Goal: Task Accomplishment & Management: Manage account settings

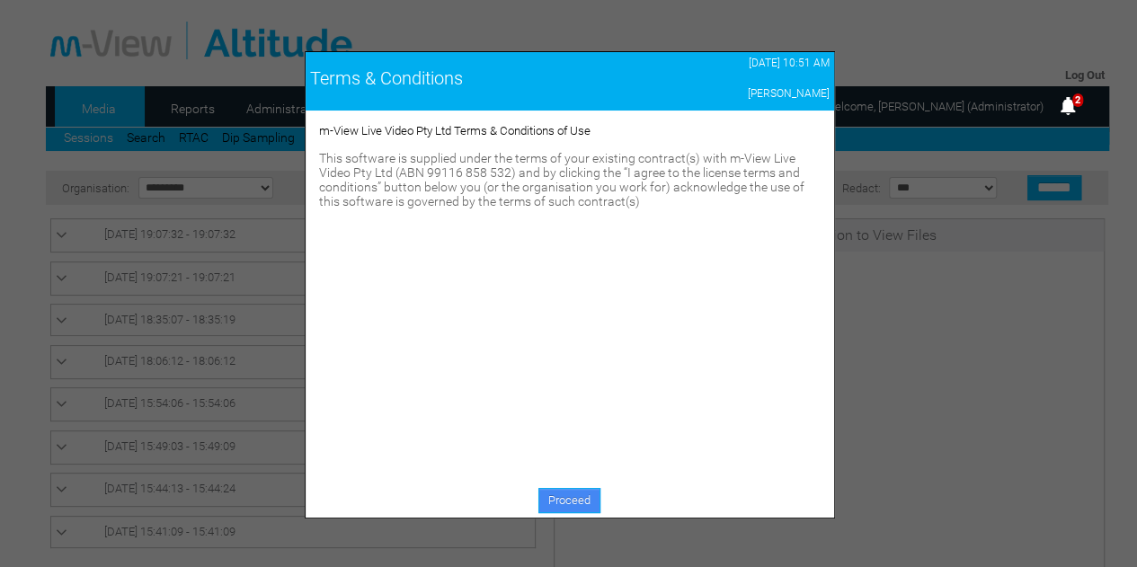
click at [575, 499] on link "Proceed" at bounding box center [569, 500] width 62 height 25
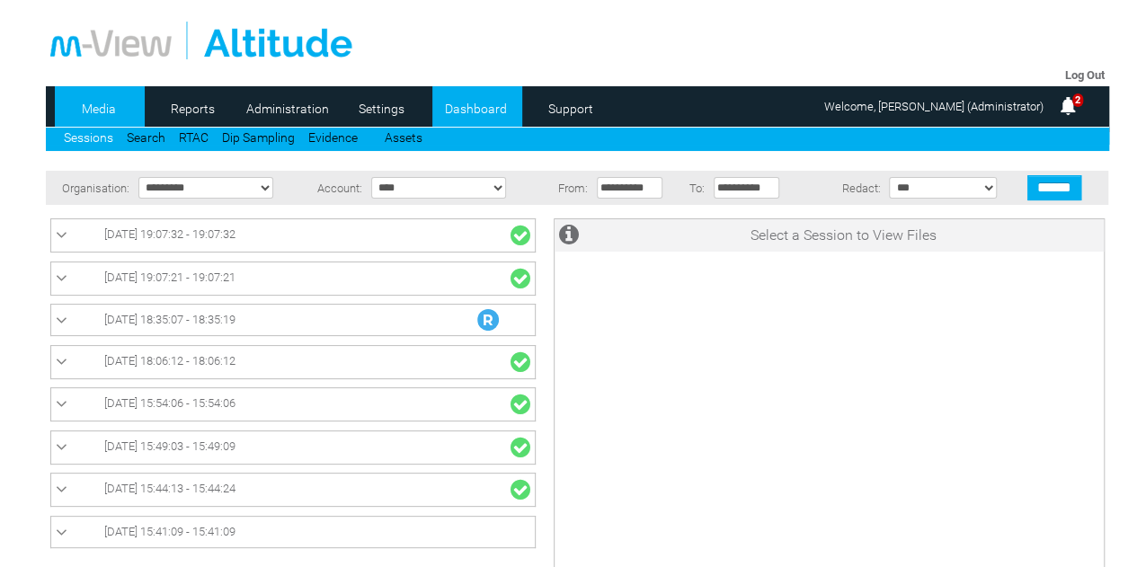
click at [477, 109] on link "Dashboard" at bounding box center [475, 108] width 87 height 27
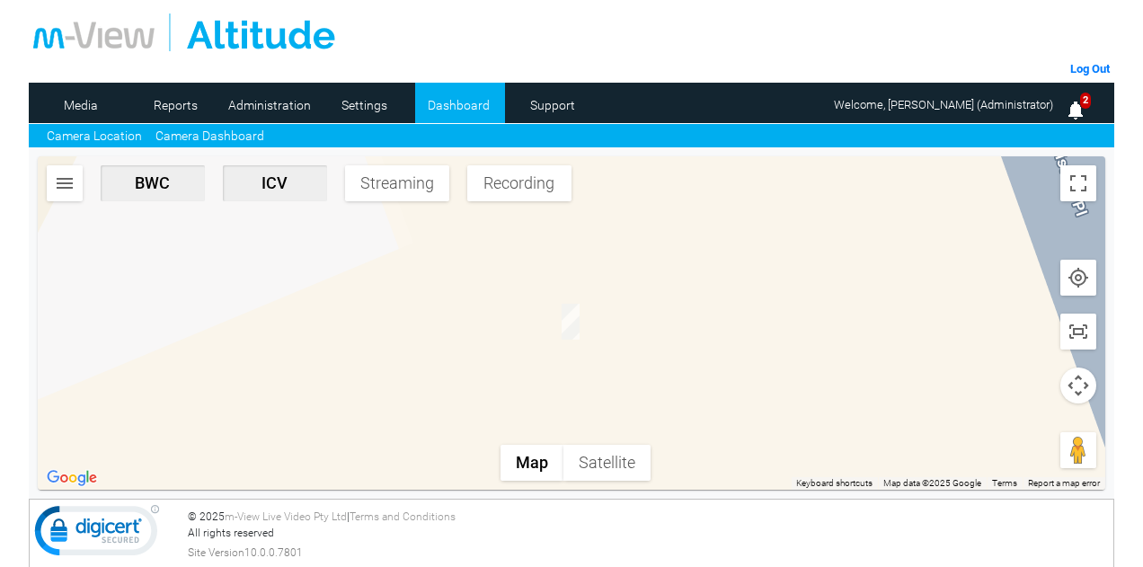
click at [237, 138] on link "Camera Dashboard" at bounding box center [209, 136] width 109 height 19
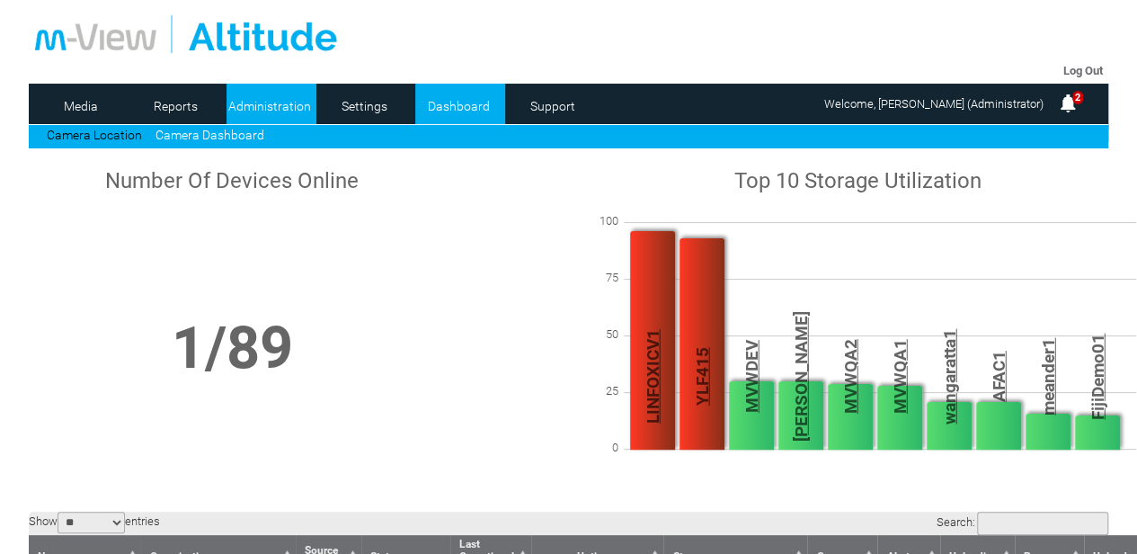
click at [260, 106] on link "Administration" at bounding box center [270, 106] width 87 height 27
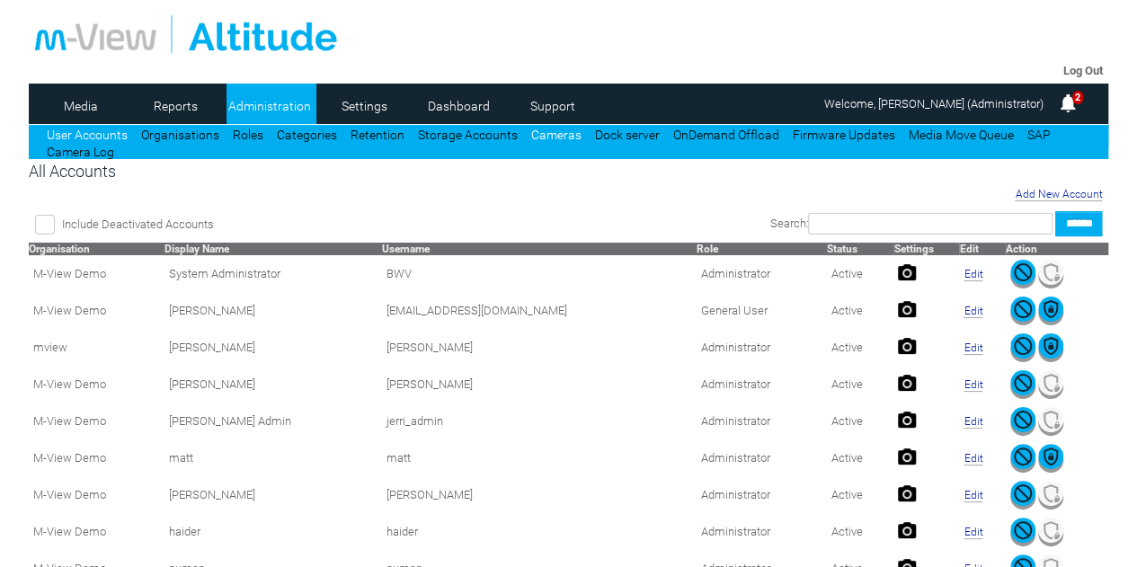
click at [539, 139] on link "Cameras" at bounding box center [556, 135] width 50 height 14
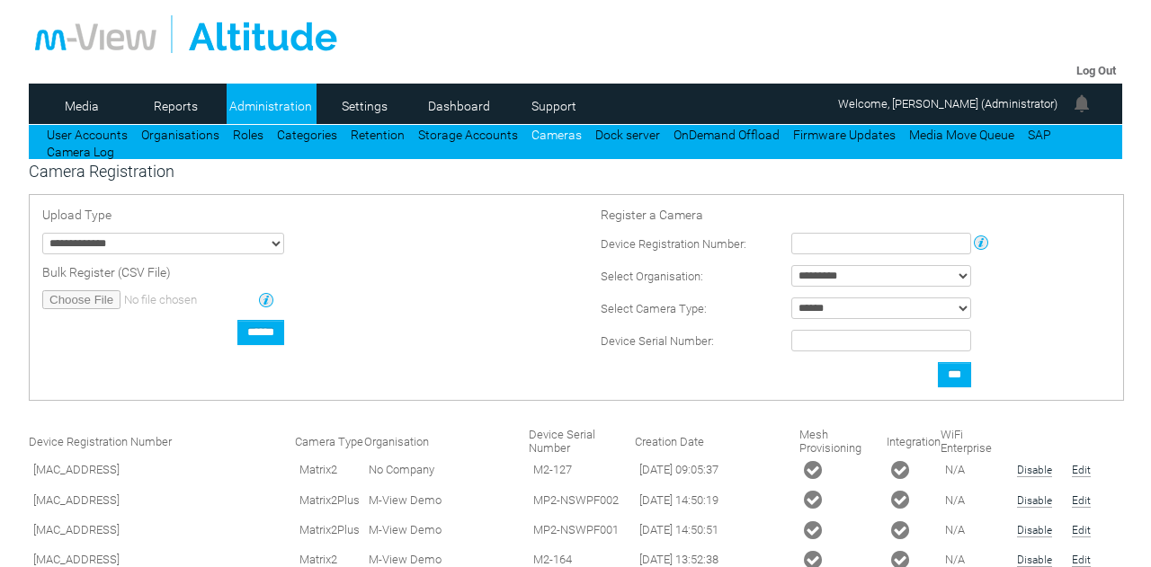
type input "**********"
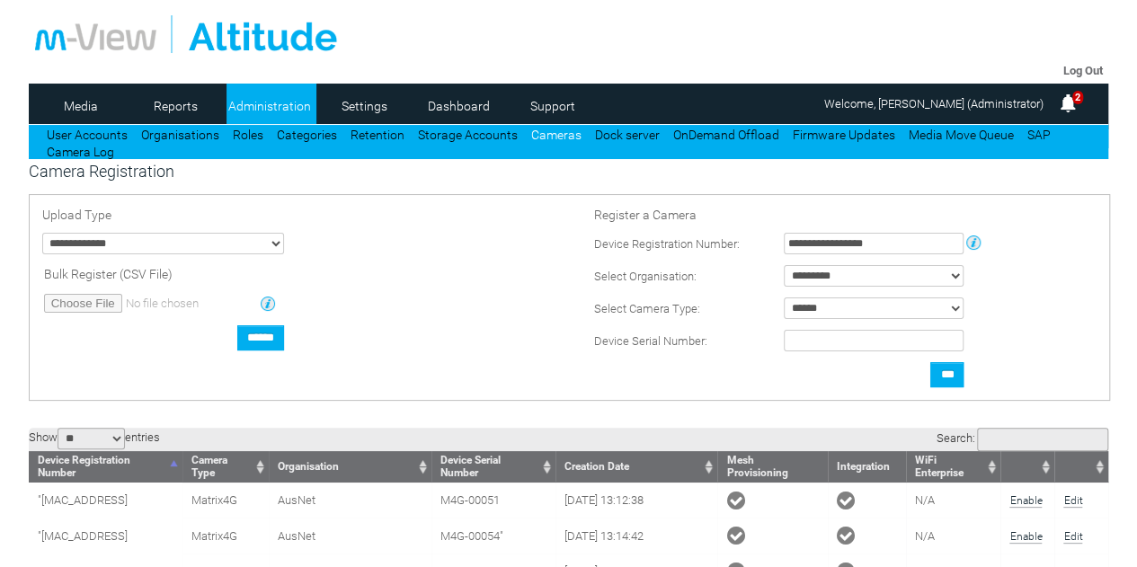
scroll to position [90, 0]
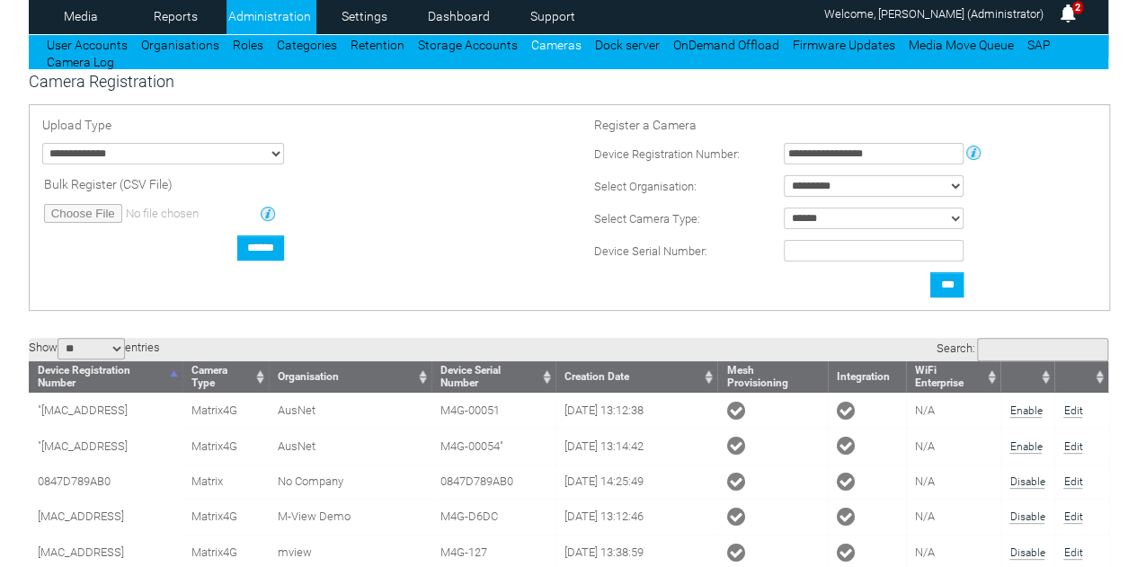
click at [1045, 350] on input "Search:" at bounding box center [1042, 349] width 131 height 23
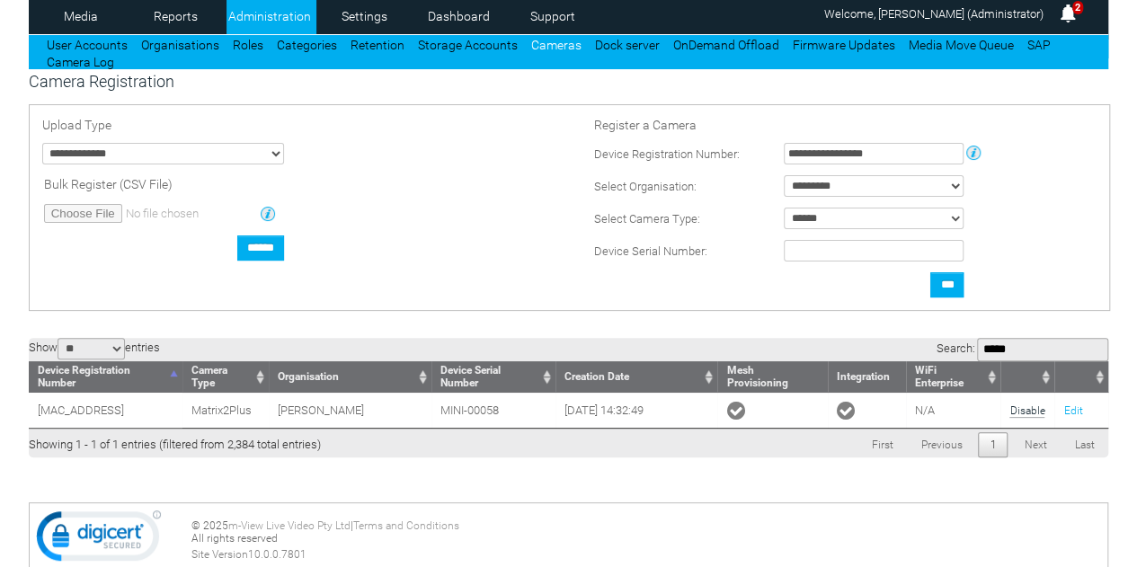
type input "*****"
click at [1068, 414] on link "Edit" at bounding box center [1072, 410] width 19 height 13
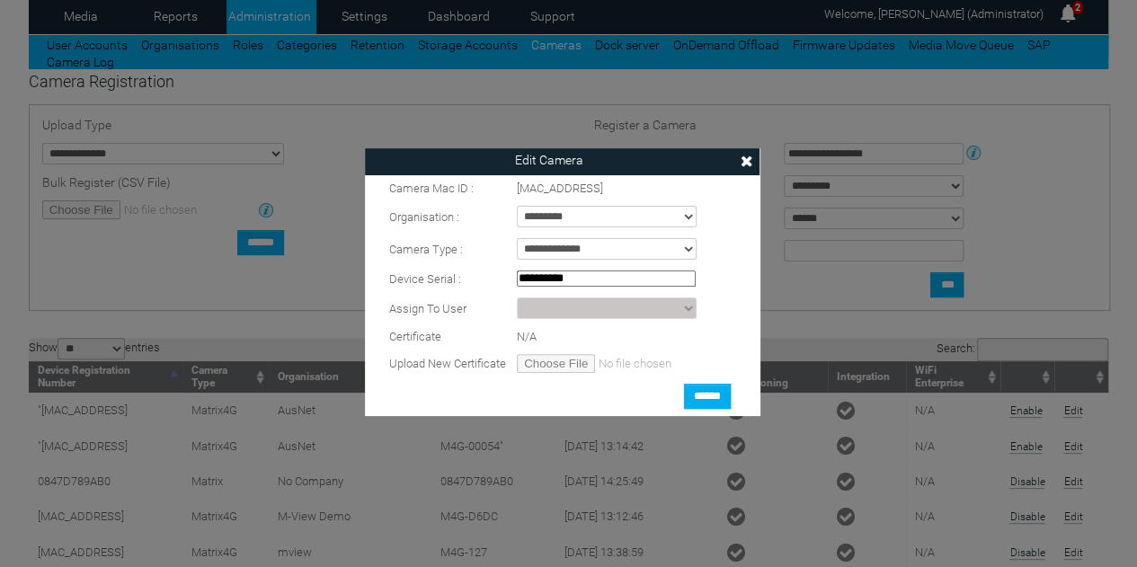
click at [760, 161] on link at bounding box center [746, 161] width 27 height 27
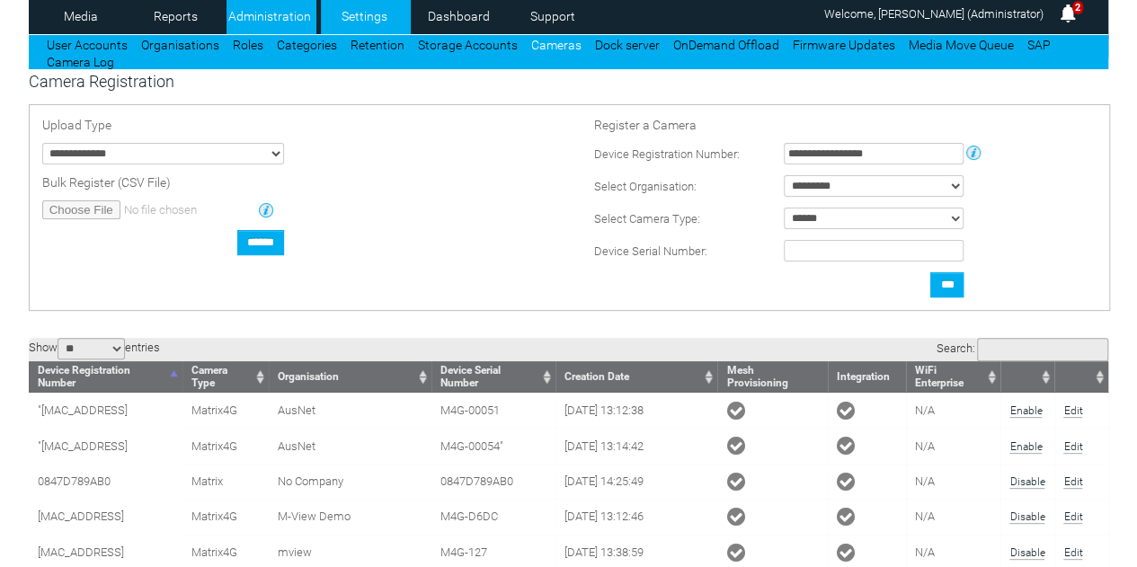
click at [375, 19] on link "Settings" at bounding box center [364, 16] width 87 height 27
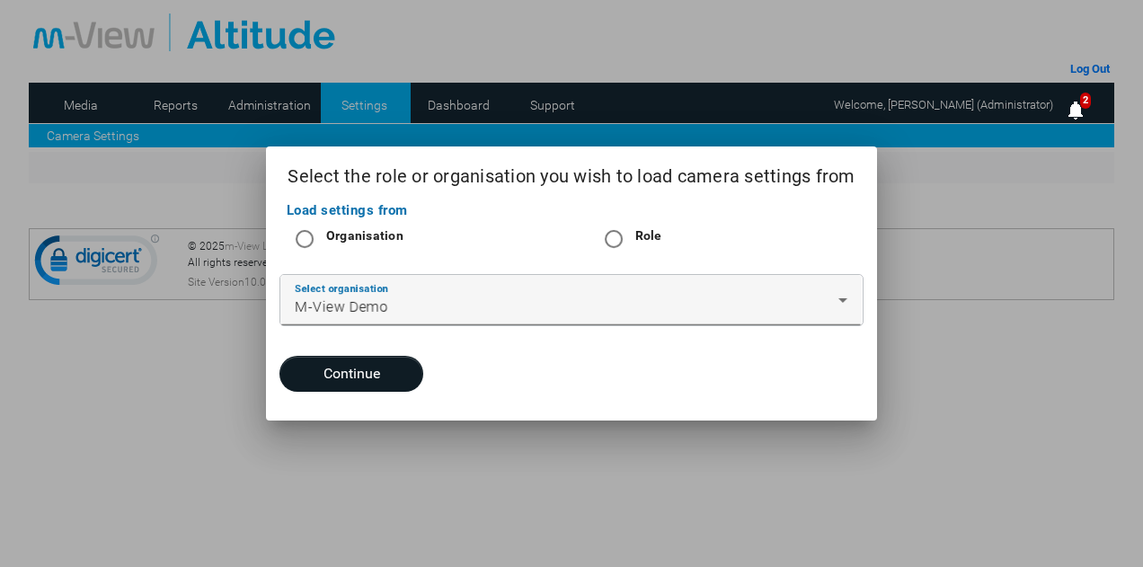
click at [555, 298] on div "M-View Demo" at bounding box center [567, 308] width 544 height 22
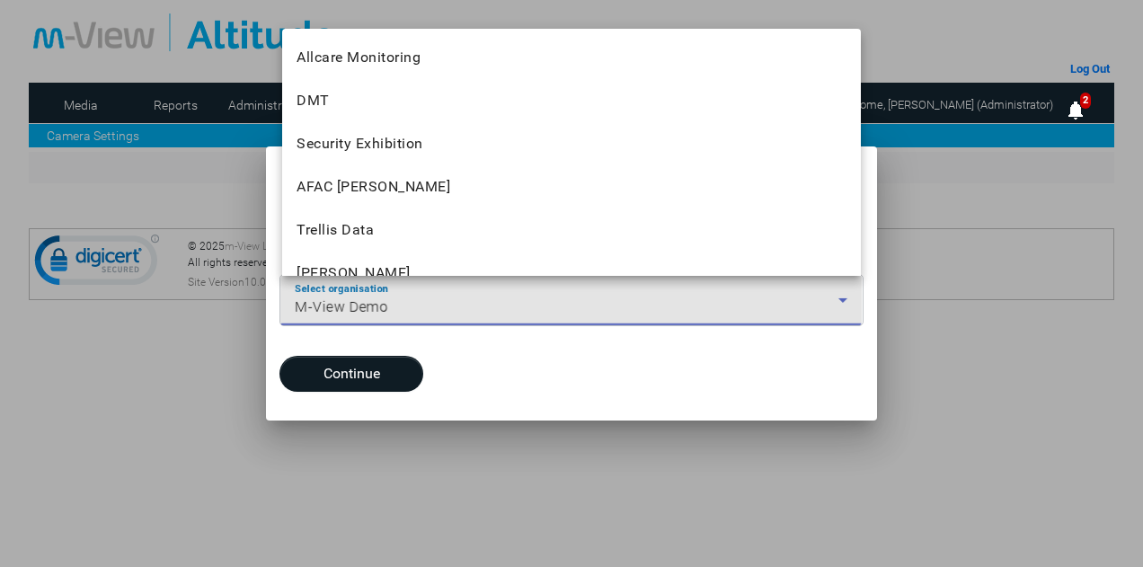
scroll to position [2182, 0]
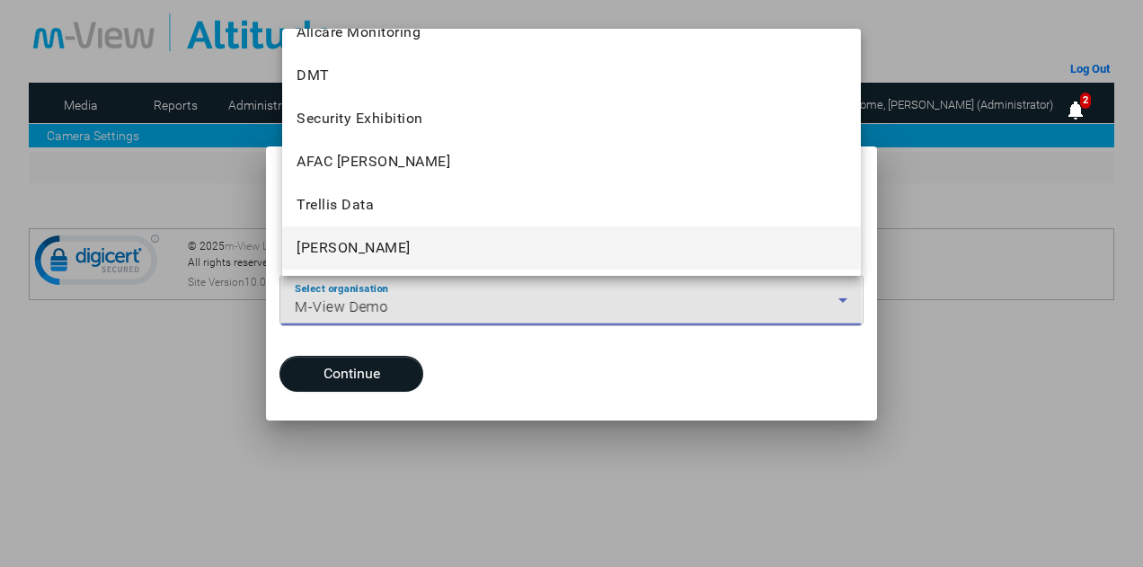
click at [365, 253] on mat-option "[PERSON_NAME]" at bounding box center [571, 248] width 579 height 43
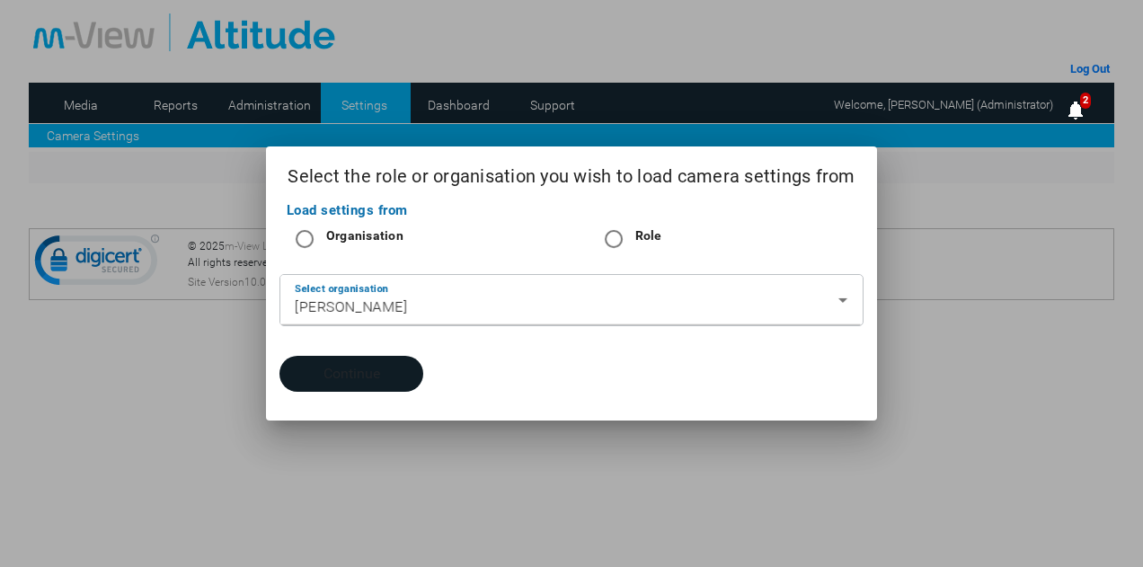
click at [343, 356] on button "Continue" at bounding box center [352, 374] width 144 height 36
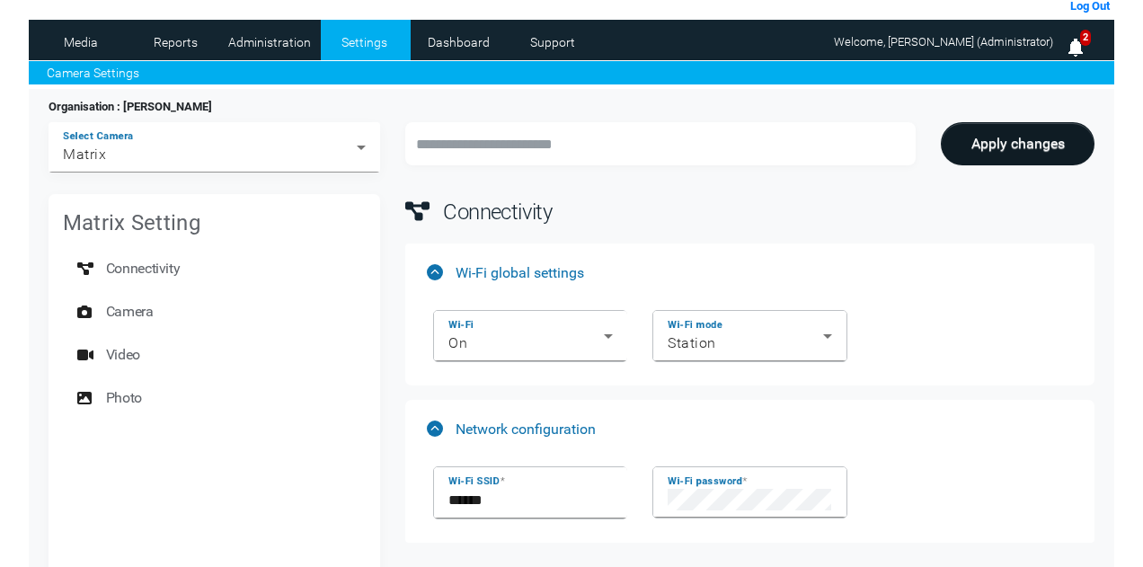
scroll to position [90, 0]
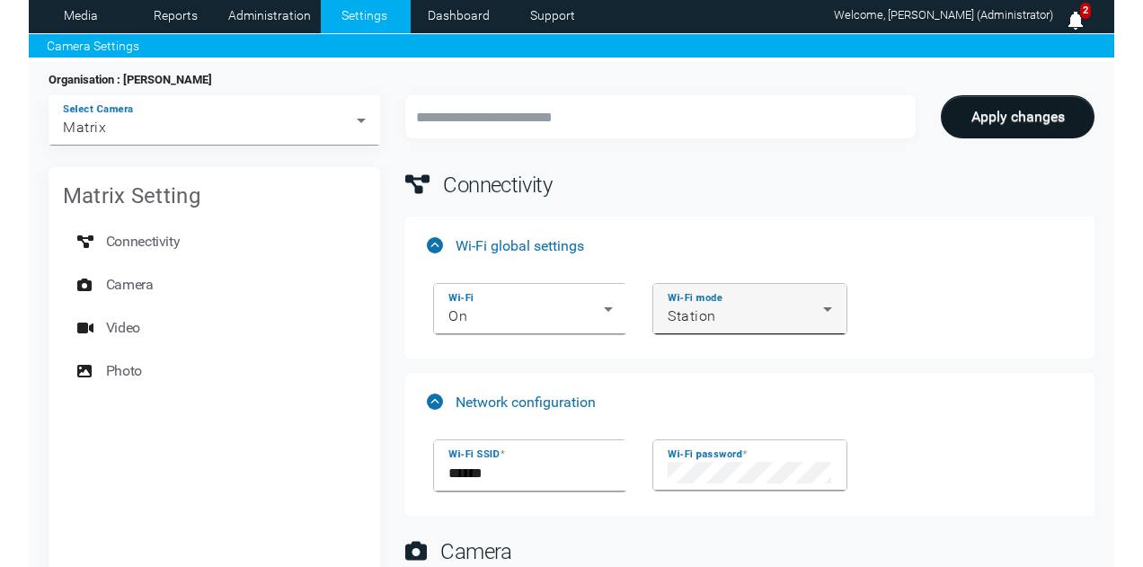
click at [841, 314] on div "Wi-Fi mode Station" at bounding box center [749, 309] width 193 height 50
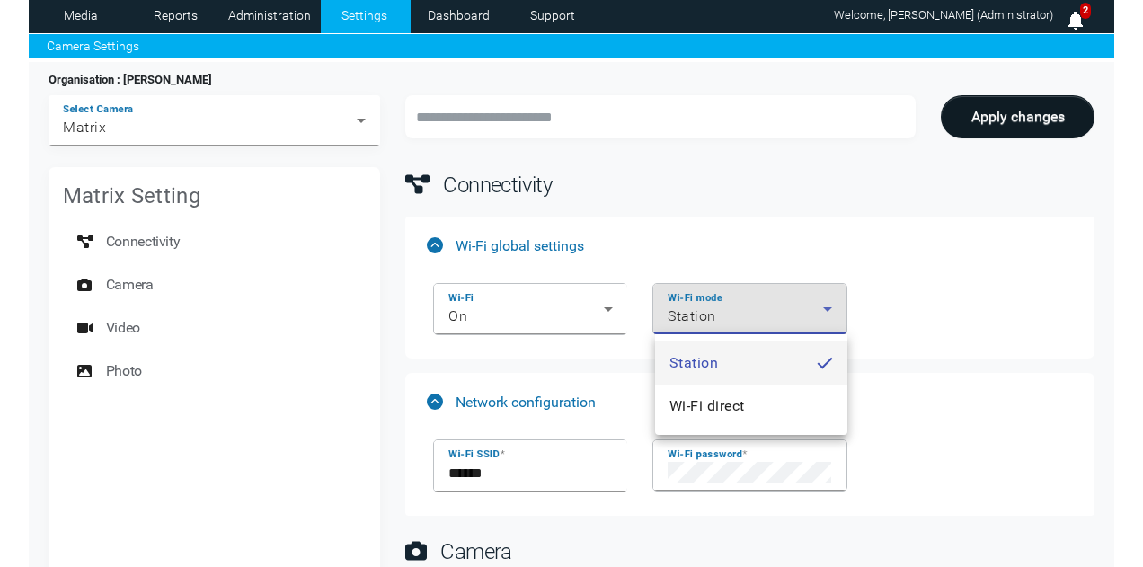
click at [1007, 290] on div at bounding box center [571, 283] width 1143 height 567
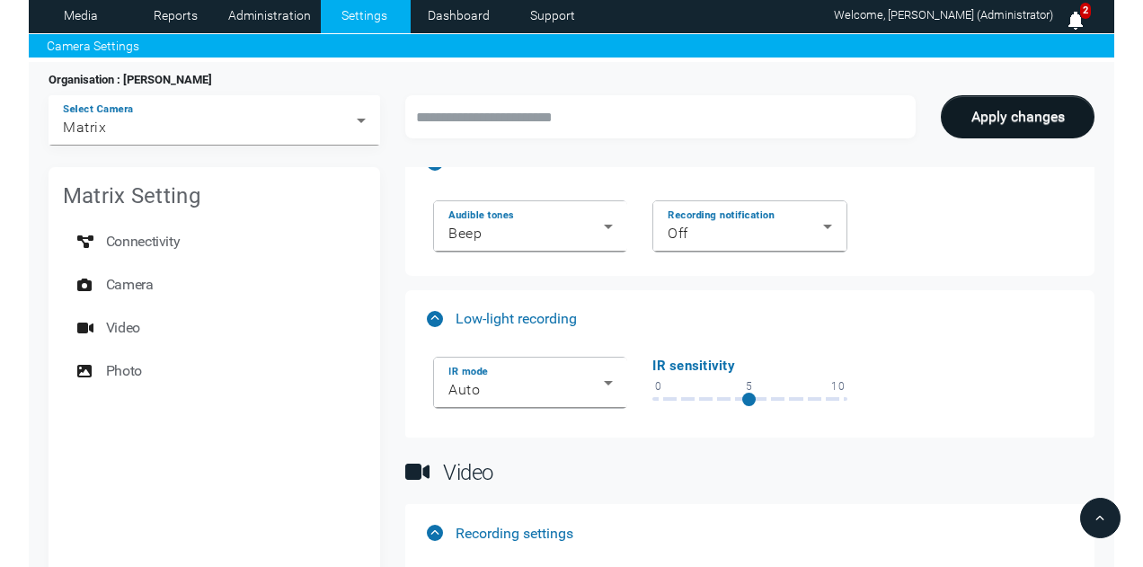
scroll to position [360, 0]
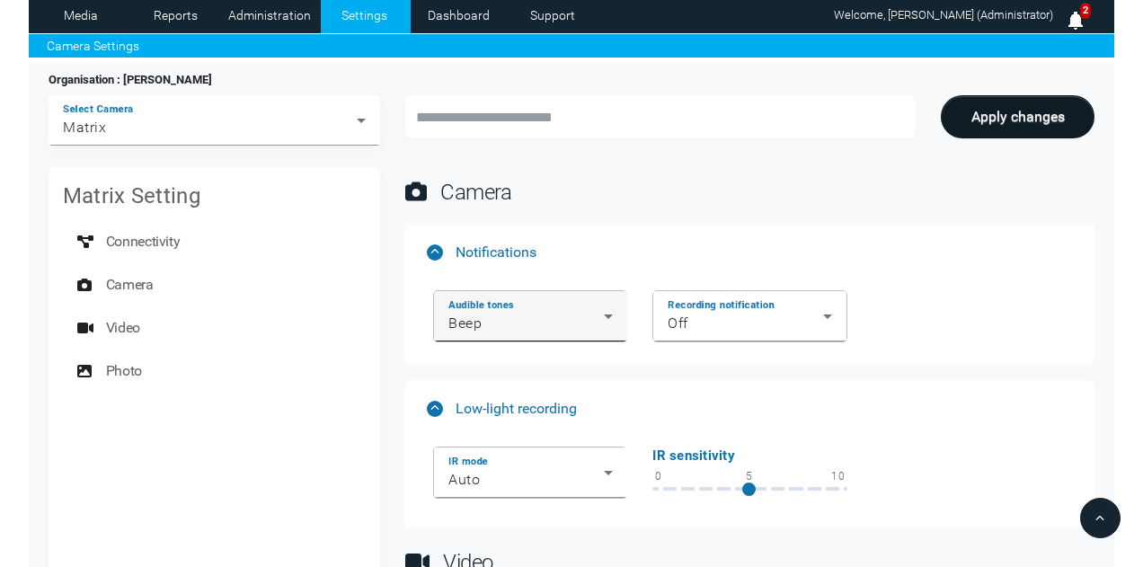
click at [613, 315] on icon at bounding box center [608, 317] width 22 height 22
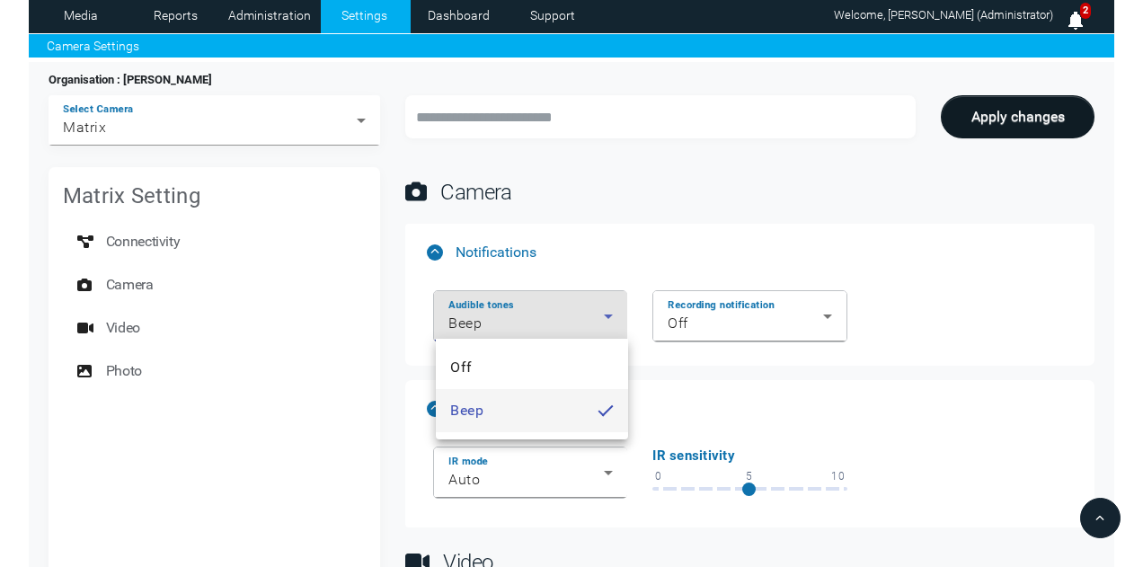
click at [613, 315] on div at bounding box center [571, 283] width 1143 height 567
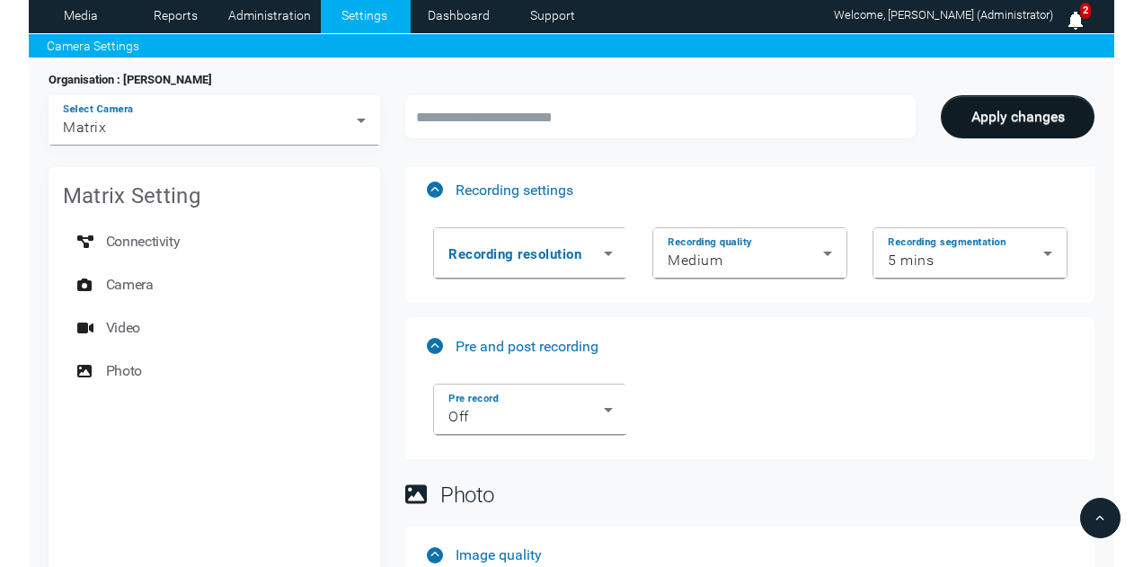
scroll to position [809, 0]
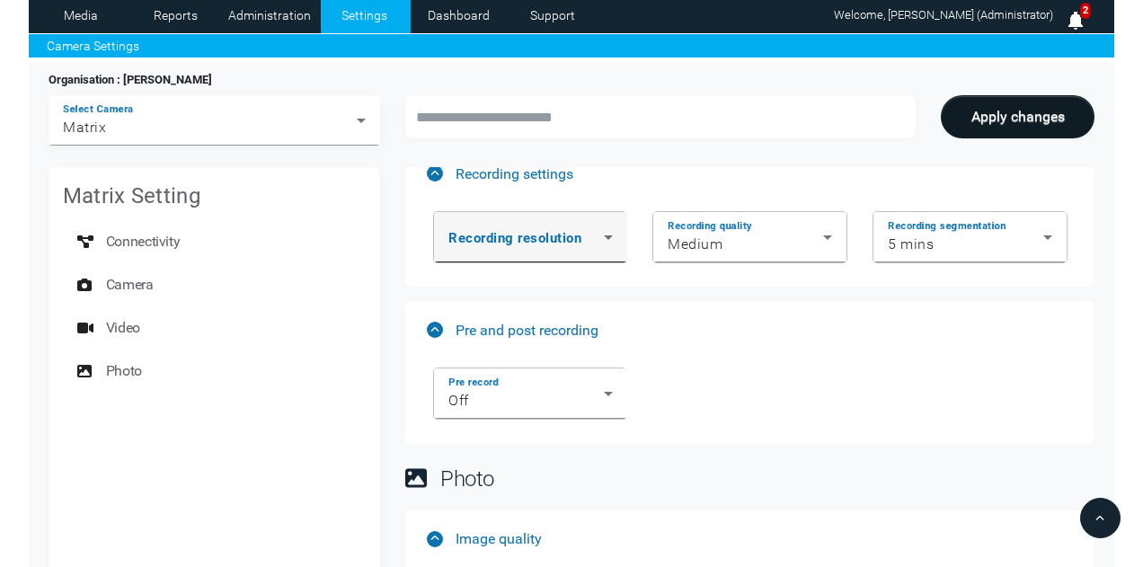
click at [611, 243] on icon at bounding box center [608, 238] width 22 height 22
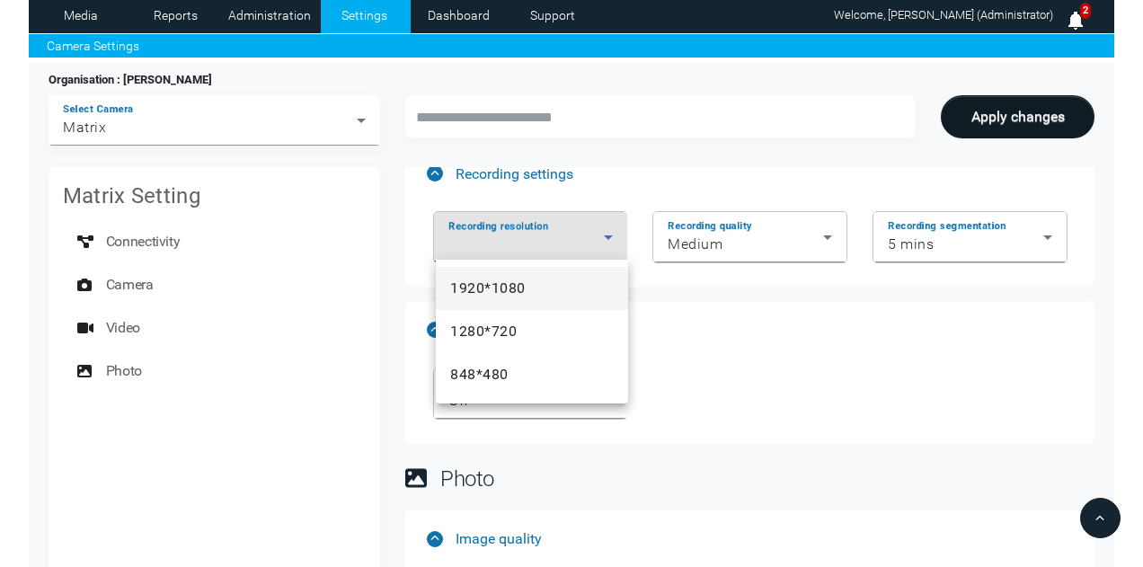
click at [615, 229] on div at bounding box center [571, 283] width 1143 height 567
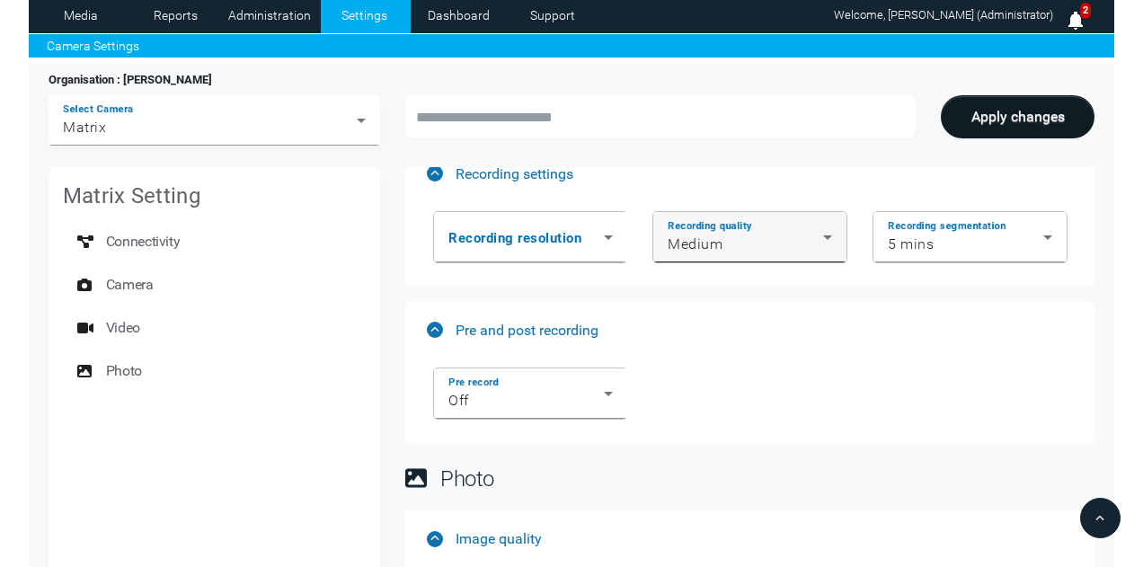
click at [824, 227] on icon at bounding box center [828, 238] width 22 height 22
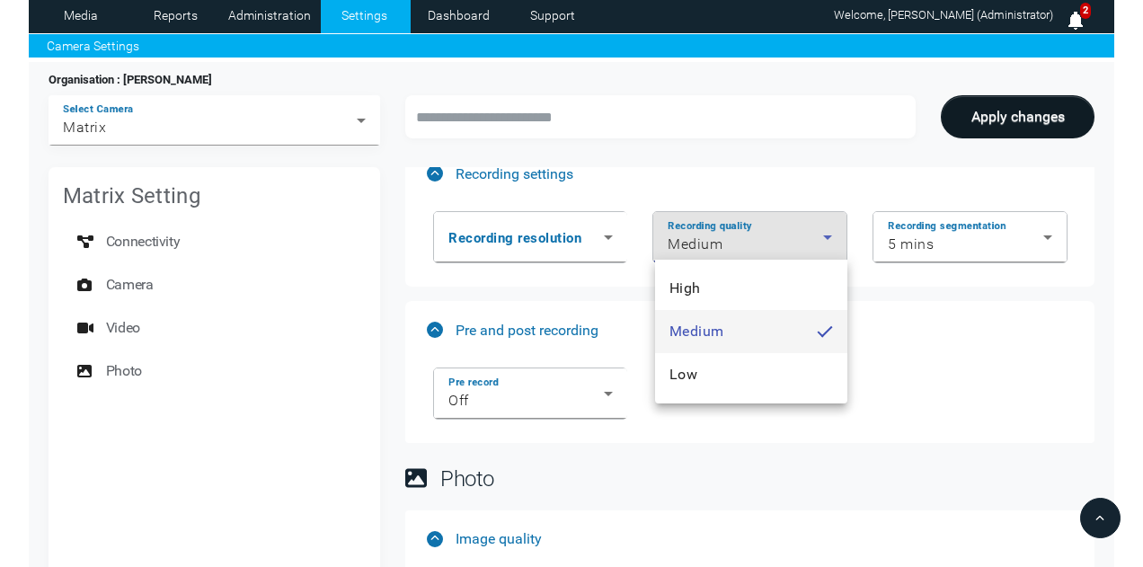
click at [824, 227] on div at bounding box center [571, 283] width 1143 height 567
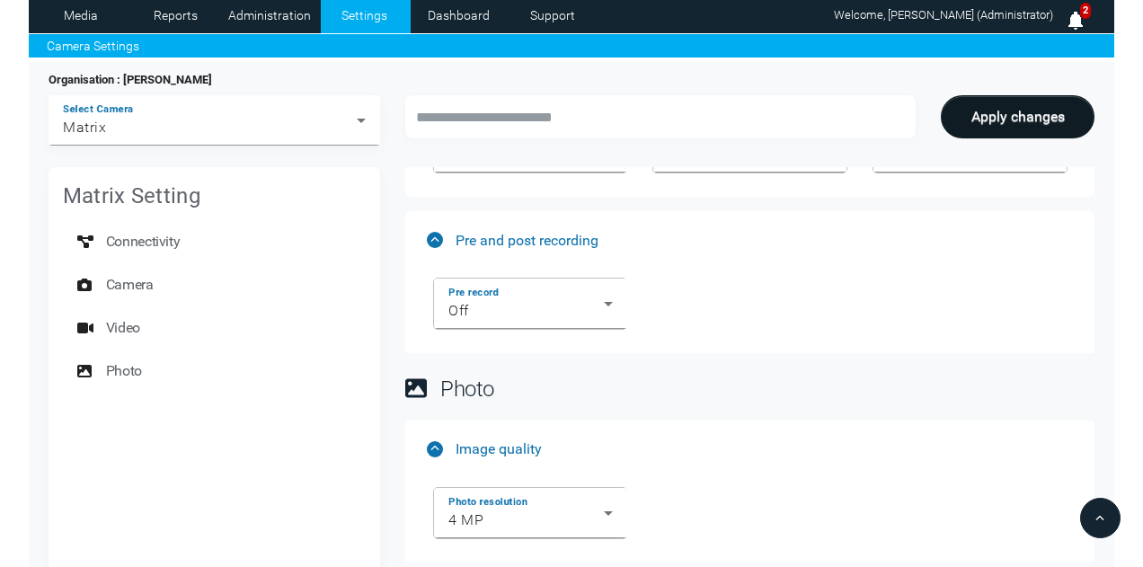
scroll to position [920, 0]
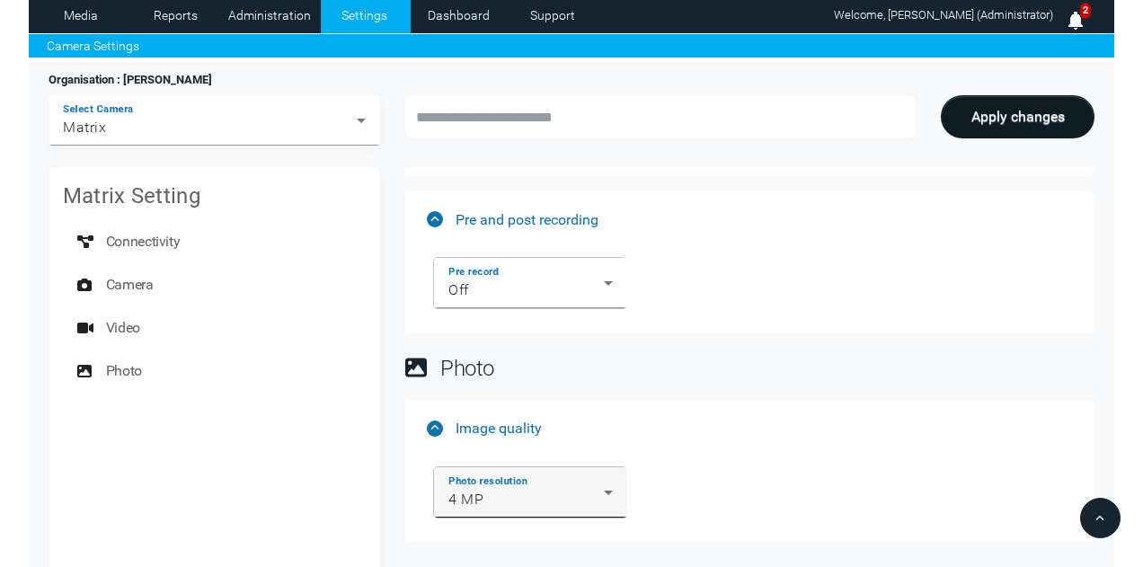
click at [600, 484] on icon at bounding box center [608, 493] width 22 height 22
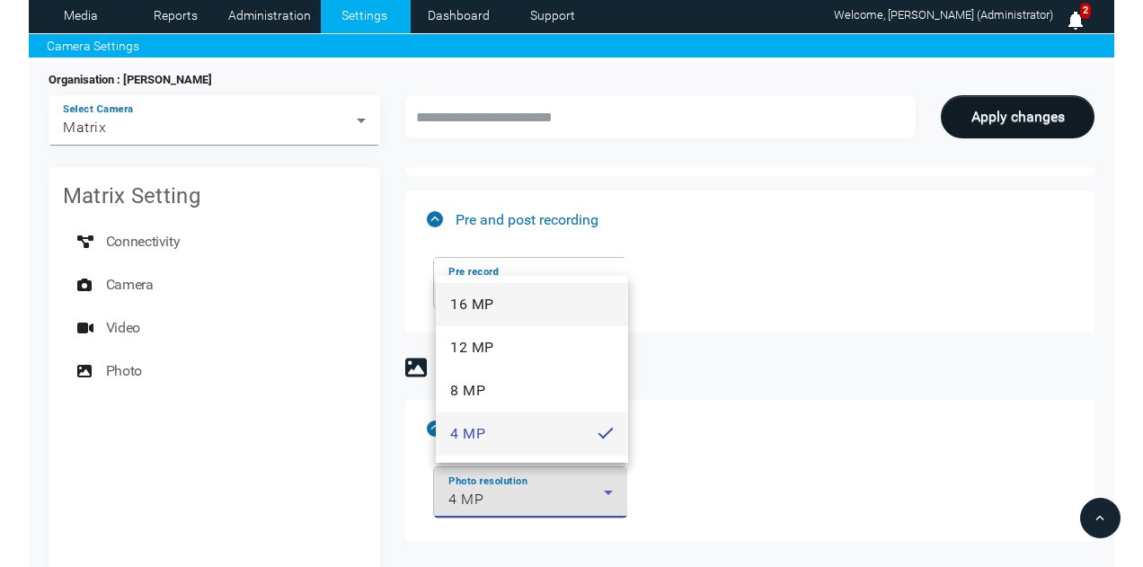
click at [532, 299] on mat-option "16 MP" at bounding box center [532, 304] width 192 height 43
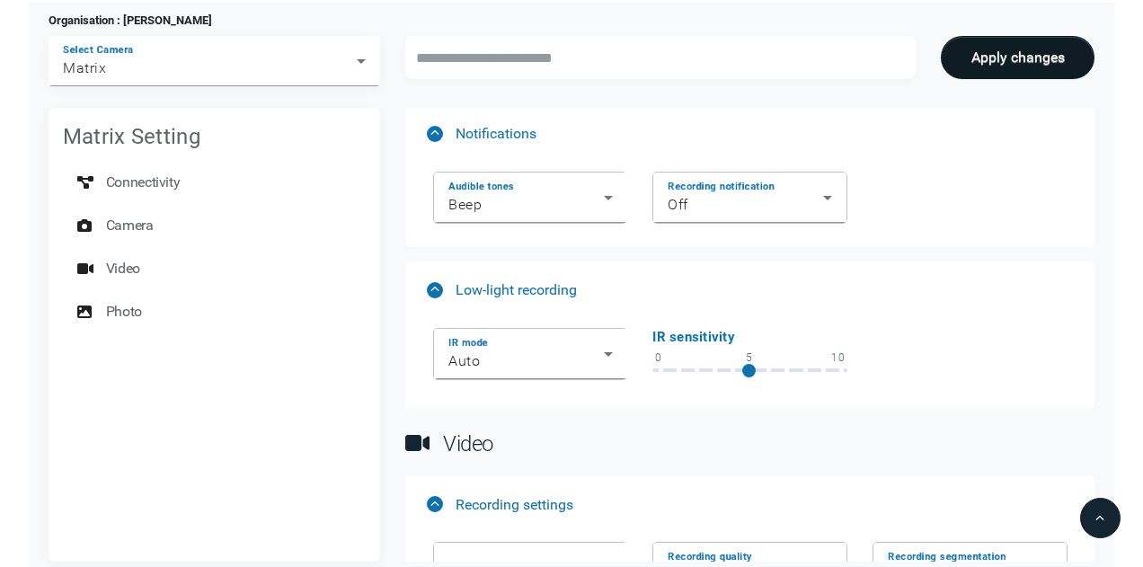
scroll to position [380, 0]
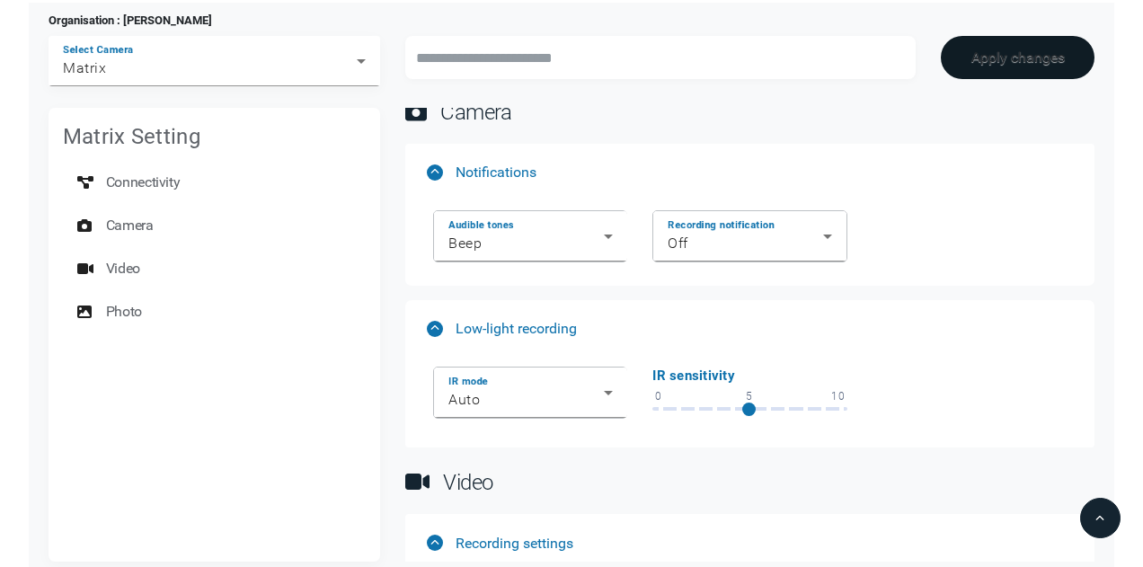
click at [1005, 51] on button "Apply changes" at bounding box center [1018, 57] width 154 height 43
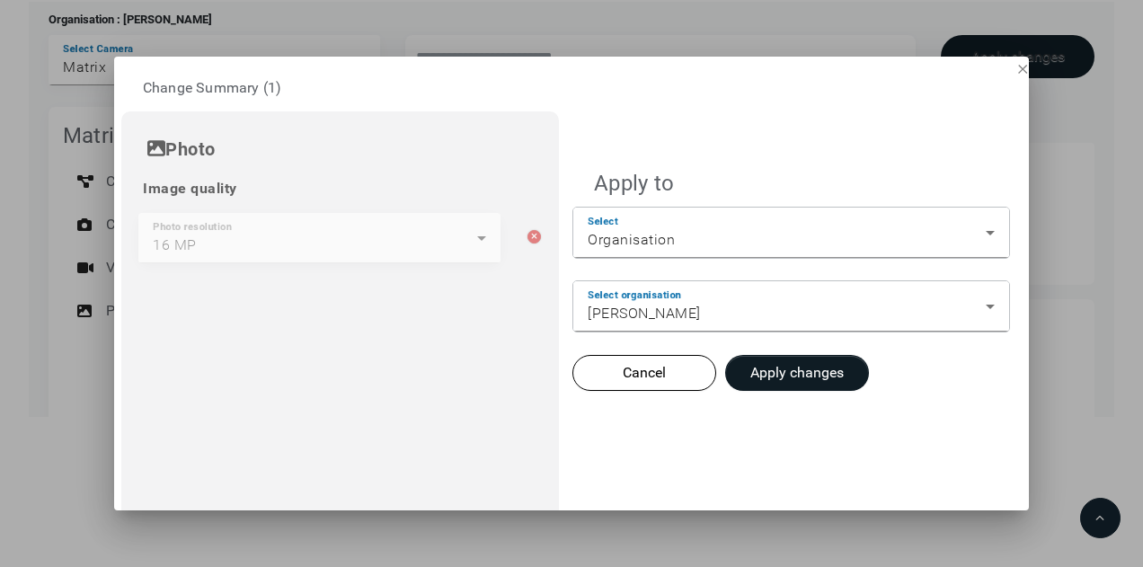
scroll to position [0, 0]
click at [815, 381] on button "Apply changes" at bounding box center [797, 373] width 144 height 36
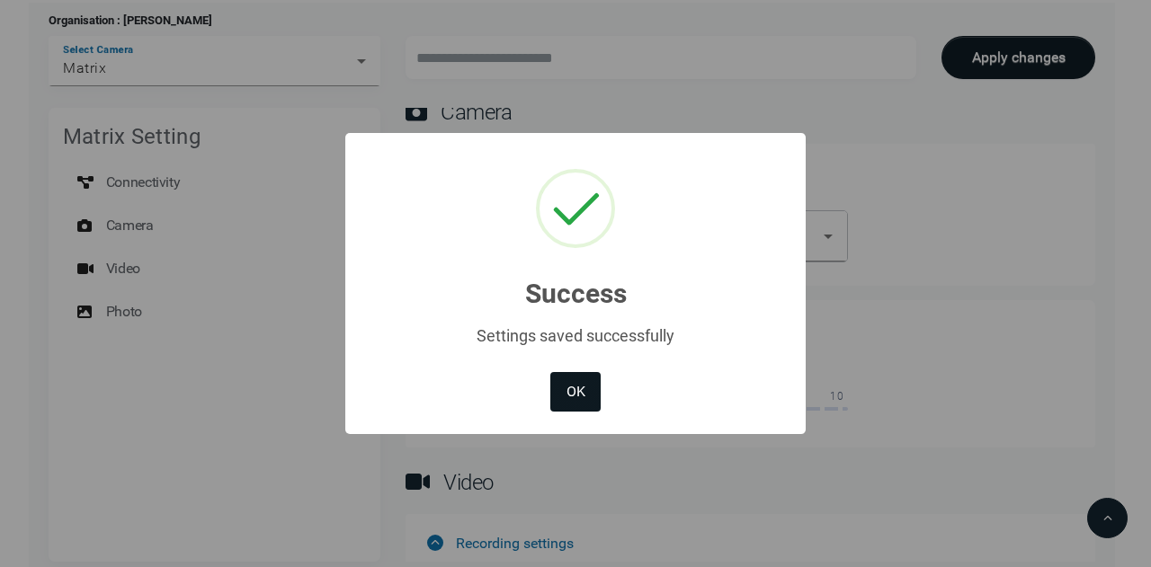
click at [572, 402] on button "OK" at bounding box center [575, 392] width 50 height 40
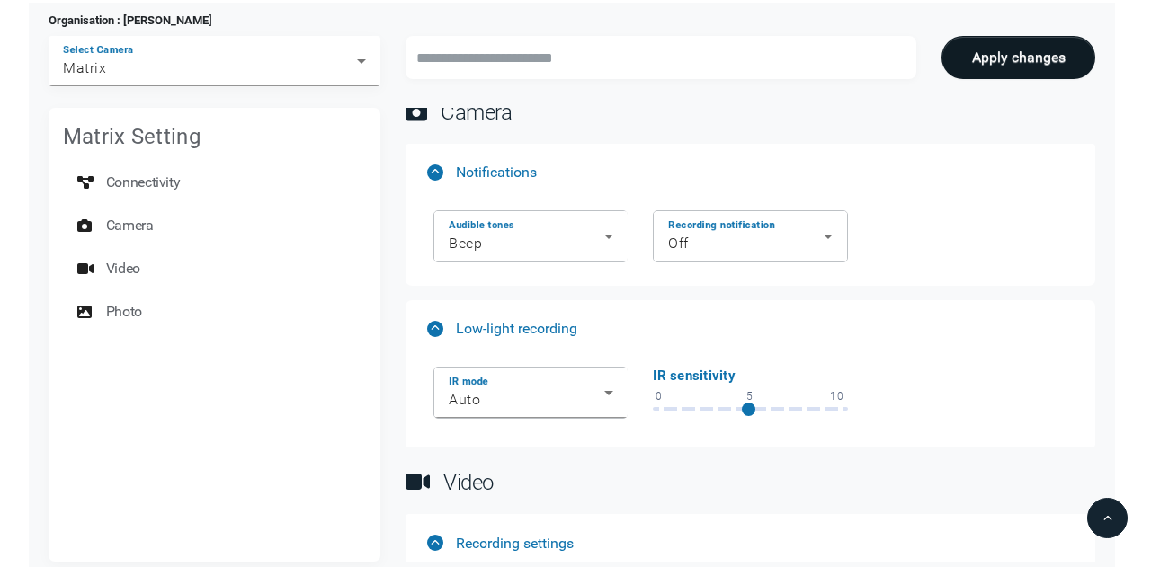
type input "******"
click at [361, 75] on div "Matrix" at bounding box center [216, 69] width 306 height 22
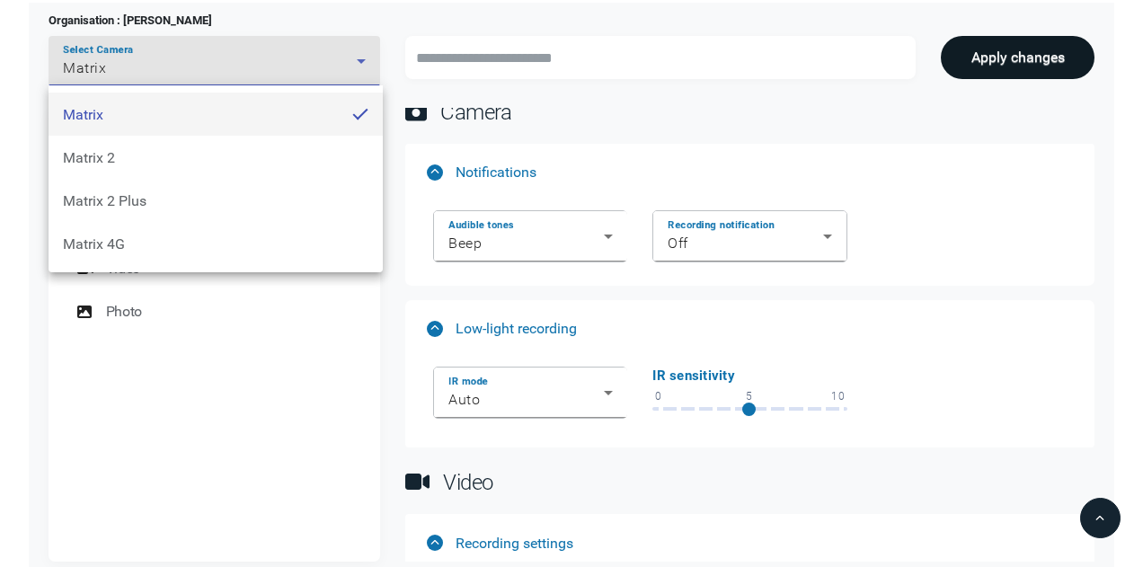
scroll to position [395, 0]
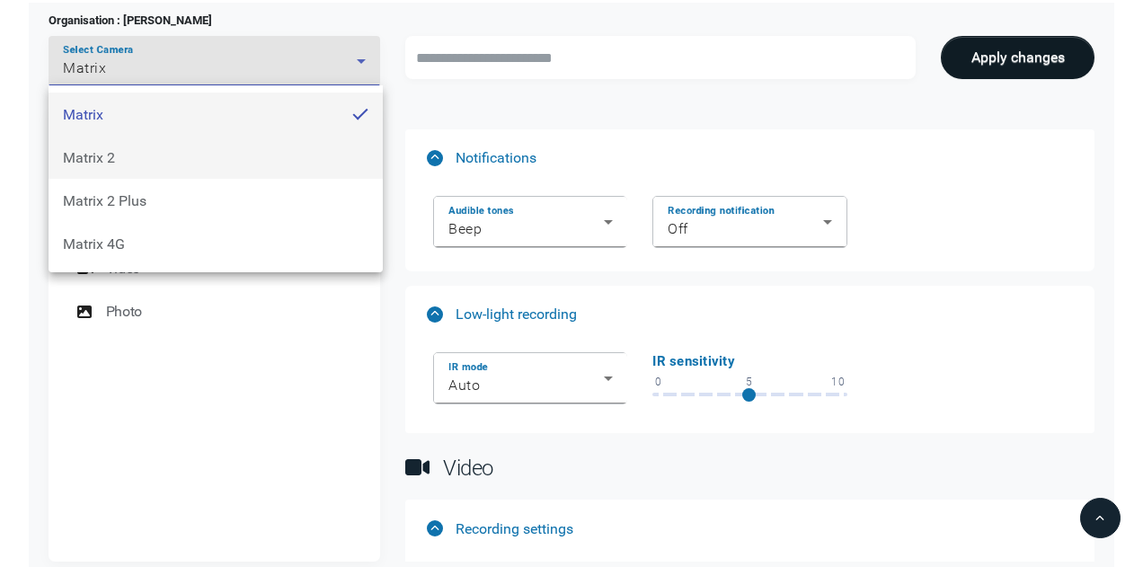
click at [239, 154] on mat-option "Matrix 2" at bounding box center [216, 157] width 334 height 43
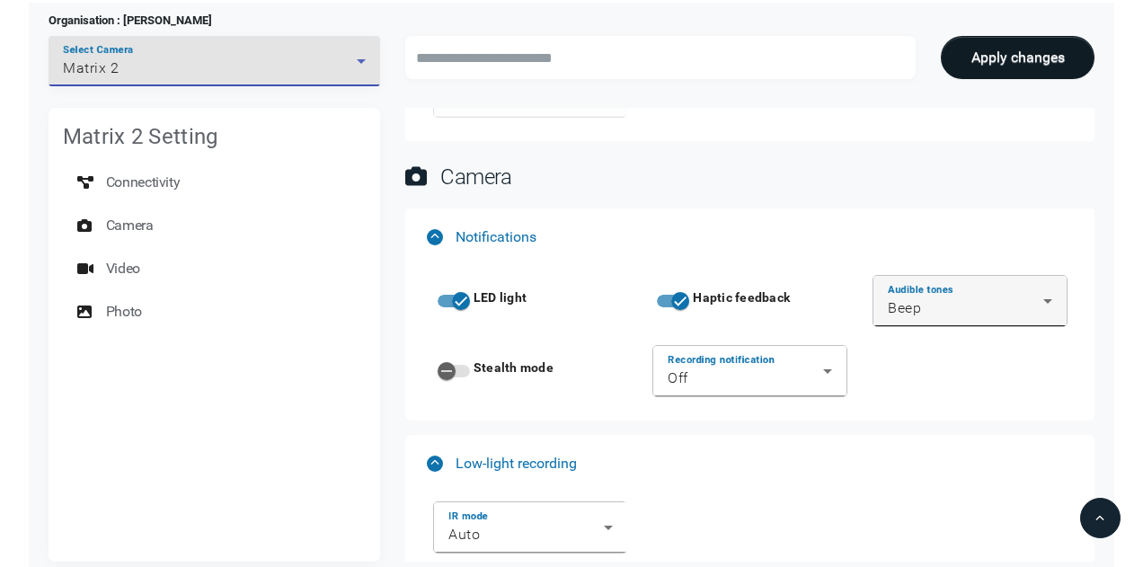
click at [1055, 310] on div "Audible tones Beep" at bounding box center [970, 301] width 193 height 50
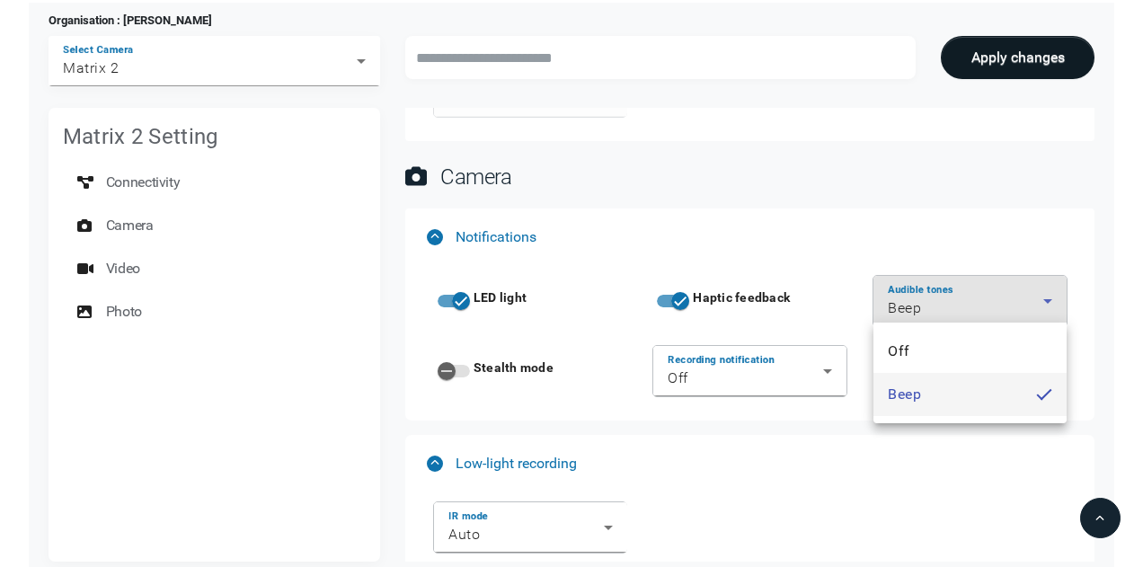
click at [800, 222] on div at bounding box center [571, 283] width 1143 height 567
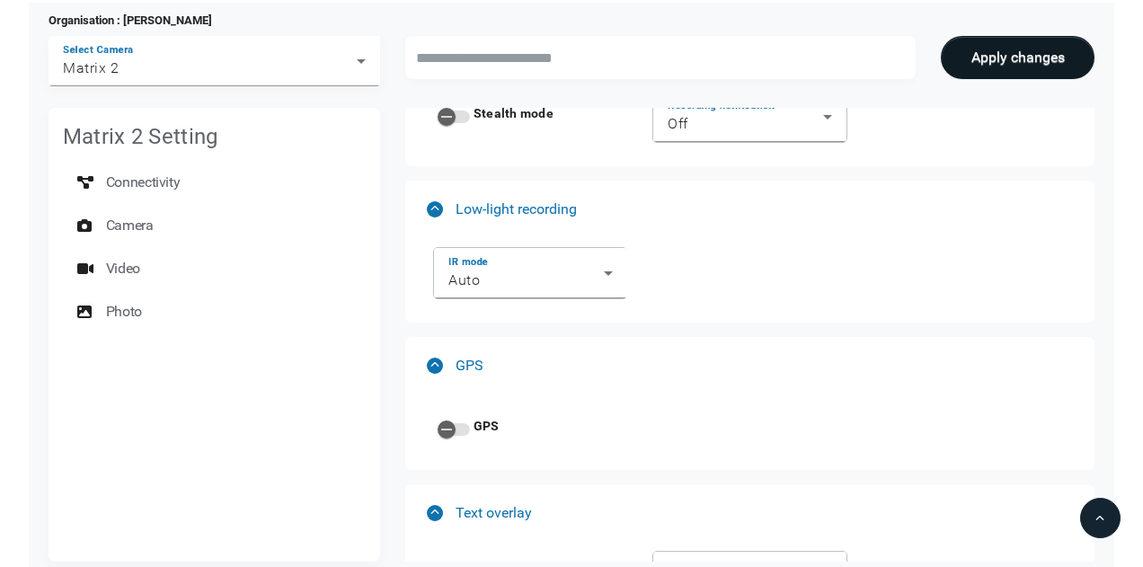
scroll to position [664, 0]
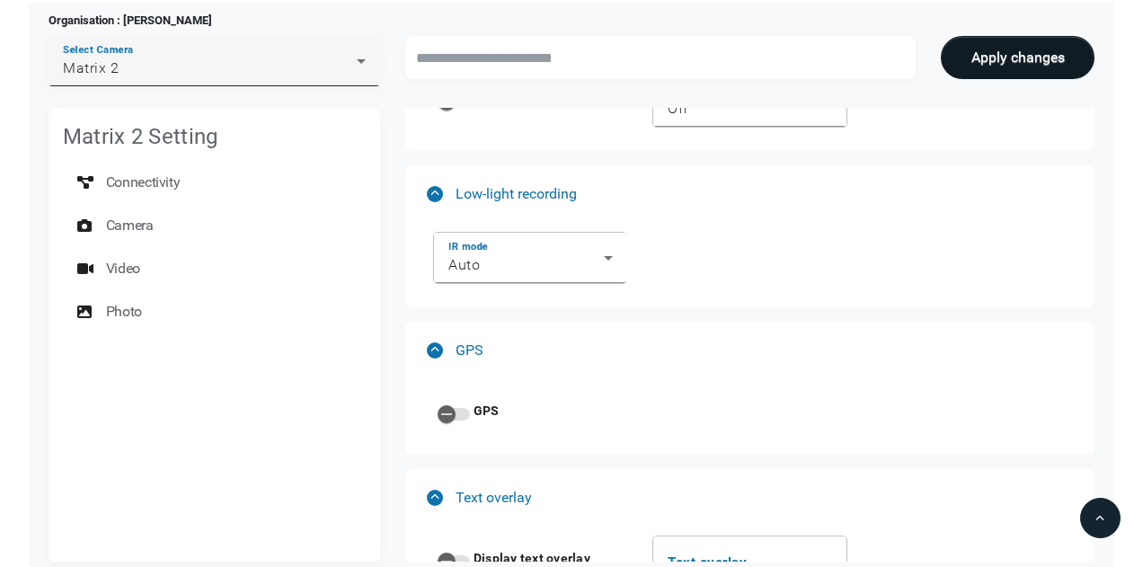
click at [360, 59] on icon at bounding box center [361, 61] width 9 height 4
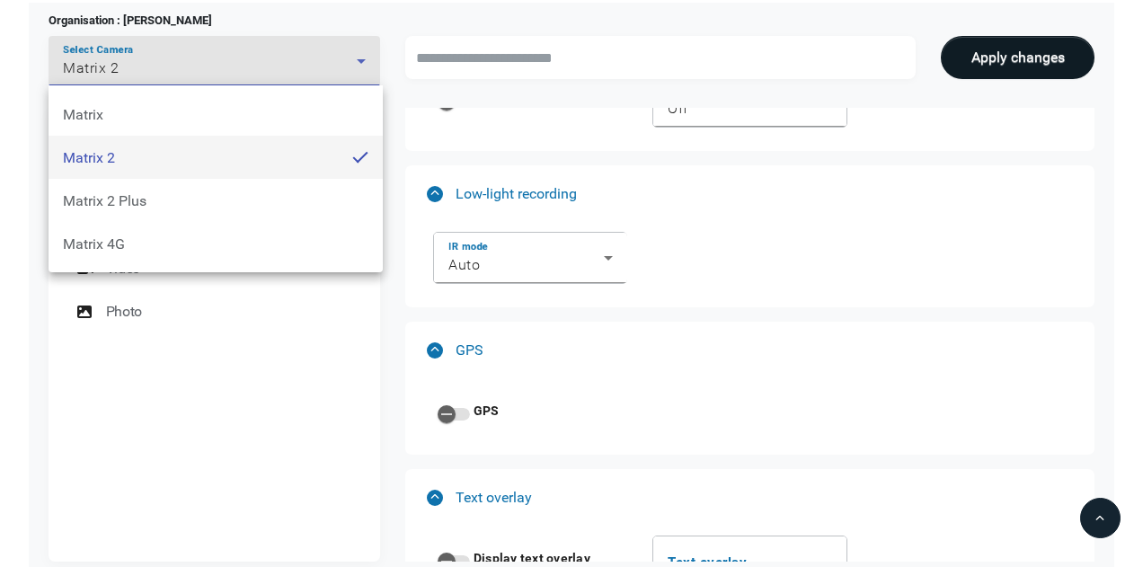
click at [787, 269] on div at bounding box center [571, 283] width 1143 height 567
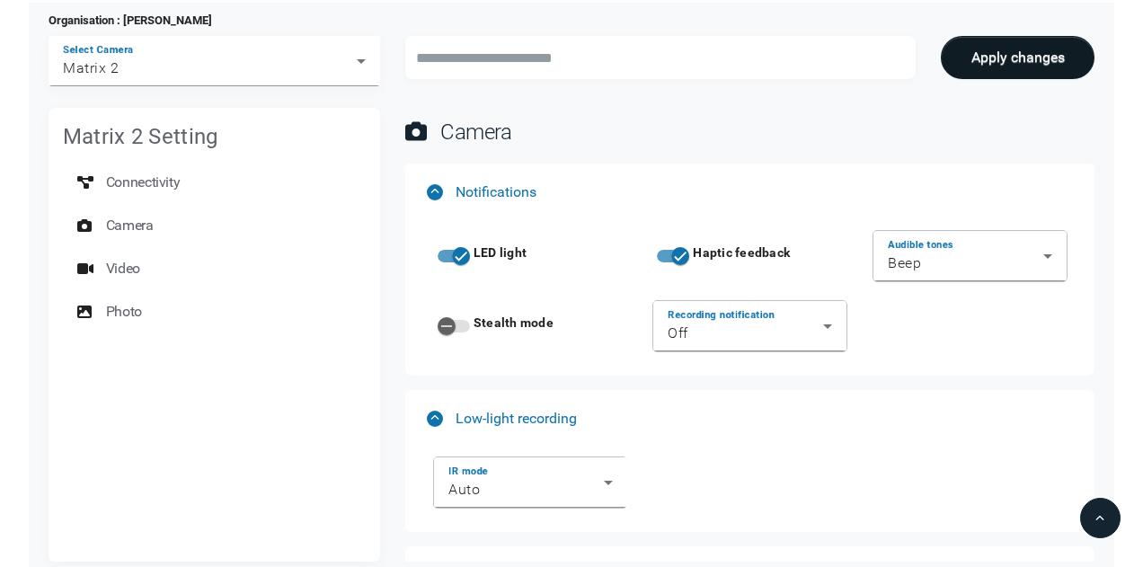
scroll to position [395, 0]
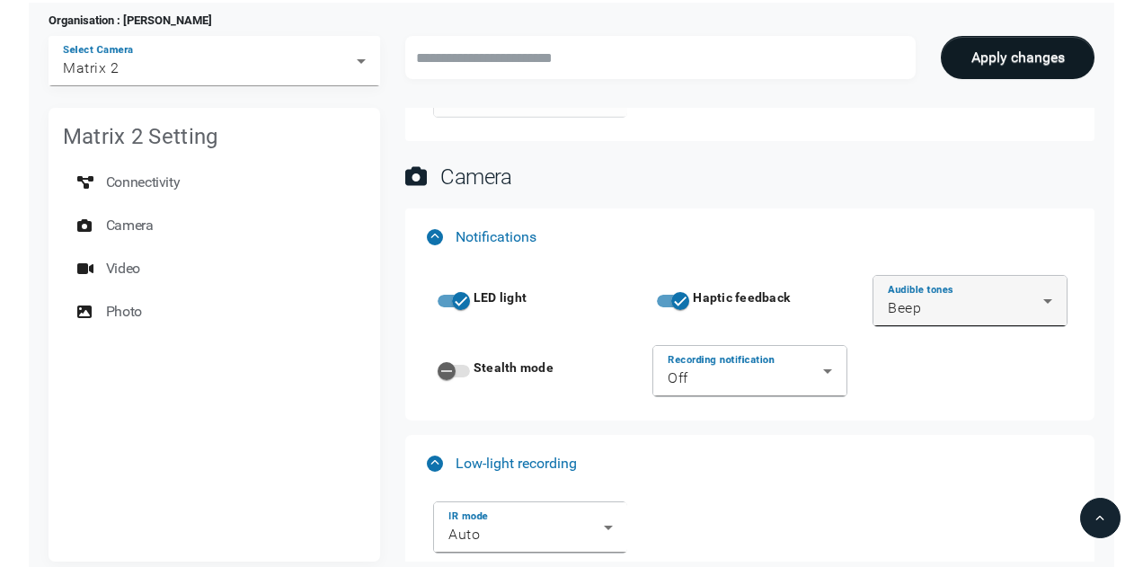
click at [982, 321] on div "Audible tones Beep" at bounding box center [970, 301] width 164 height 50
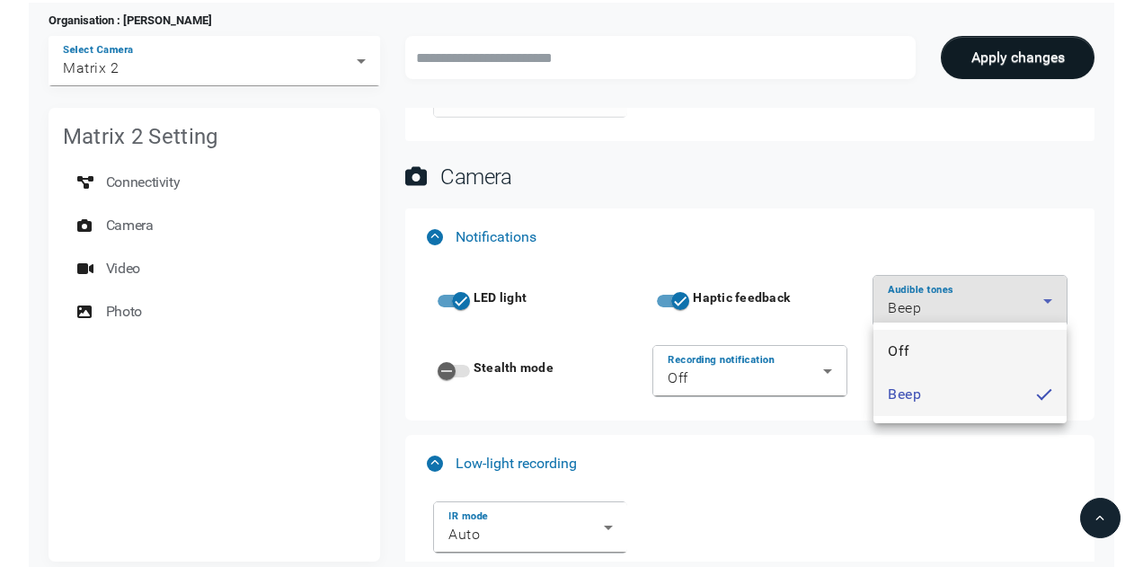
click at [971, 341] on mat-option "Off" at bounding box center [970, 351] width 192 height 43
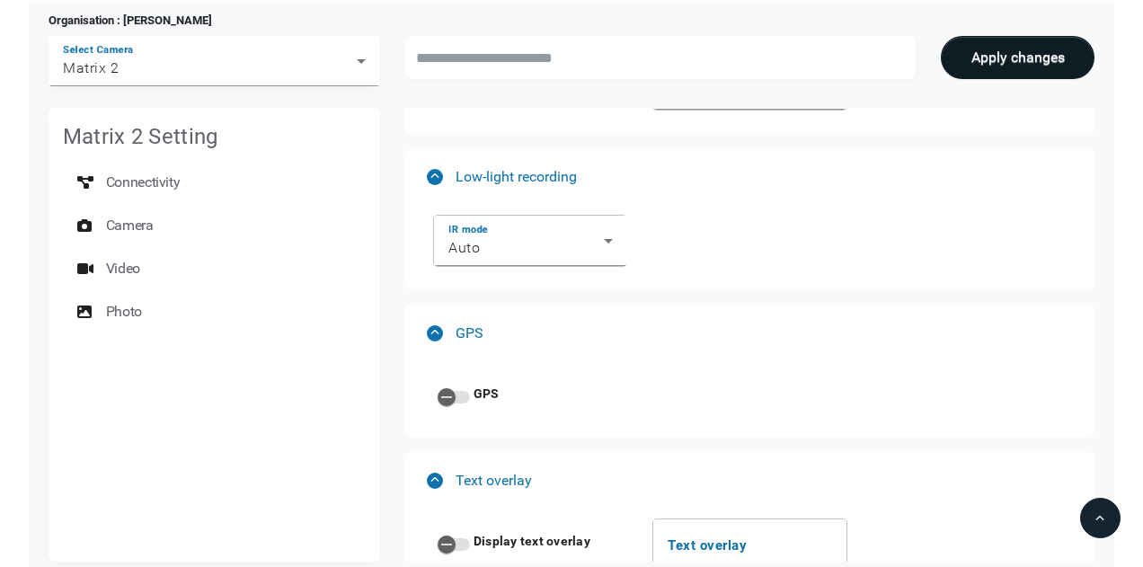
scroll to position [754, 0]
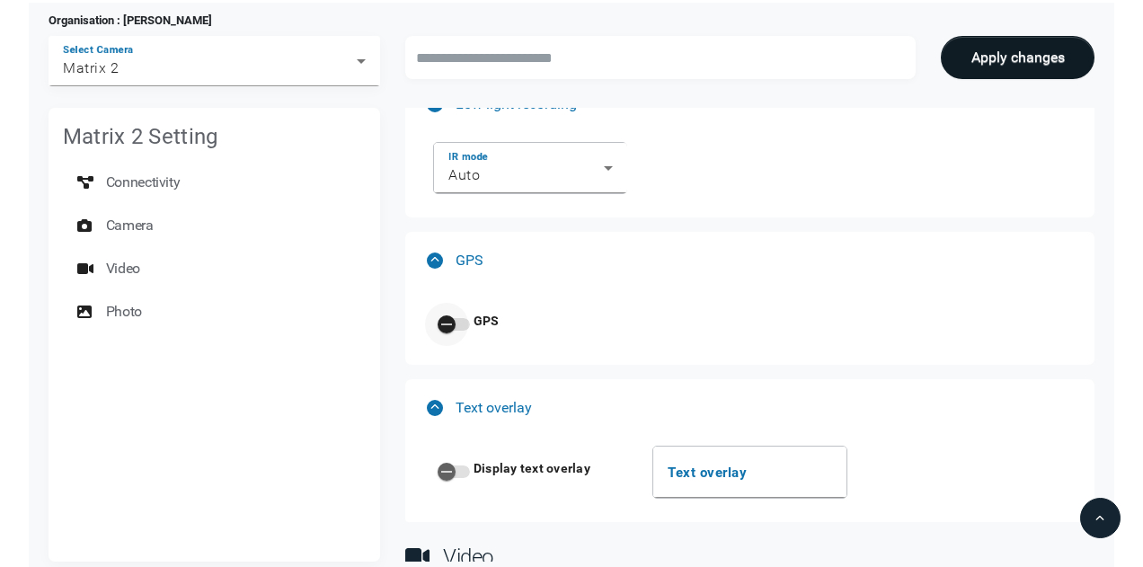
click at [462, 315] on div "button" at bounding box center [446, 324] width 43 height 43
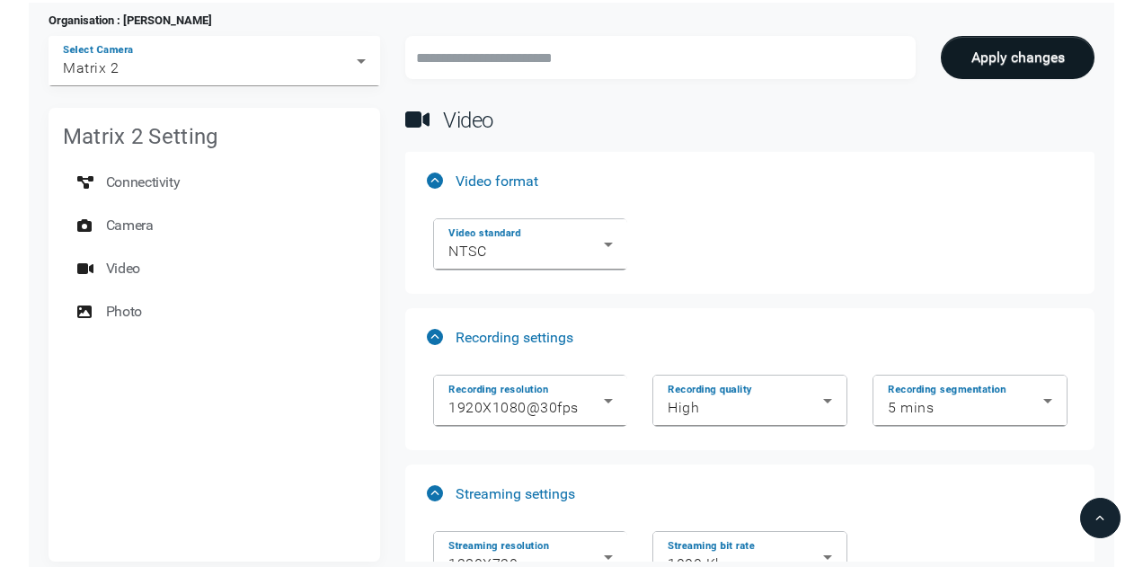
scroll to position [1204, 0]
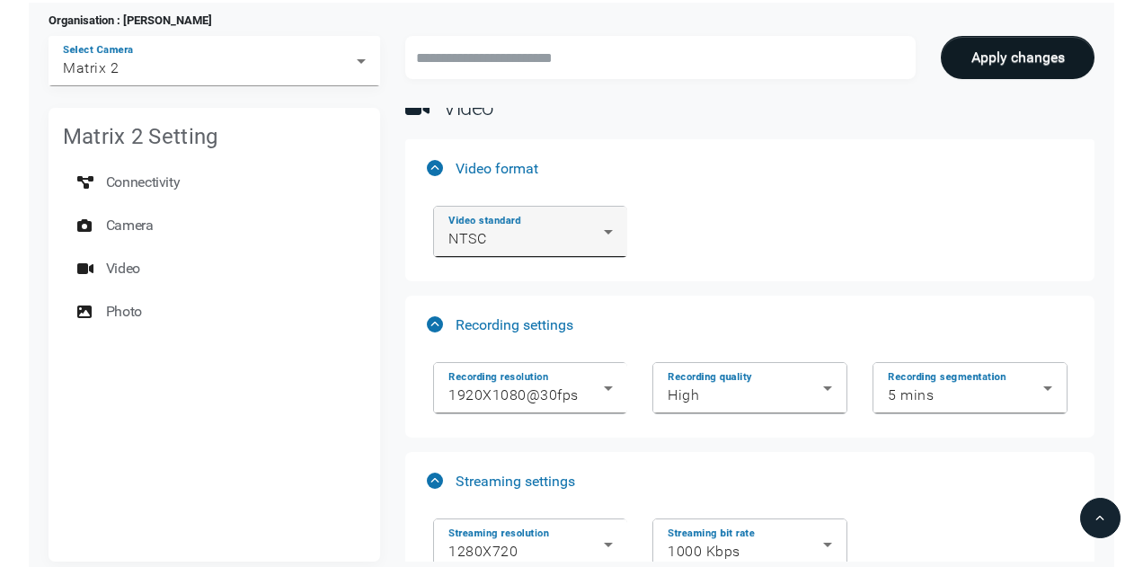
click at [615, 231] on icon at bounding box center [608, 232] width 22 height 22
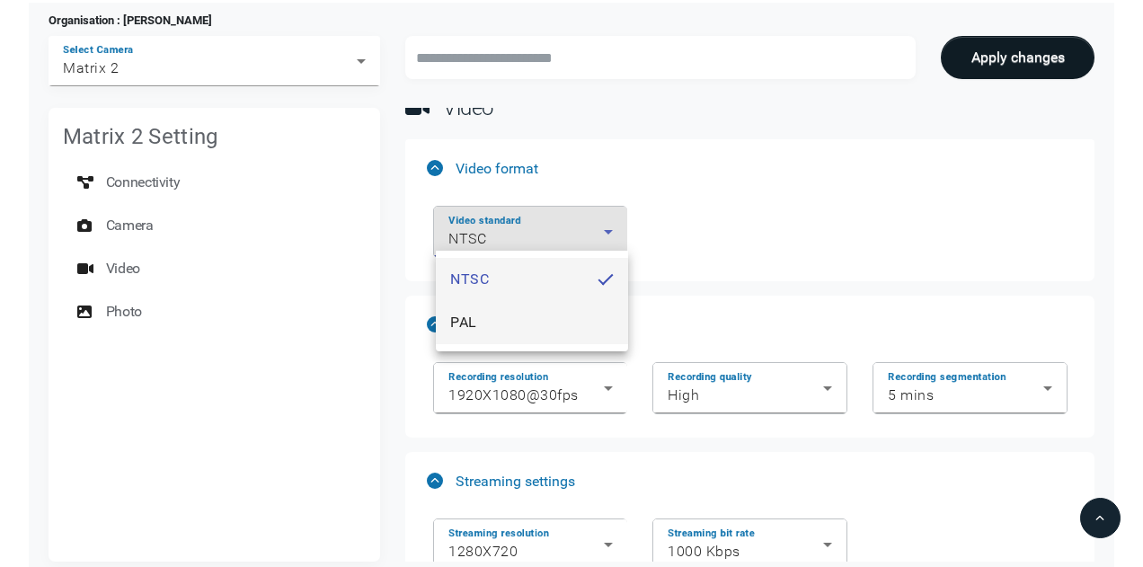
click at [555, 323] on mat-option "PAL" at bounding box center [532, 322] width 192 height 43
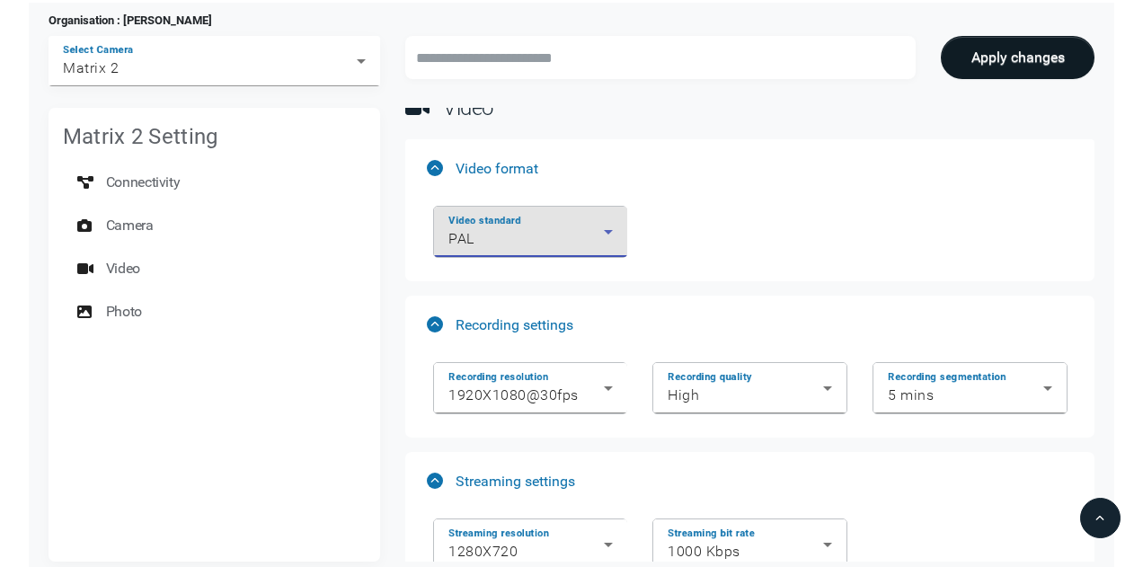
scroll to position [1293, 0]
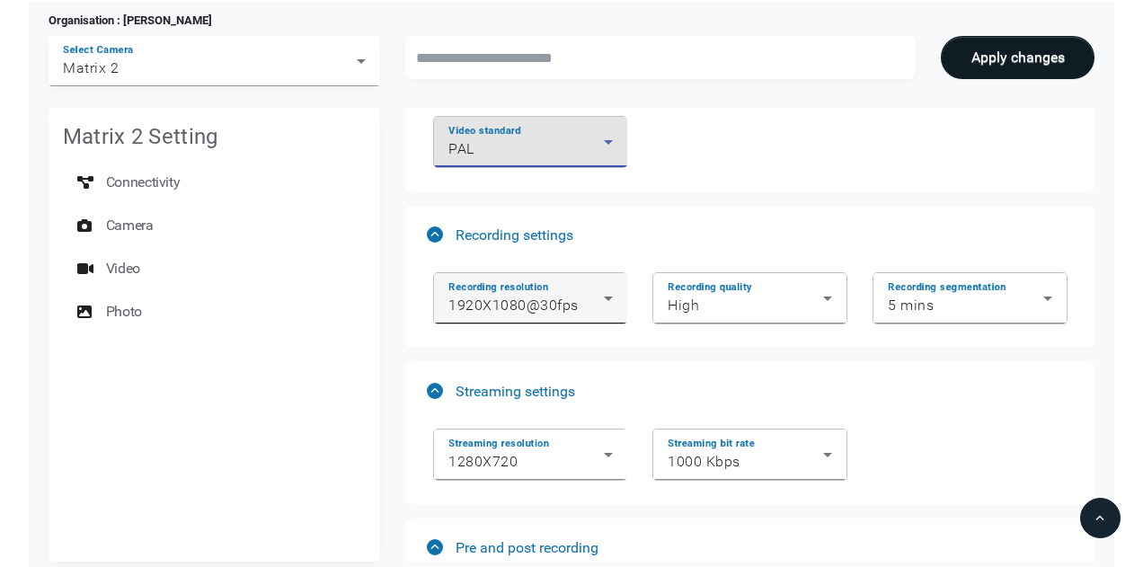
click at [618, 299] on icon at bounding box center [608, 299] width 22 height 22
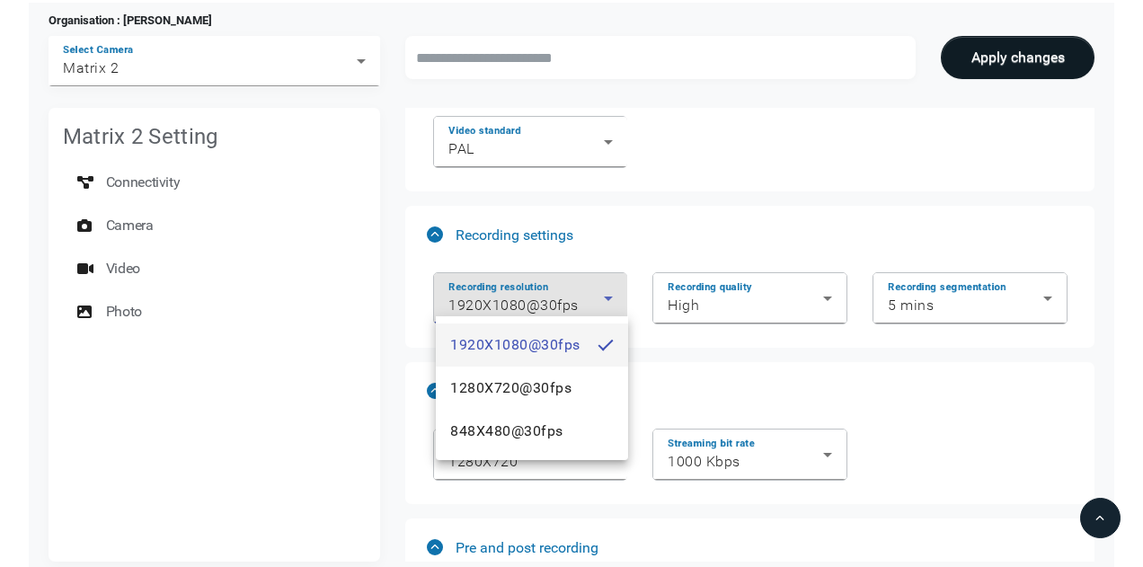
click at [623, 298] on div at bounding box center [571, 283] width 1143 height 567
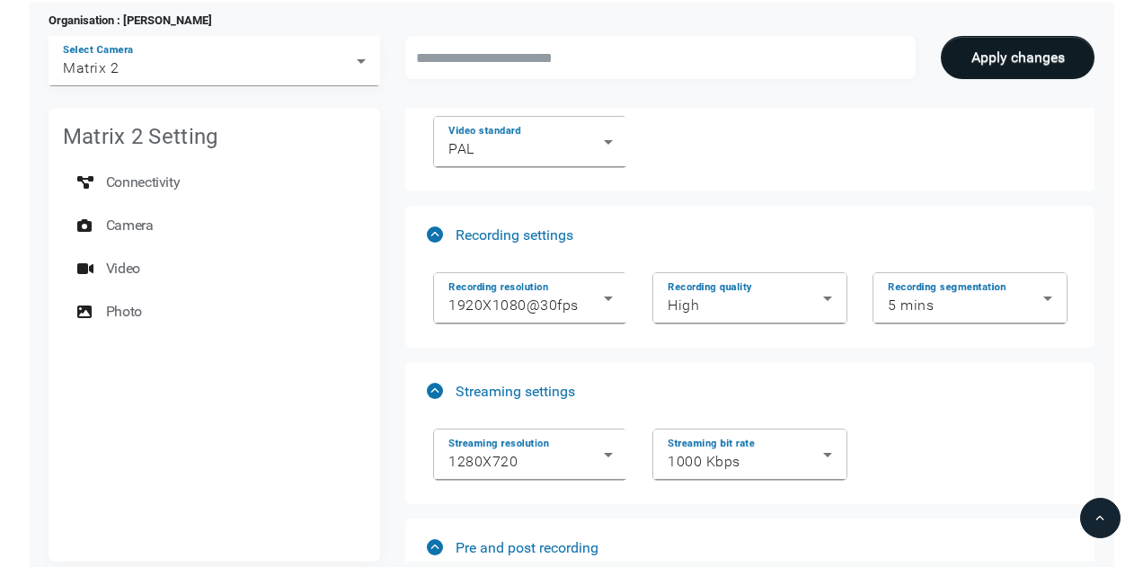
scroll to position [1383, 0]
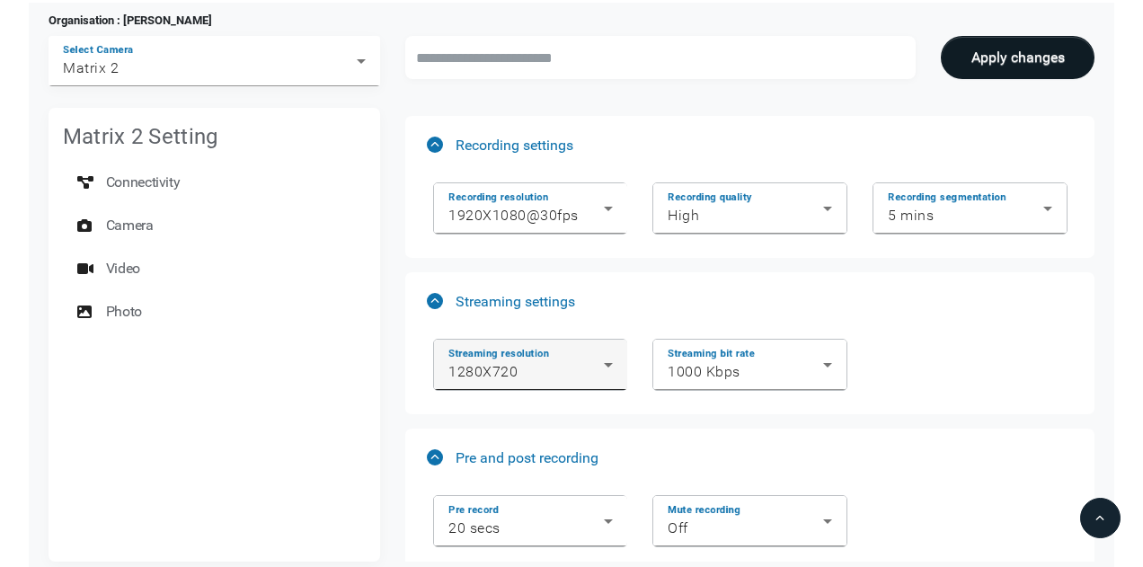
click at [618, 360] on icon at bounding box center [608, 365] width 22 height 22
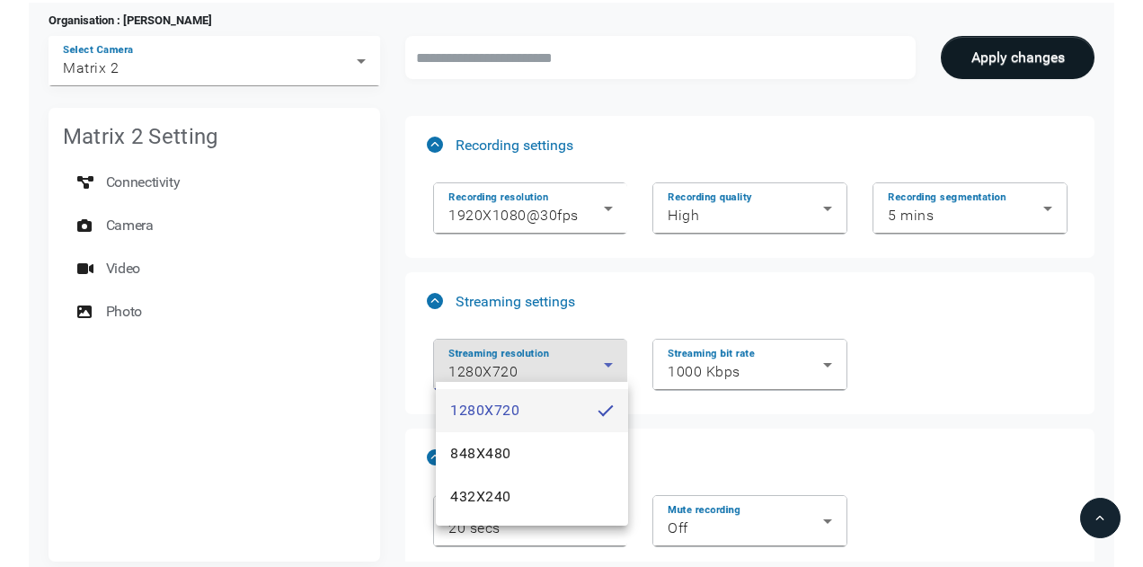
click at [620, 360] on div at bounding box center [571, 283] width 1143 height 567
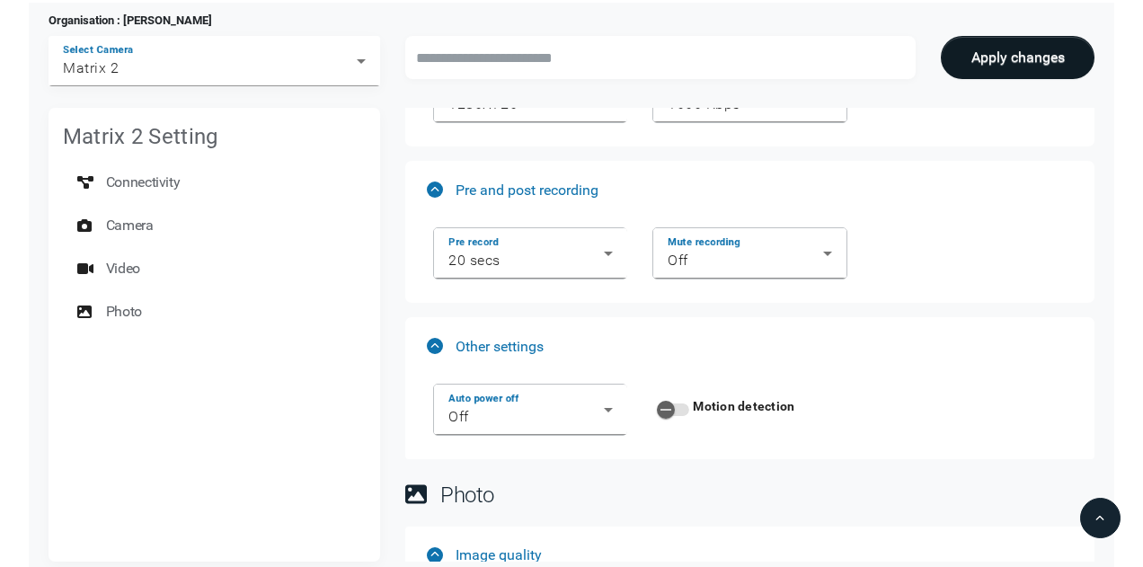
scroll to position [1653, 0]
click at [632, 235] on div "Pre record 20 secs" at bounding box center [531, 252] width 220 height 70
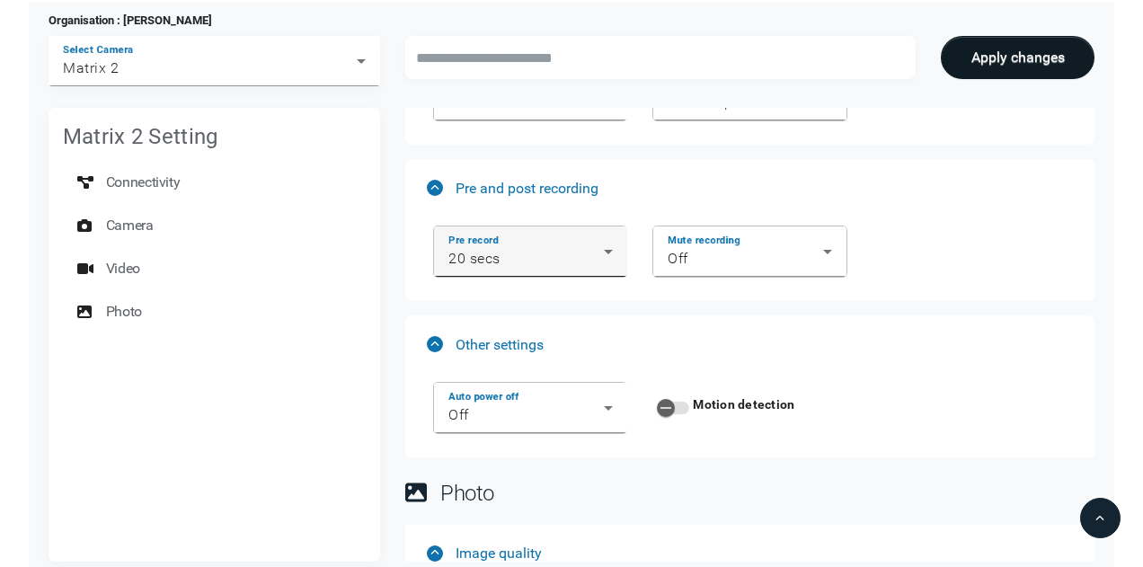
click at [604, 242] on icon at bounding box center [608, 252] width 22 height 22
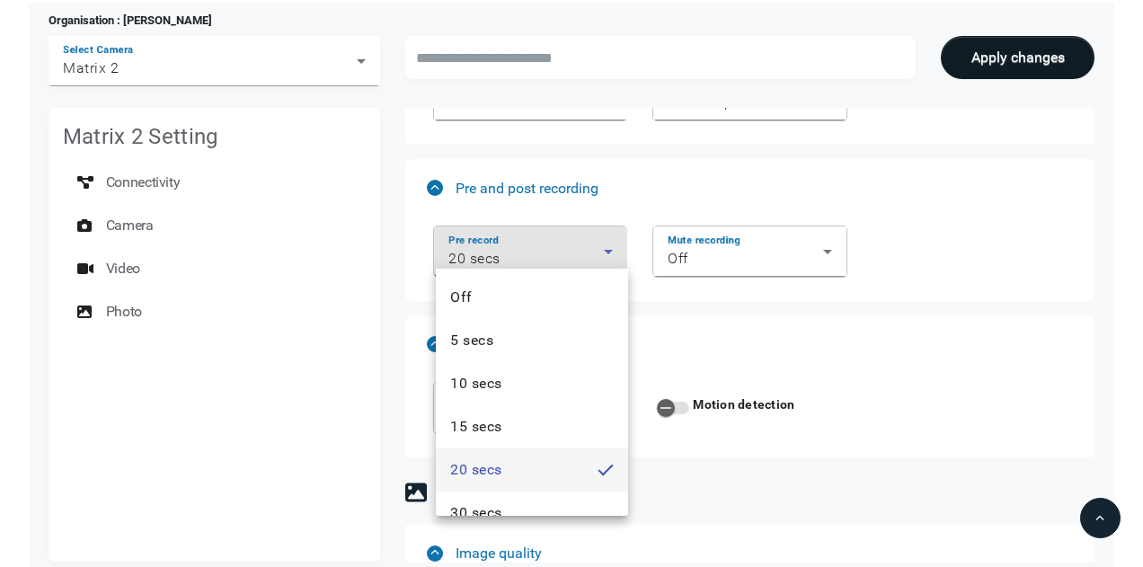
click at [780, 310] on div at bounding box center [571, 283] width 1143 height 567
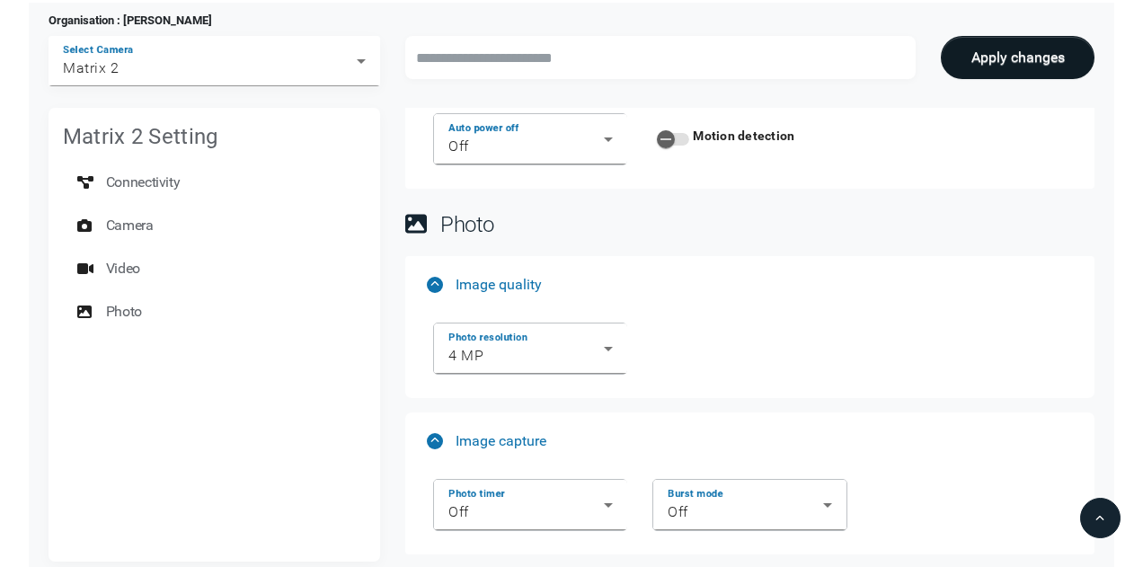
scroll to position [1923, 0]
click at [605, 337] on icon at bounding box center [608, 348] width 22 height 22
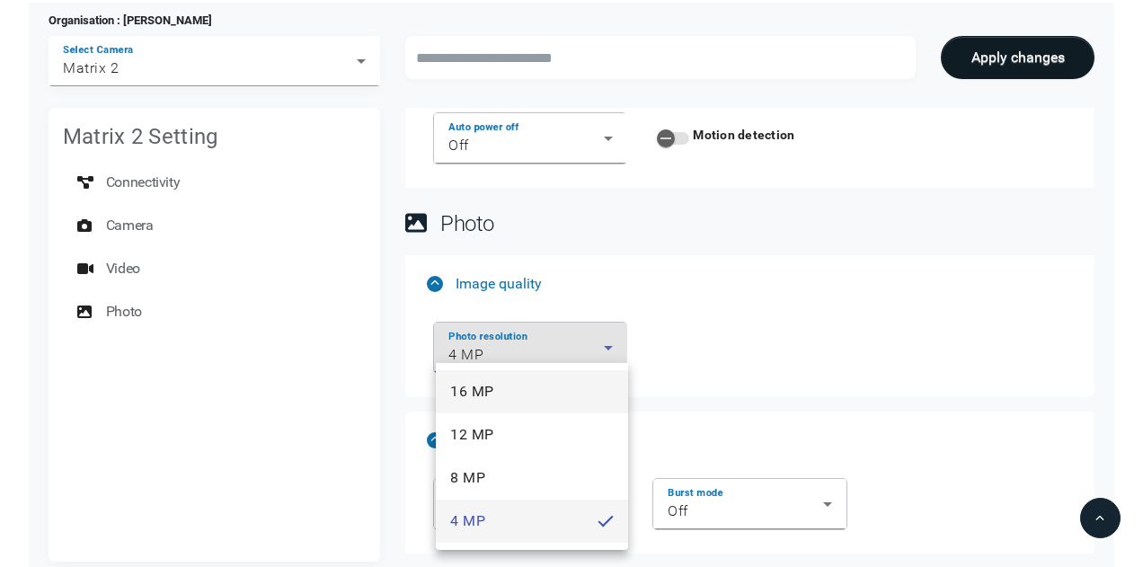
click at [526, 403] on mat-option "16 MP" at bounding box center [532, 391] width 192 height 43
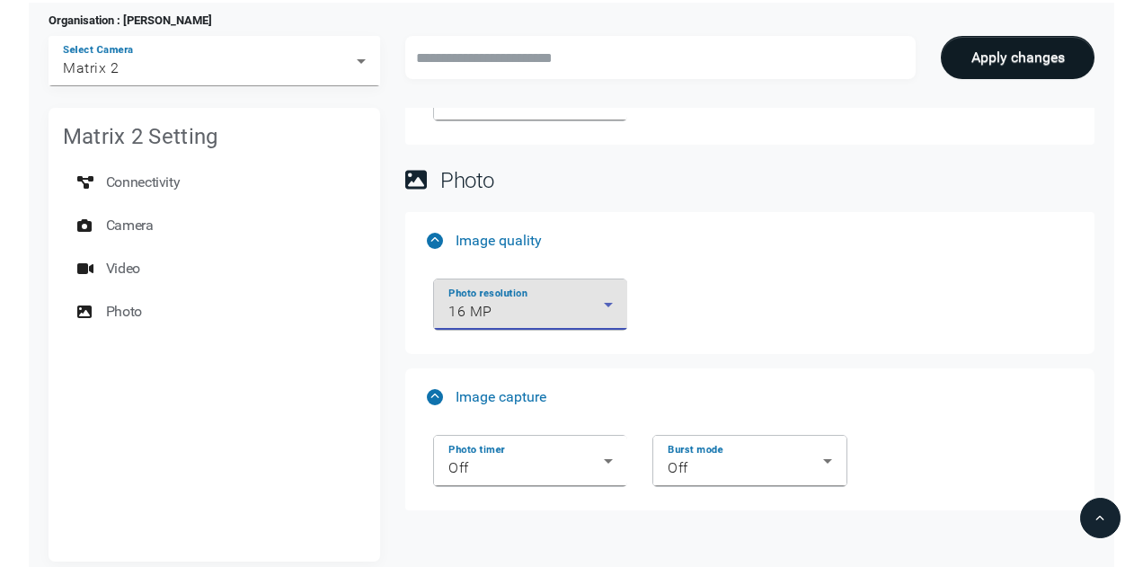
scroll to position [1988, 0]
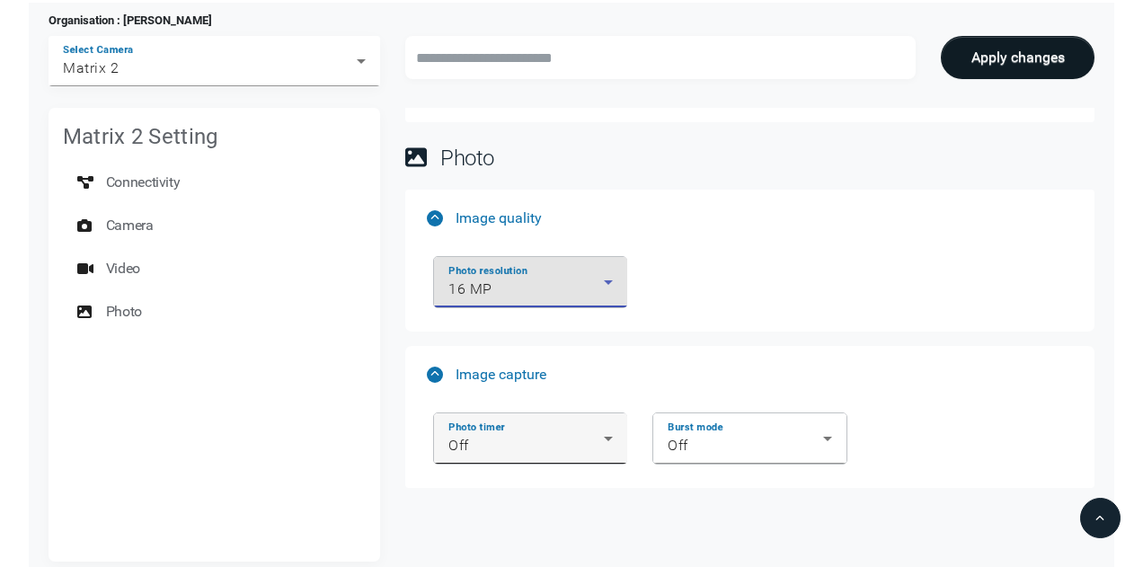
click at [584, 447] on div "Photo timer Off" at bounding box center [531, 438] width 164 height 50
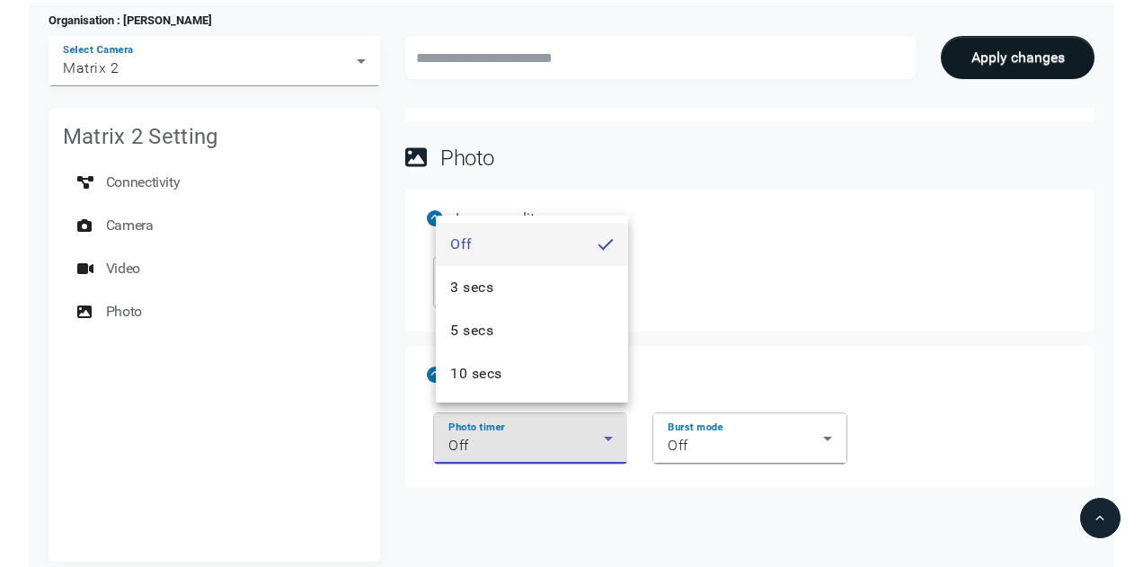
click at [584, 447] on div at bounding box center [571, 283] width 1143 height 567
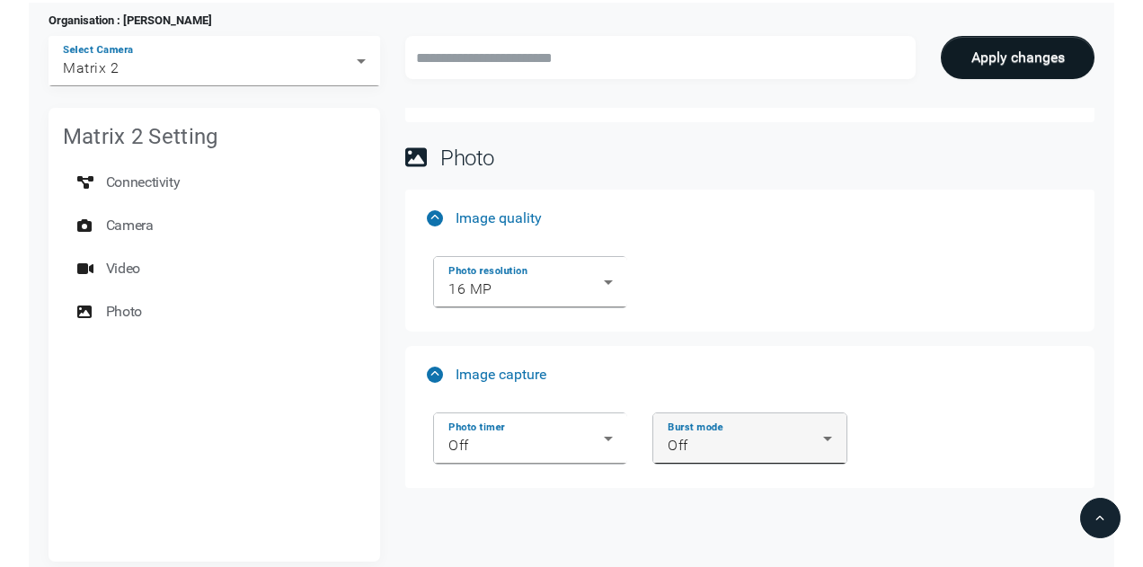
click at [771, 445] on div "Off" at bounding box center [745, 446] width 155 height 22
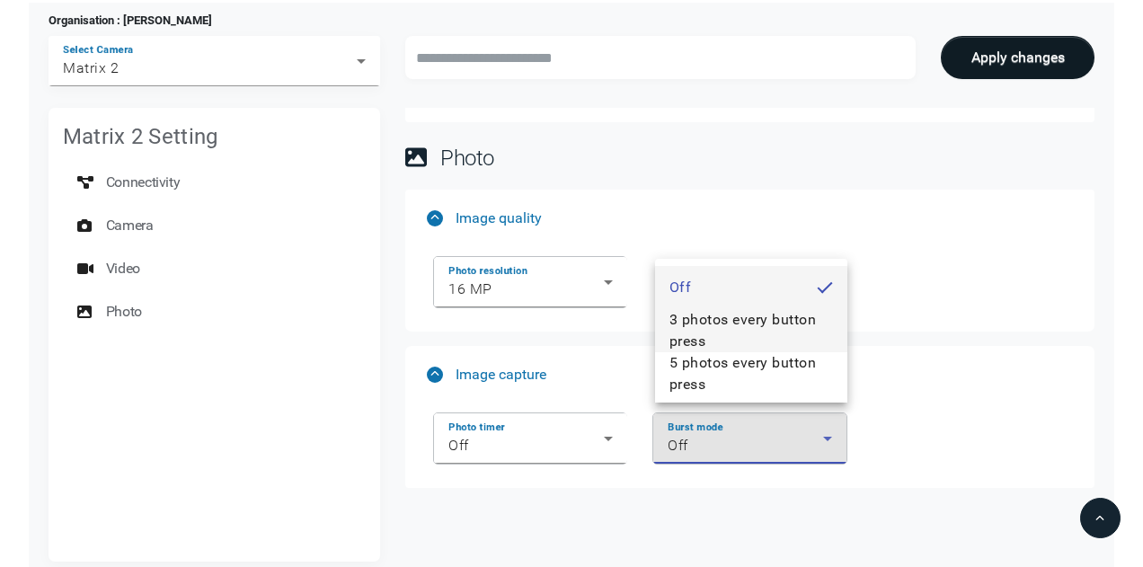
click at [746, 326] on span "3 photos every button press" at bounding box center [752, 330] width 164 height 43
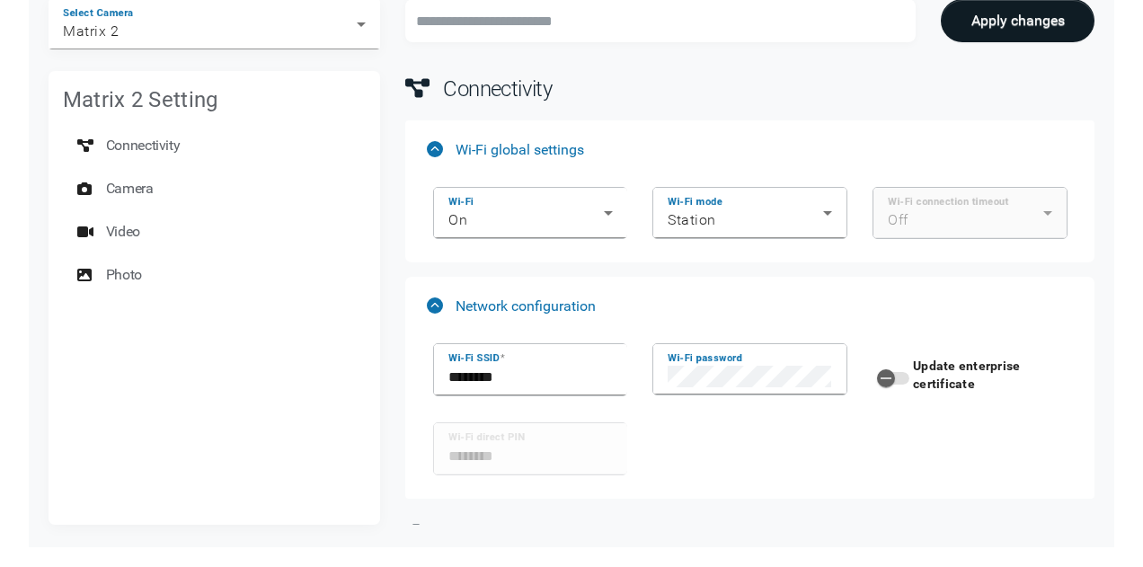
scroll to position [59, 0]
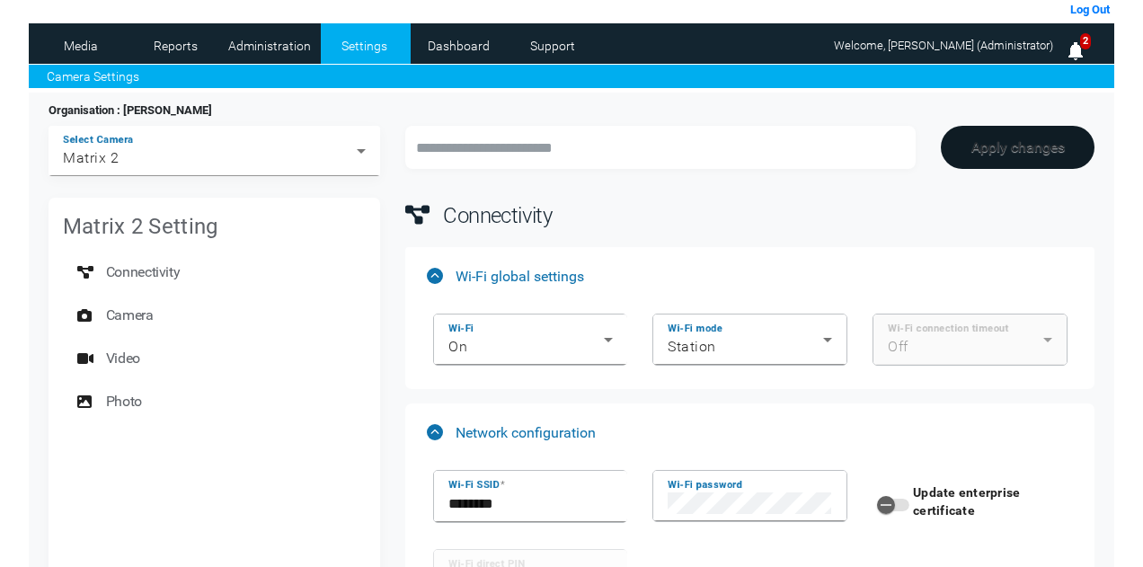
click at [1068, 143] on button "Apply changes" at bounding box center [1018, 147] width 154 height 43
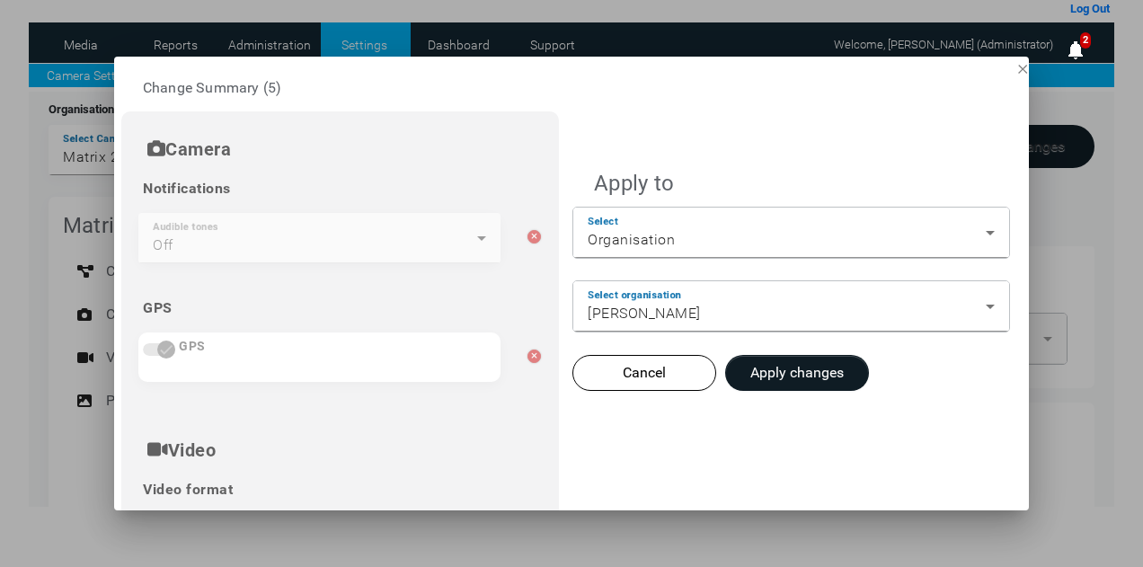
scroll to position [0, 0]
click at [798, 360] on button "Apply changes" at bounding box center [797, 373] width 144 height 36
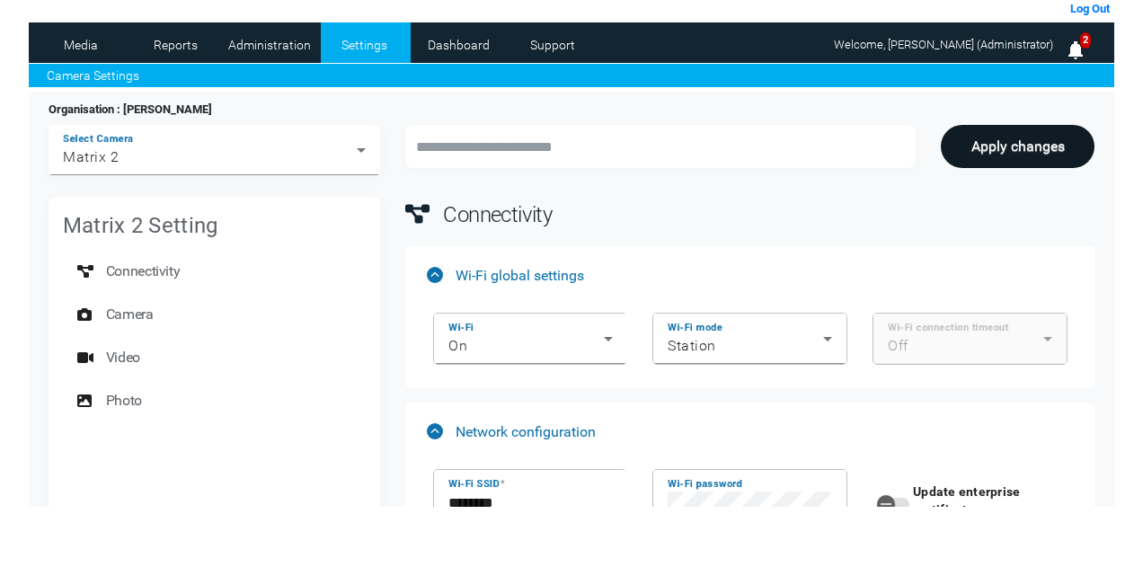
scroll to position [59, 0]
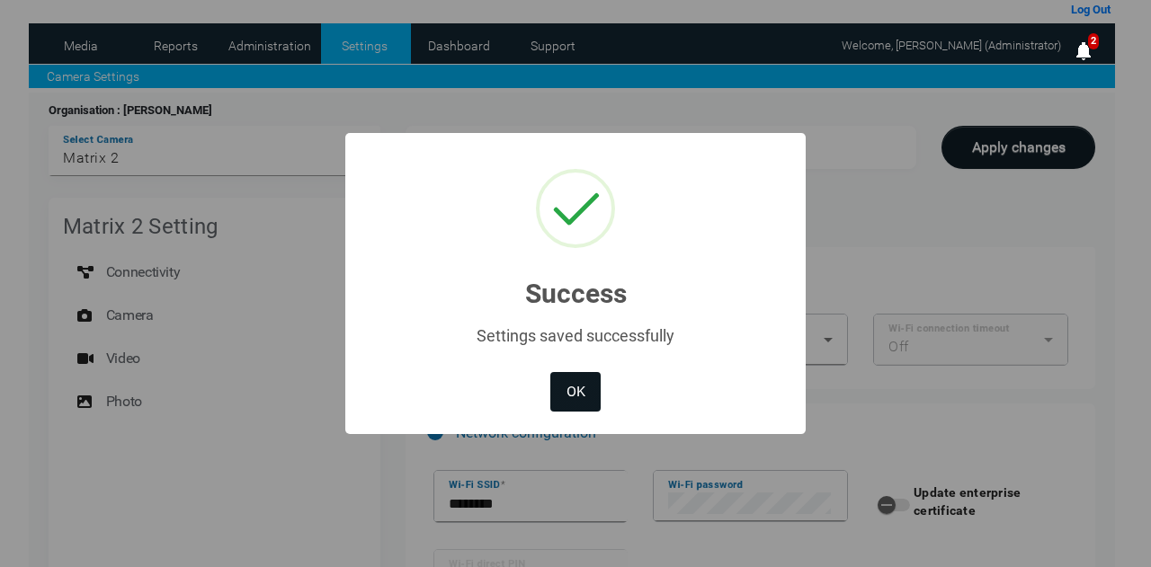
click at [569, 399] on button "OK" at bounding box center [575, 392] width 50 height 40
type input "********"
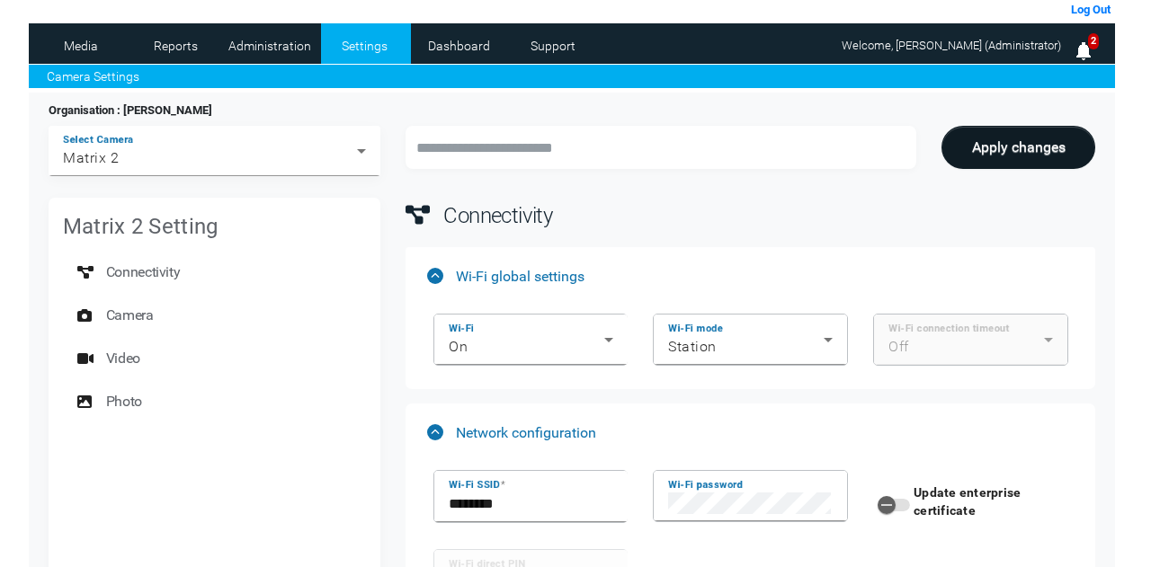
click at [229, 163] on div "× Success Settings saved successfully OK No Cancel" at bounding box center [575, 283] width 1151 height 567
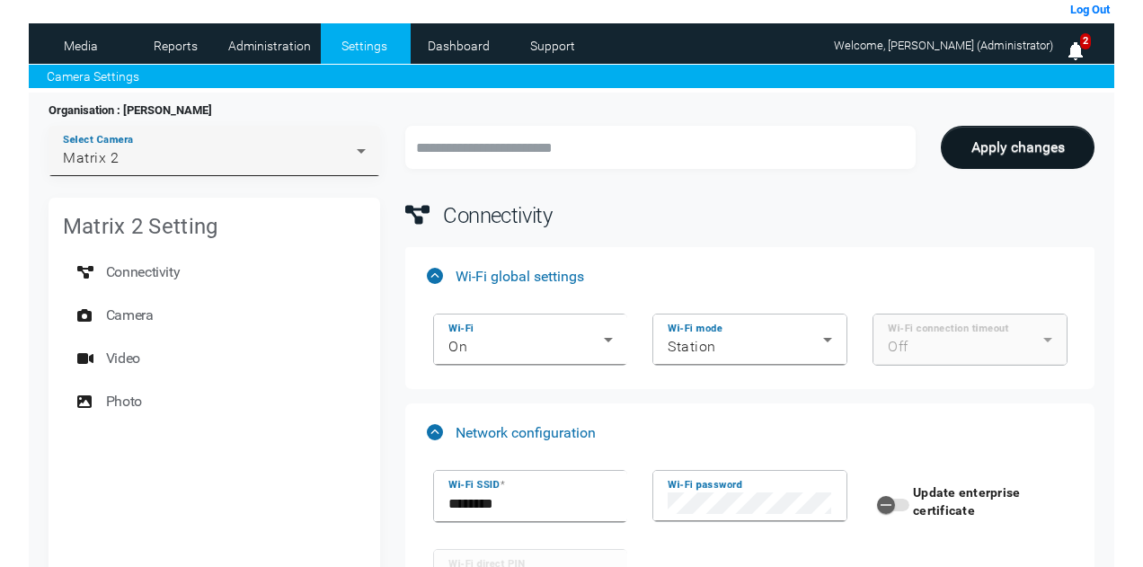
click at [125, 162] on div "Matrix 2" at bounding box center [210, 158] width 294 height 22
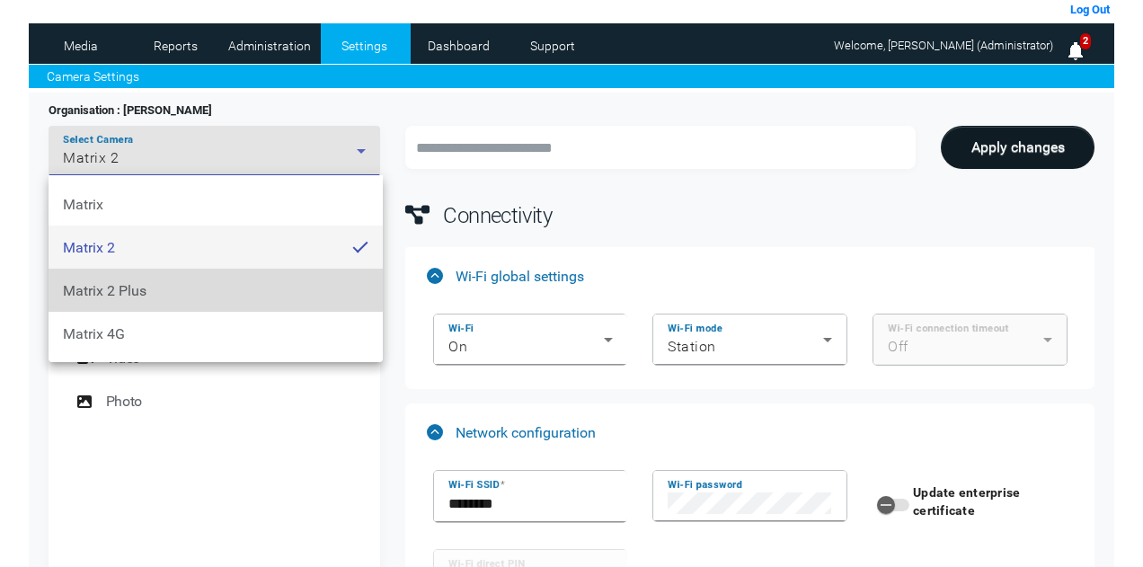
click at [120, 289] on span "Matrix 2 Plus" at bounding box center [105, 290] width 84 height 17
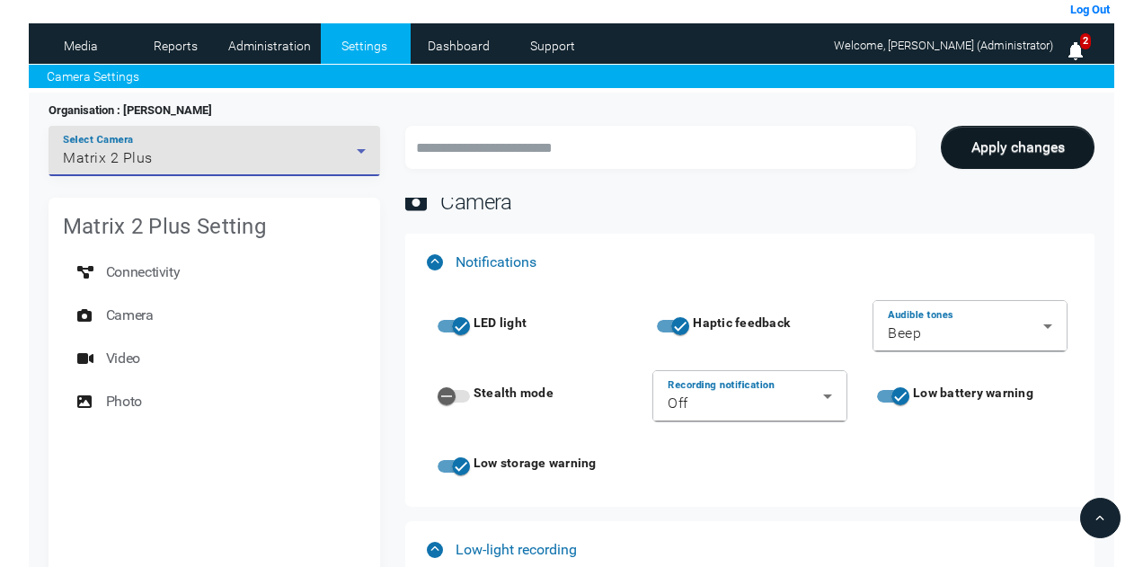
scroll to position [809, 0]
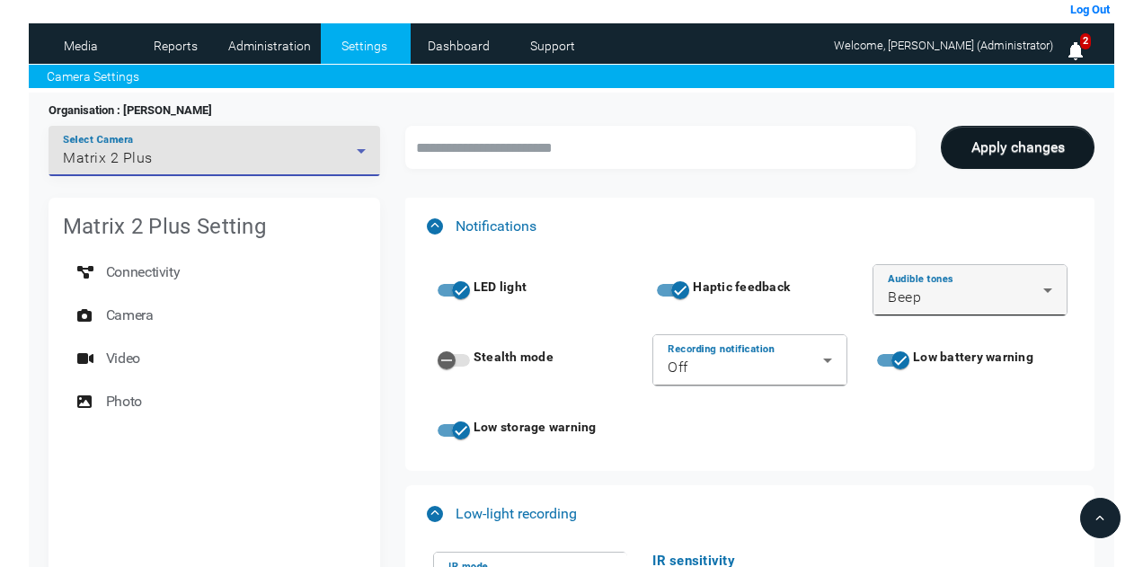
click at [1042, 300] on div "Beep" at bounding box center [965, 298] width 155 height 22
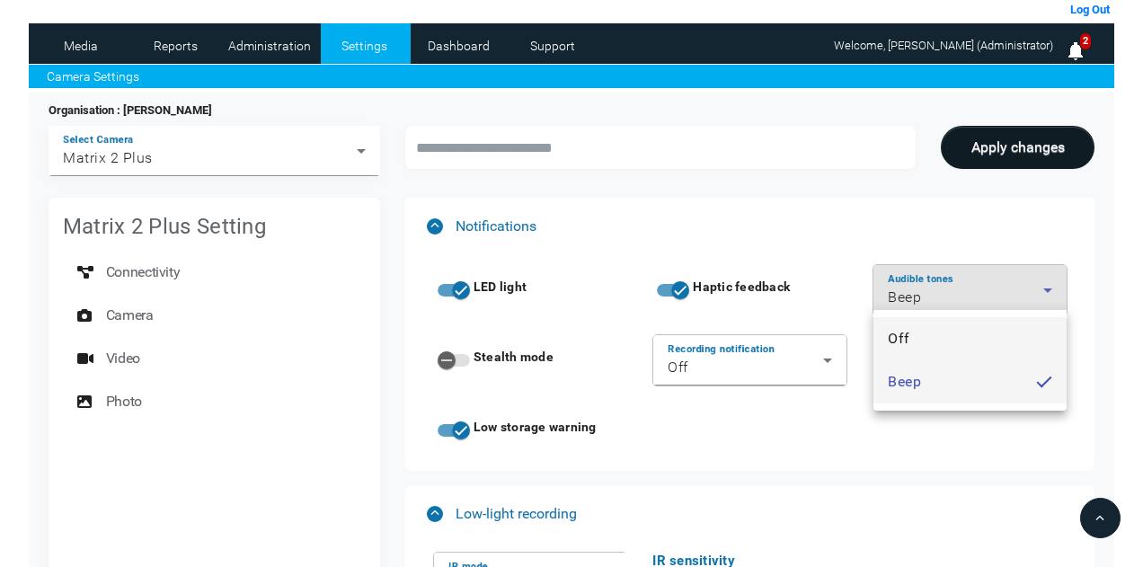
click at [975, 334] on mat-option "Off" at bounding box center [970, 338] width 192 height 43
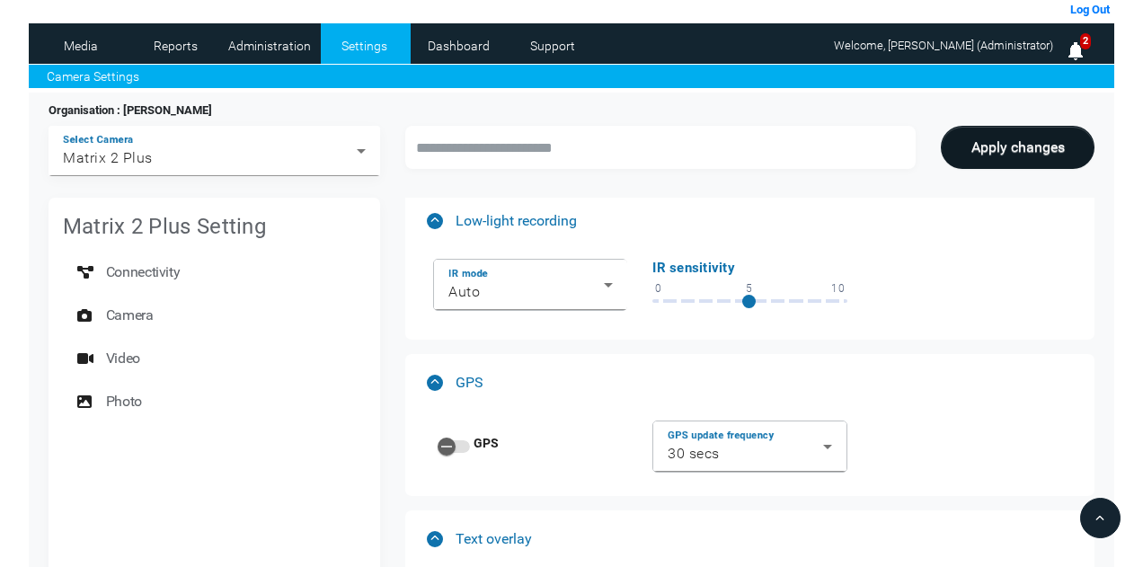
scroll to position [1168, 0]
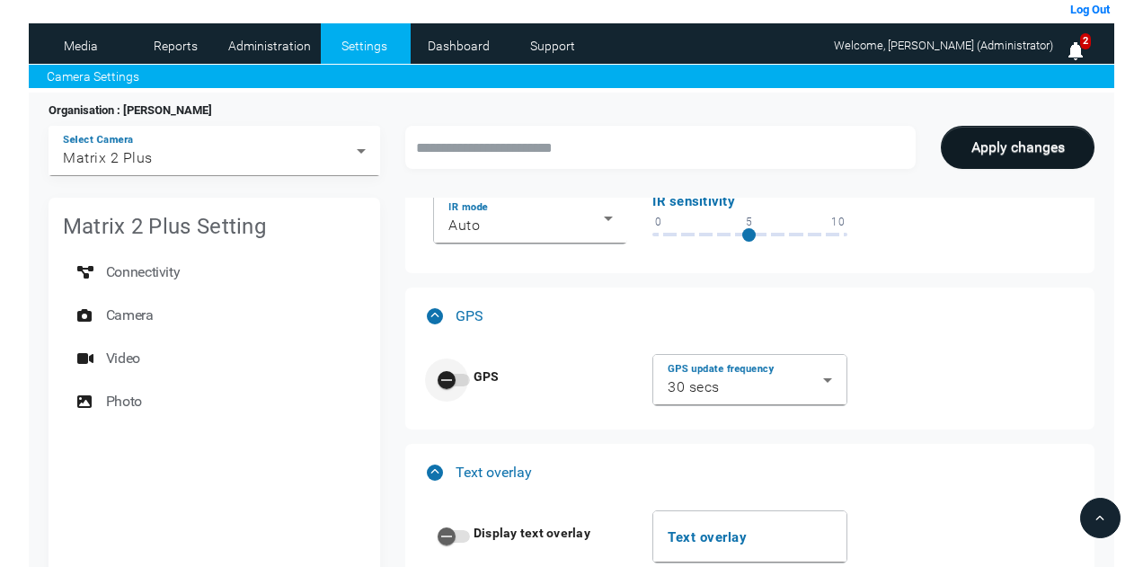
click at [461, 371] on div "button" at bounding box center [446, 380] width 43 height 43
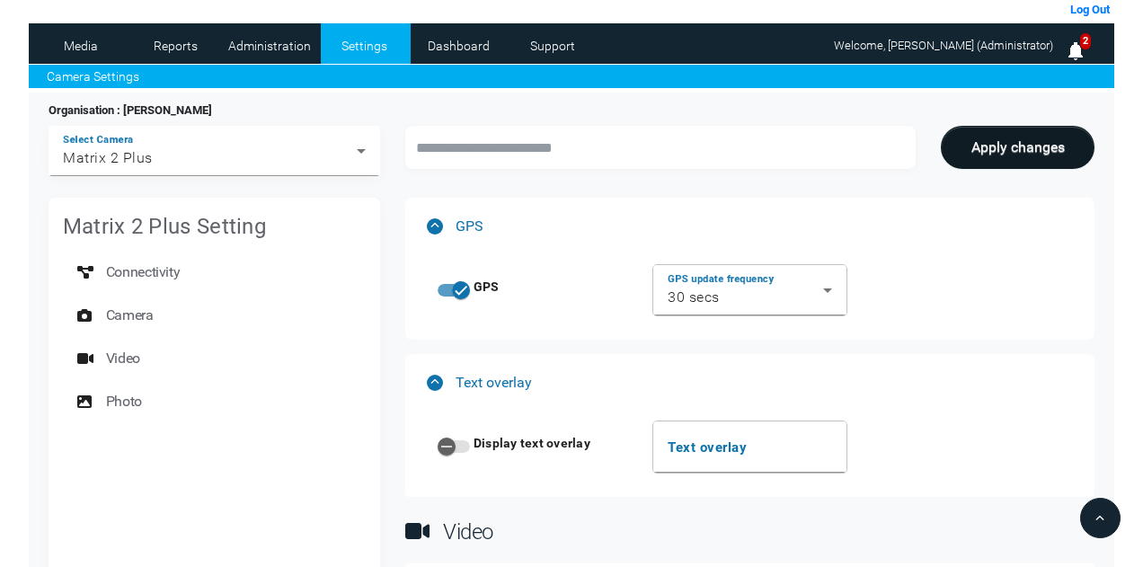
scroll to position [1348, 0]
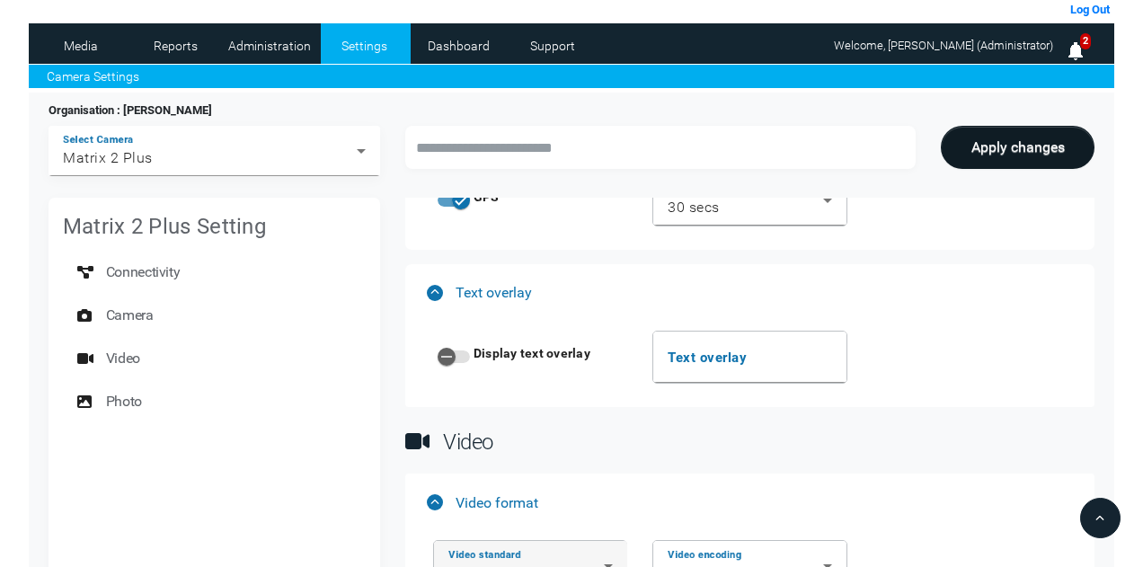
click at [588, 541] on div "Video standard NTSC" at bounding box center [531, 566] width 164 height 50
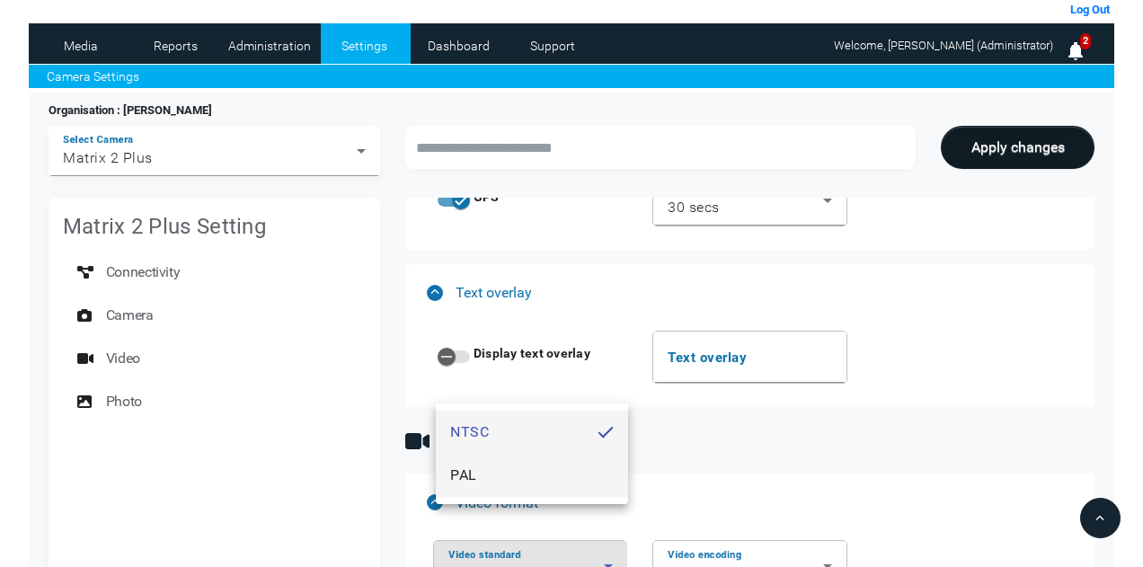
scroll to position [1528, 0]
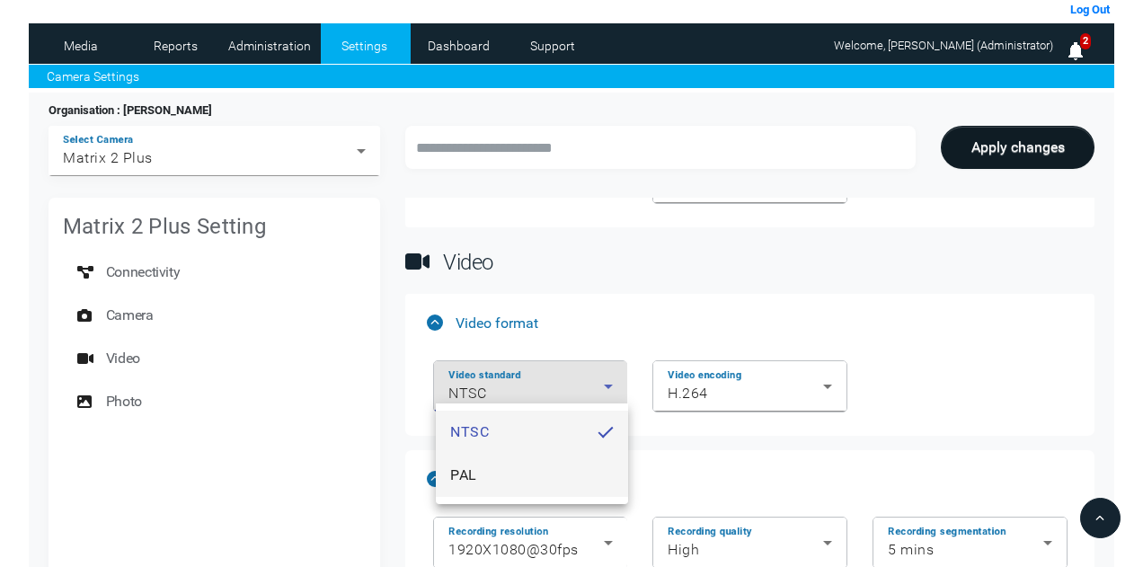
click at [494, 484] on mat-option "PAL" at bounding box center [532, 475] width 192 height 43
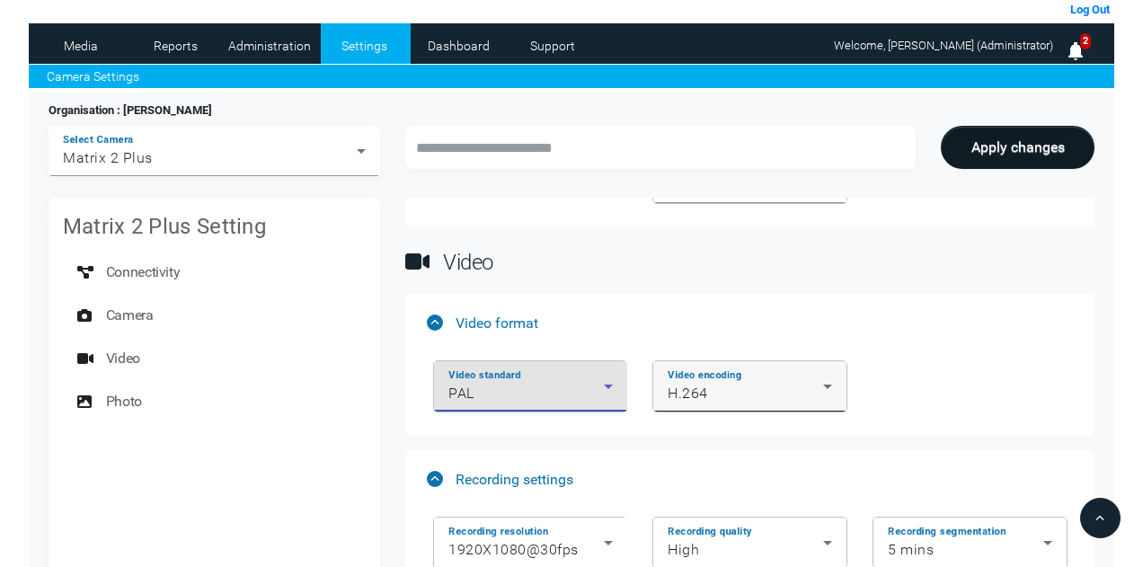
click at [813, 395] on div "H.264" at bounding box center [745, 394] width 155 height 22
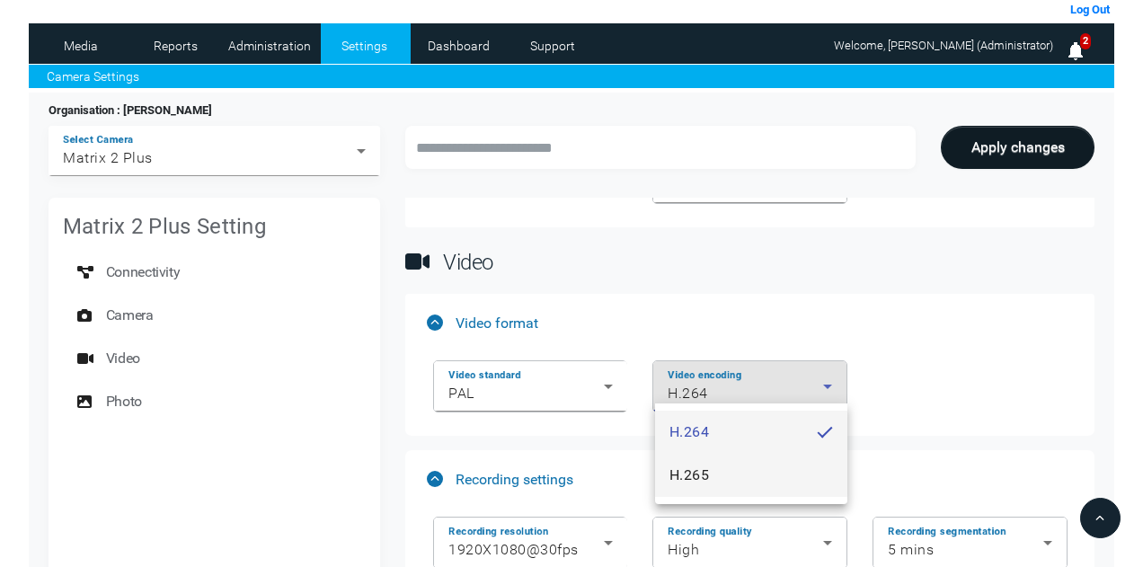
click at [753, 475] on mat-option "H.265" at bounding box center [751, 475] width 192 height 43
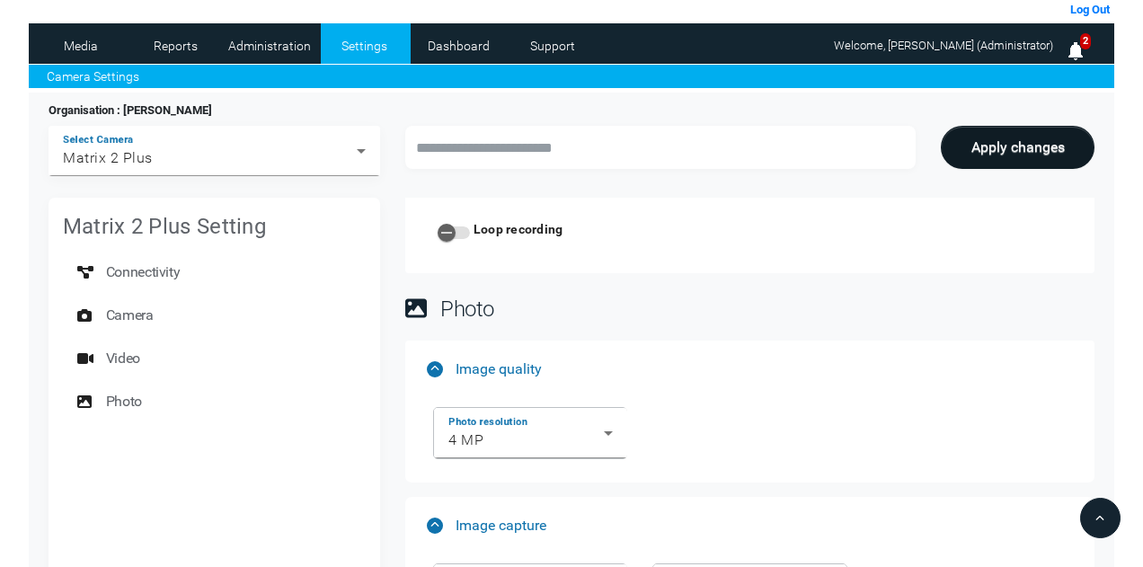
scroll to position [2427, 0]
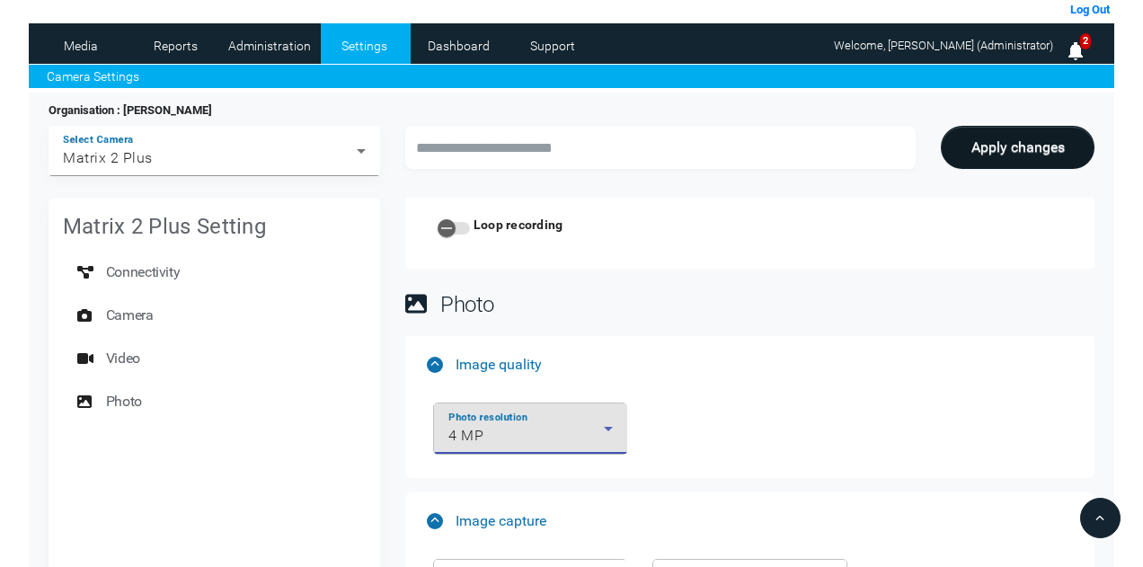
click at [602, 430] on div "4 MP" at bounding box center [526, 436] width 155 height 22
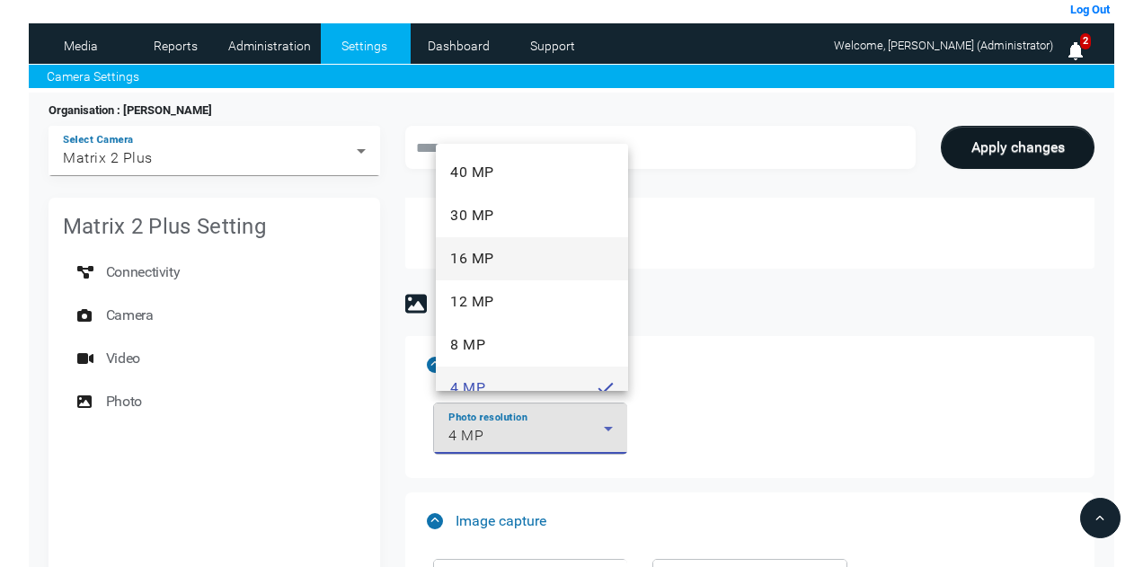
scroll to position [19, 0]
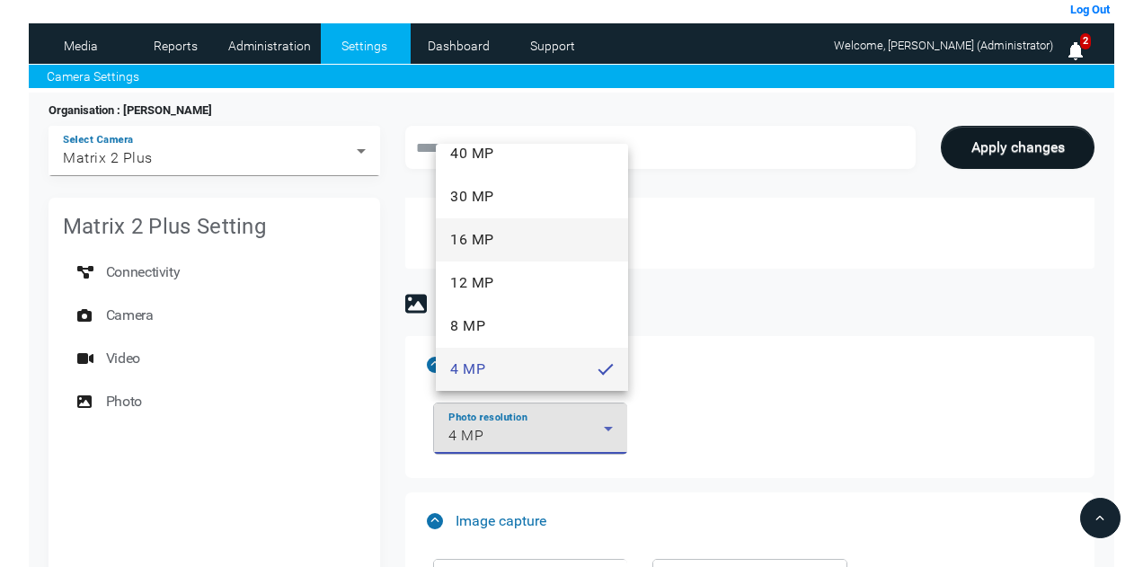
click at [511, 240] on mat-option "16 MP" at bounding box center [532, 239] width 192 height 43
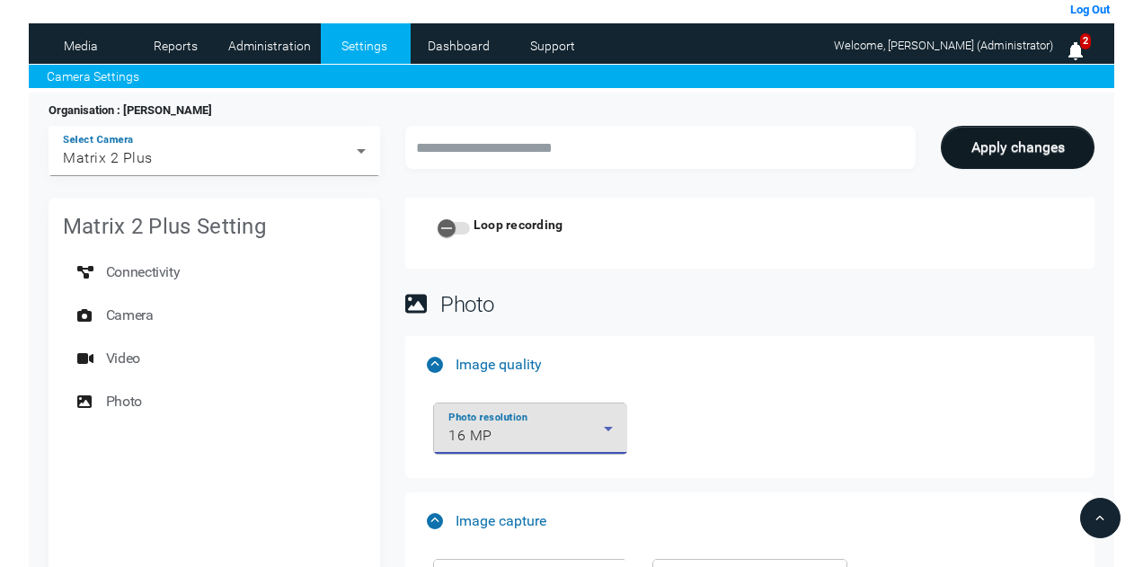
scroll to position [2481, 0]
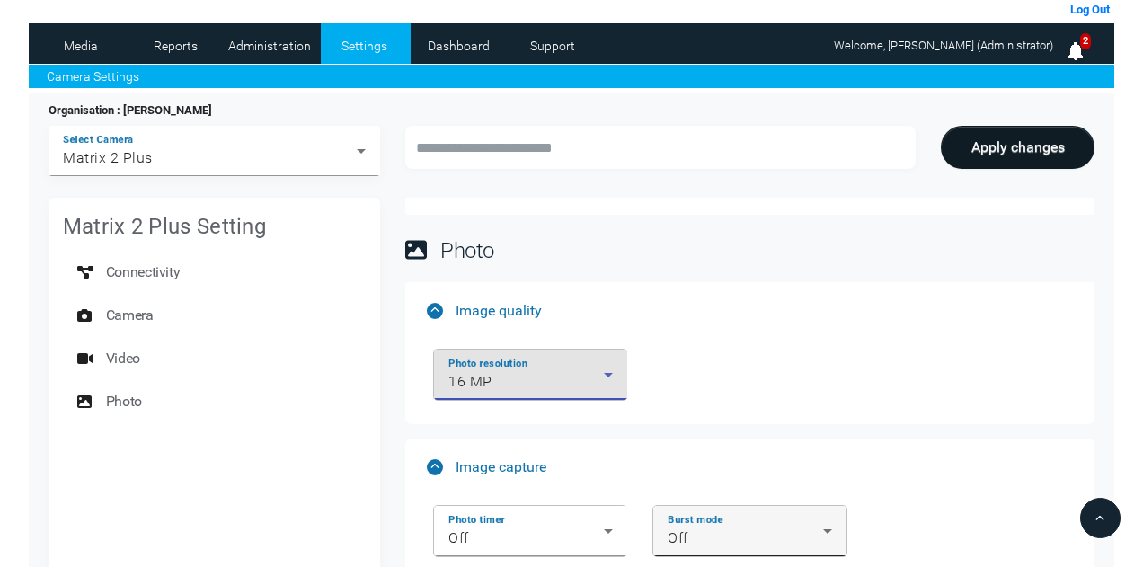
click at [742, 506] on div "Burst mode Off" at bounding box center [750, 531] width 164 height 50
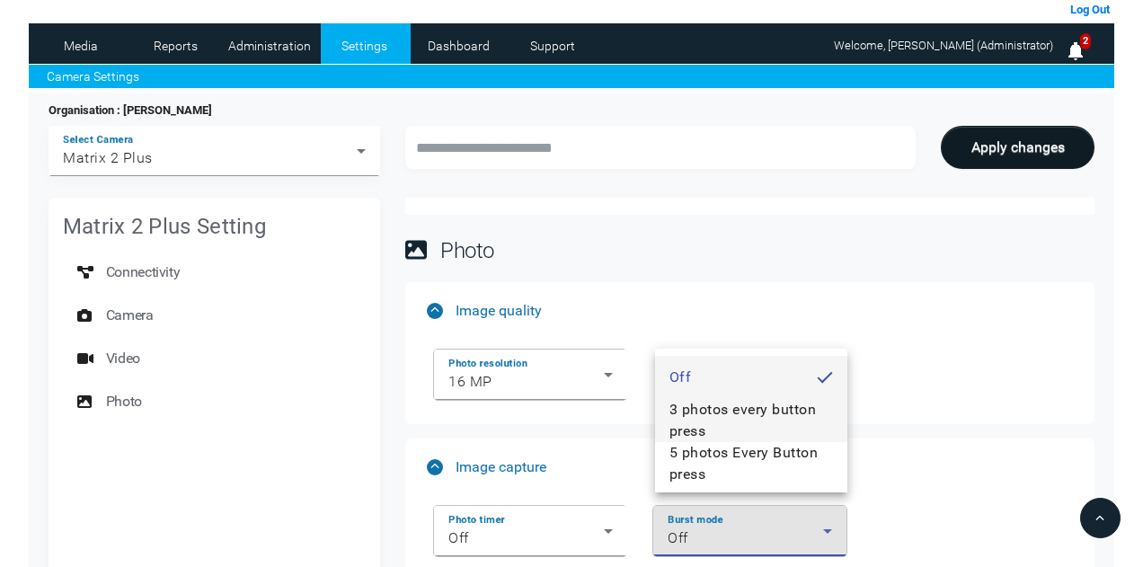
click at [730, 407] on span "3 photos every button press" at bounding box center [752, 420] width 164 height 43
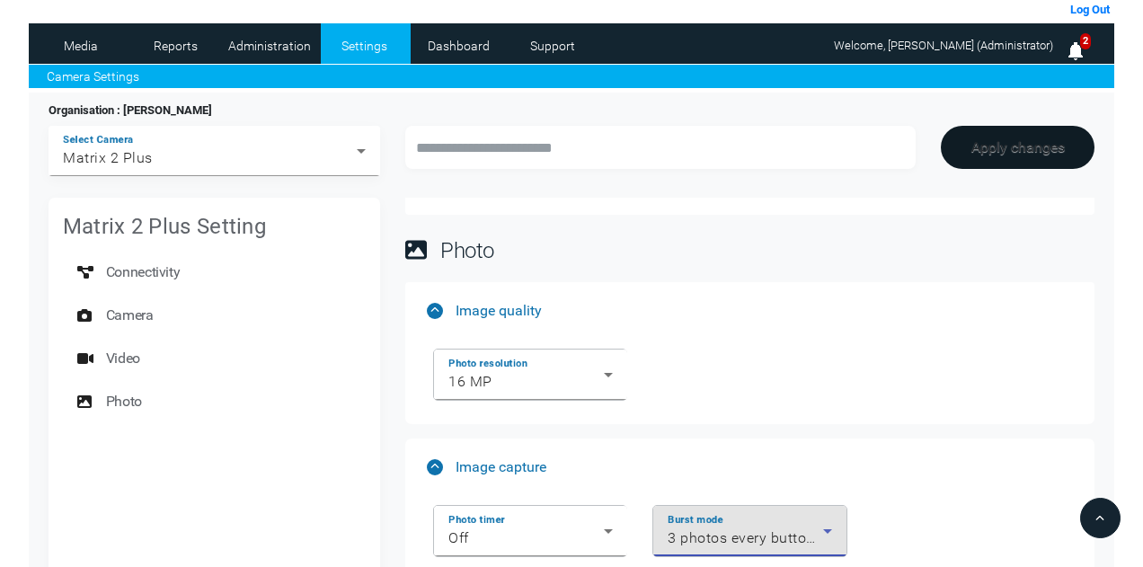
click at [1008, 142] on button "Apply changes" at bounding box center [1018, 147] width 154 height 43
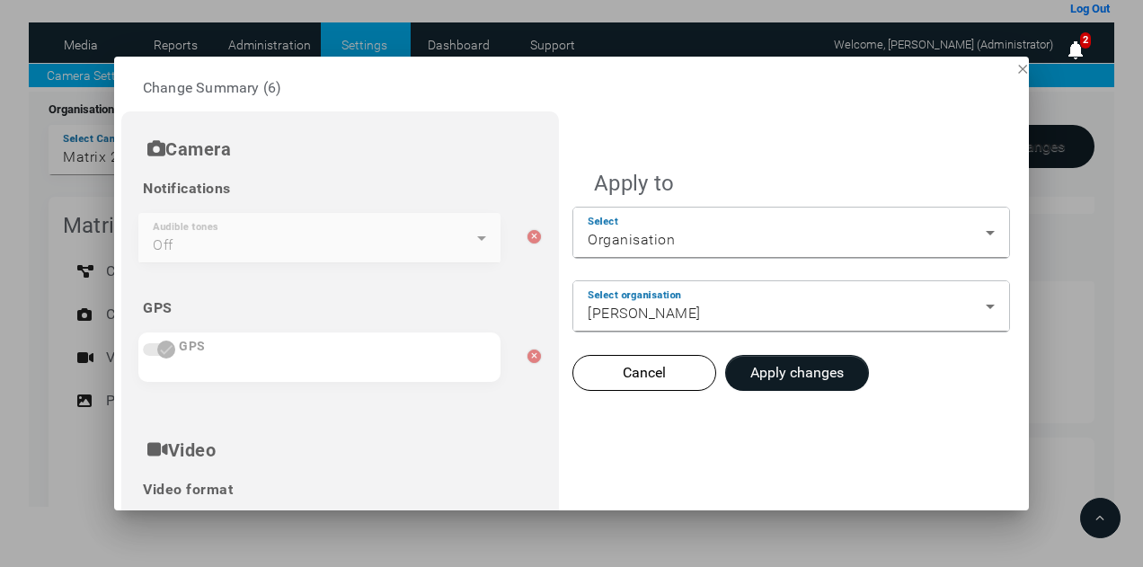
scroll to position [0, 0]
click at [795, 373] on button "Apply changes" at bounding box center [797, 373] width 144 height 36
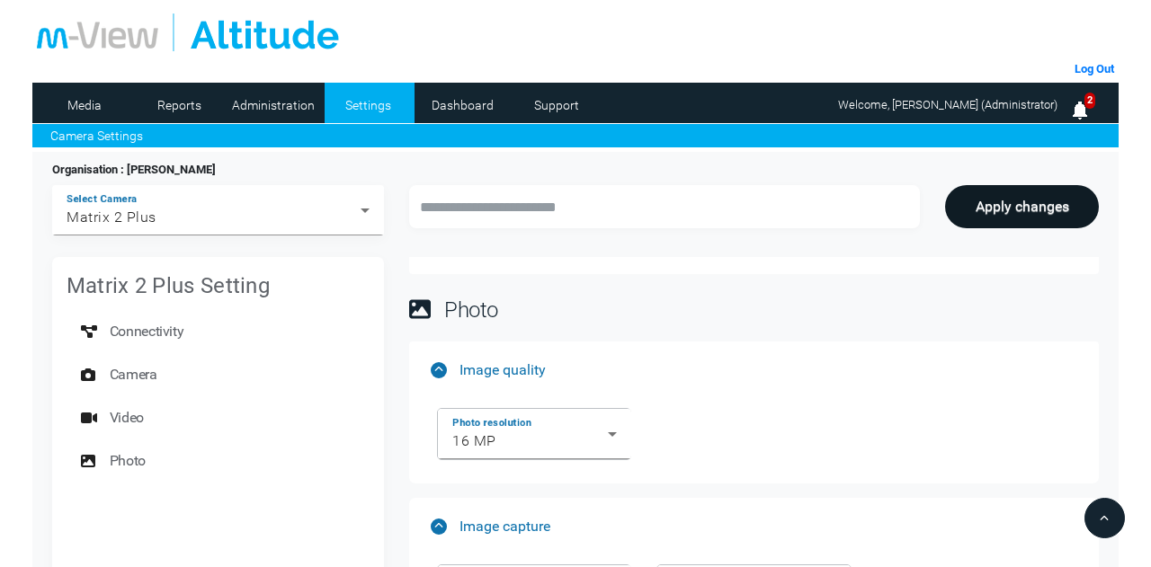
scroll to position [59, 0]
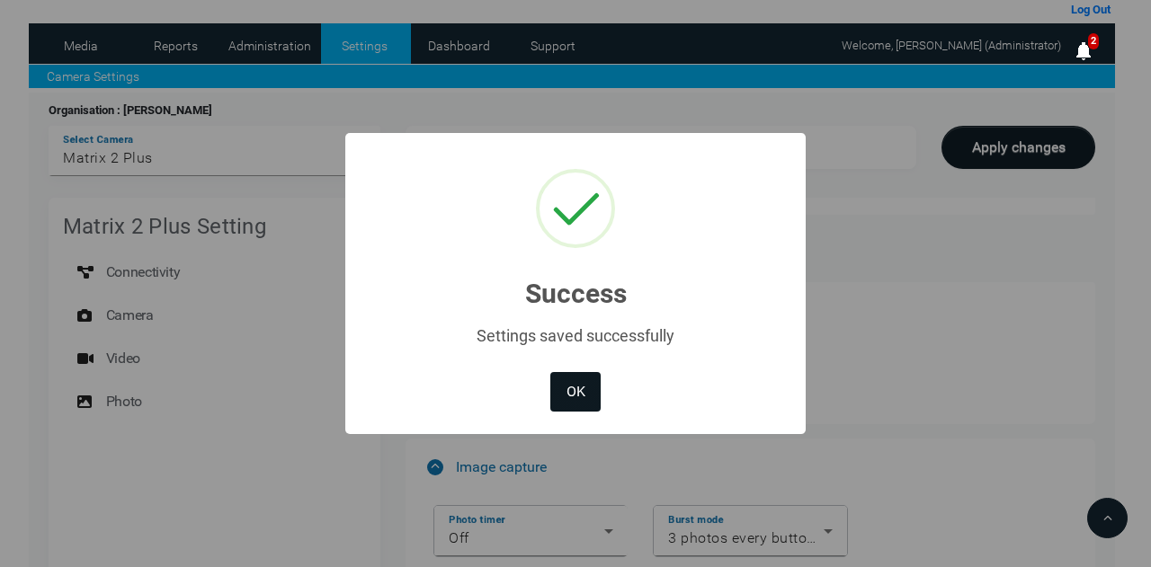
click at [573, 393] on button "OK" at bounding box center [575, 392] width 50 height 40
type input "**********"
type input "********"
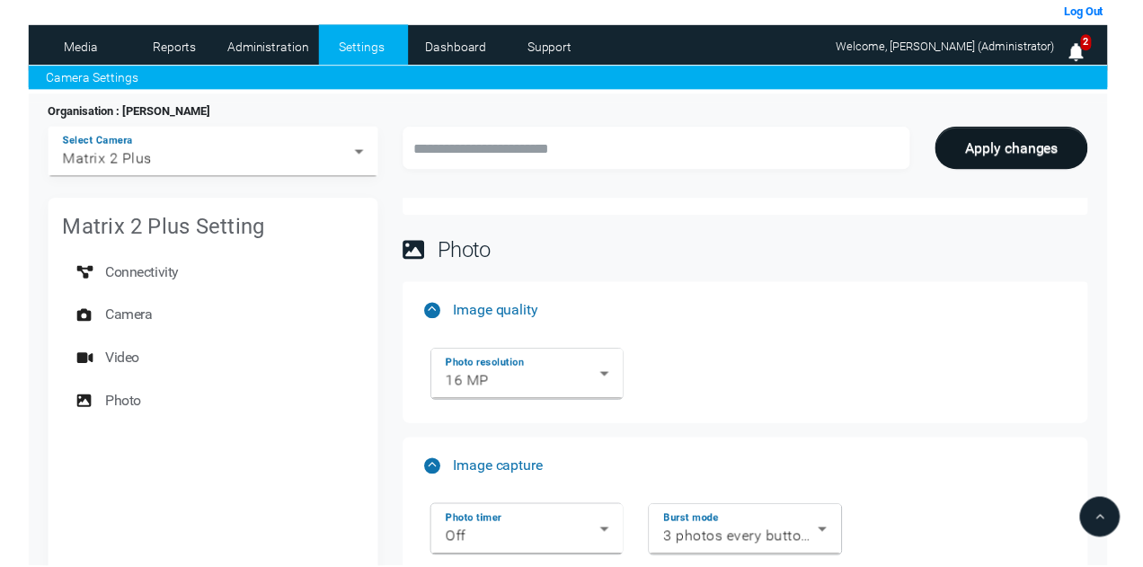
scroll to position [2481, 0]
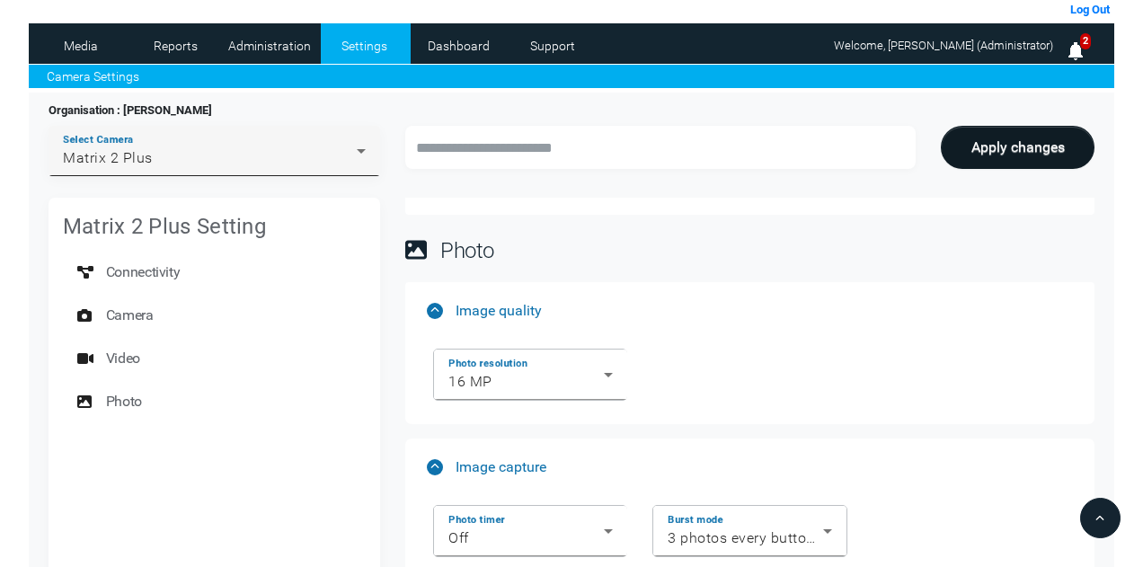
click at [244, 159] on div "Matrix 2 Plus" at bounding box center [210, 158] width 294 height 22
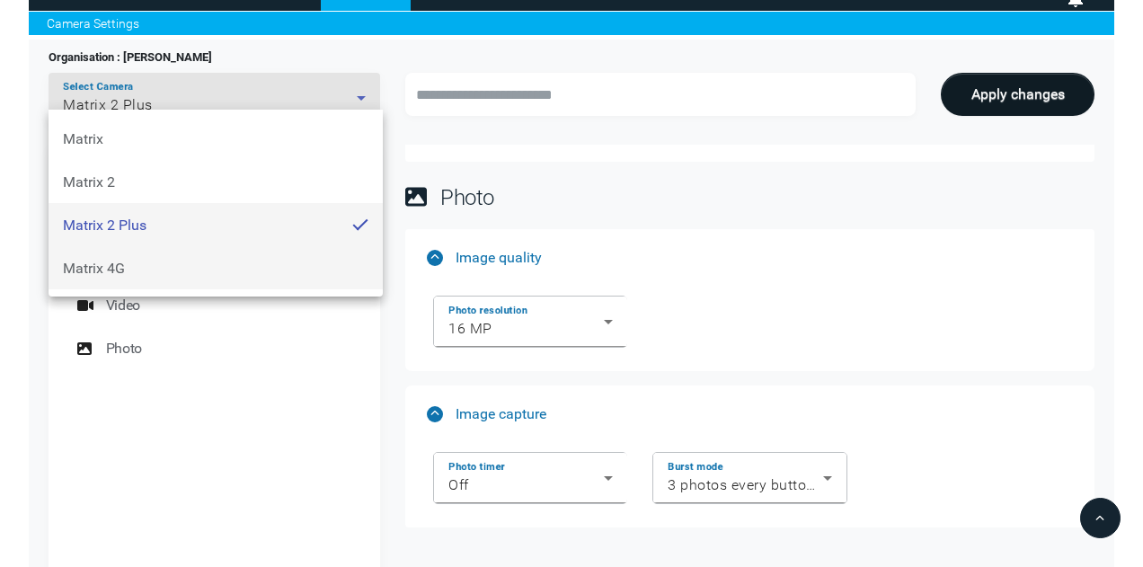
scroll to position [149, 0]
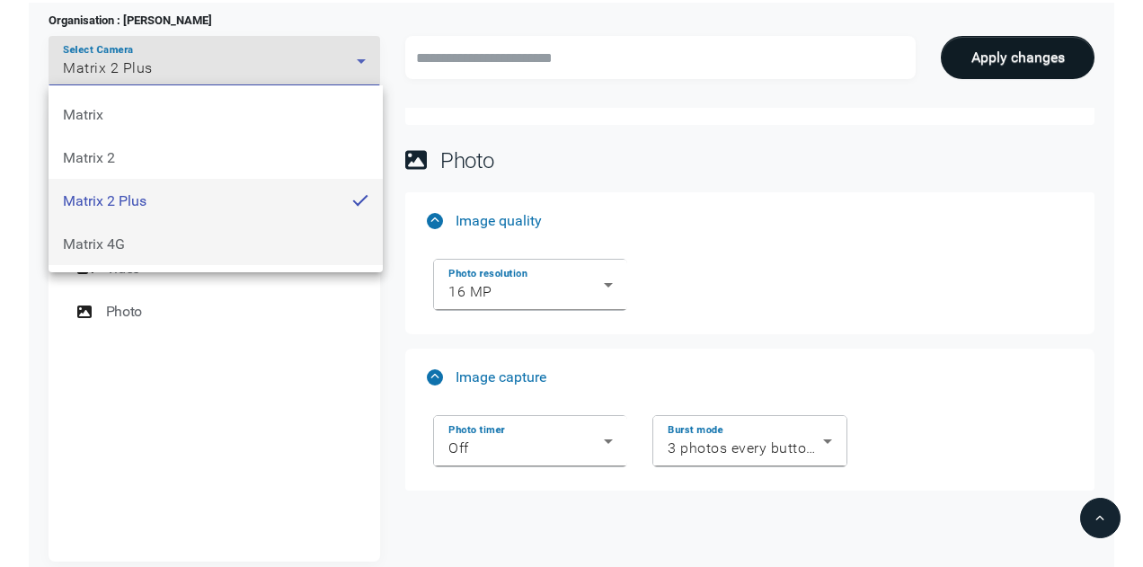
click at [102, 249] on span "Matrix 4G" at bounding box center [94, 243] width 62 height 17
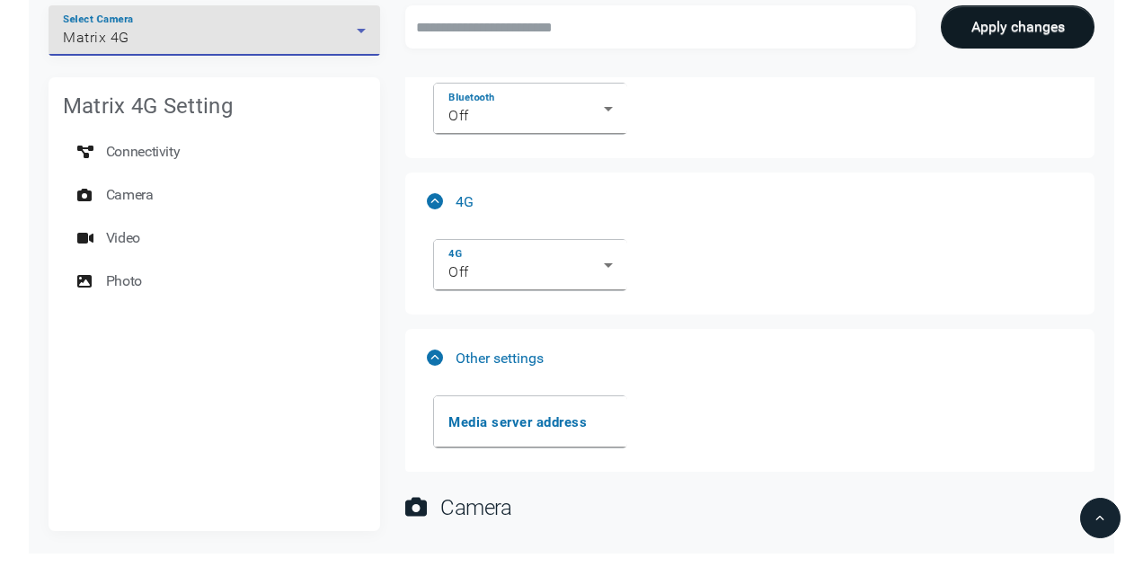
scroll to position [449, 0]
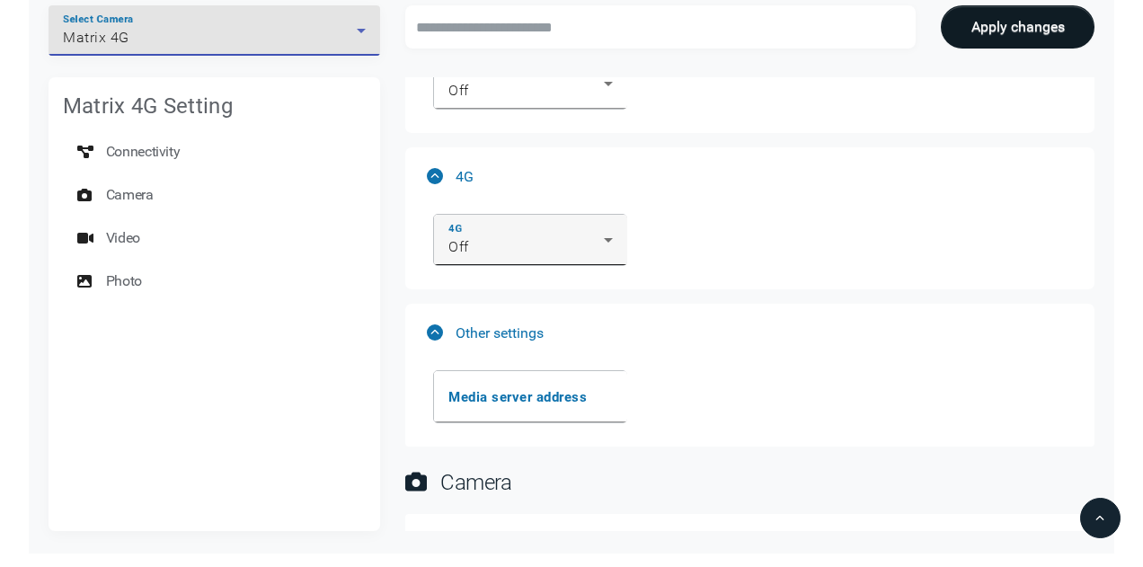
click at [617, 245] on icon at bounding box center [608, 240] width 22 height 22
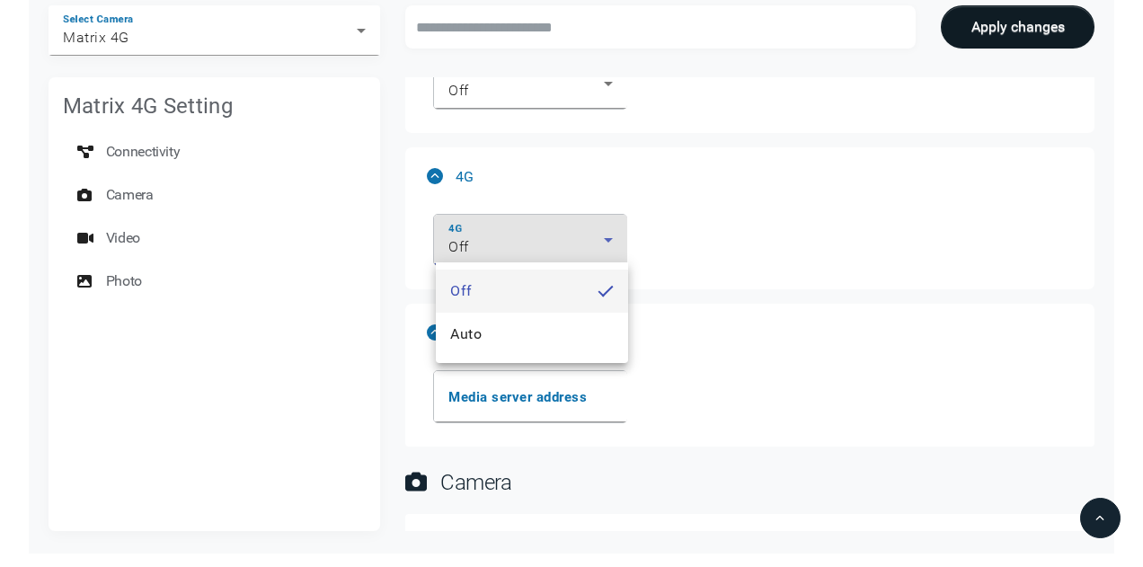
click at [617, 245] on div at bounding box center [571, 283] width 1143 height 567
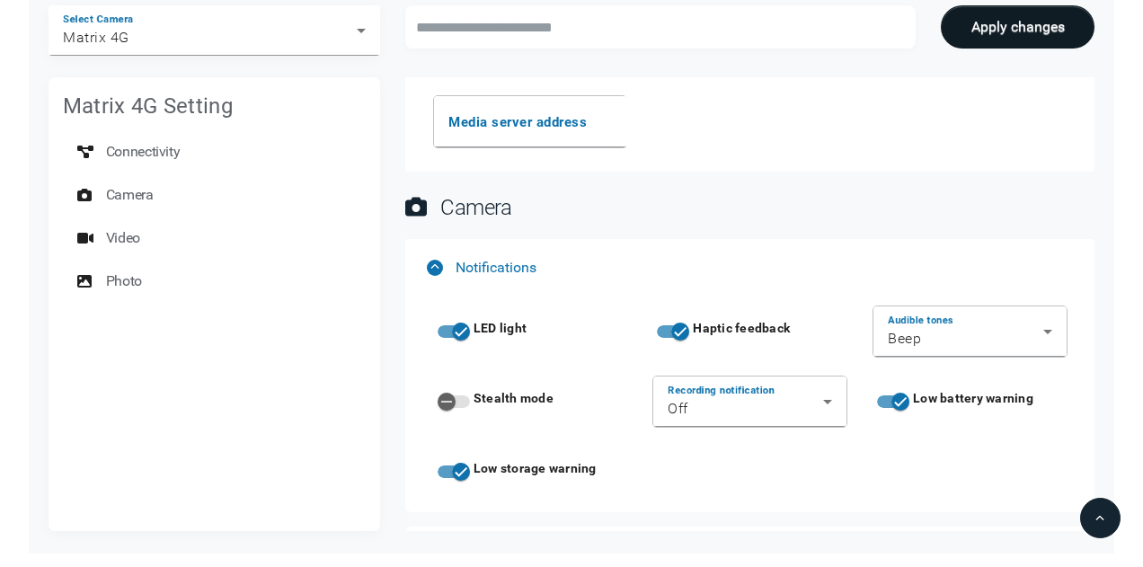
scroll to position [809, 0]
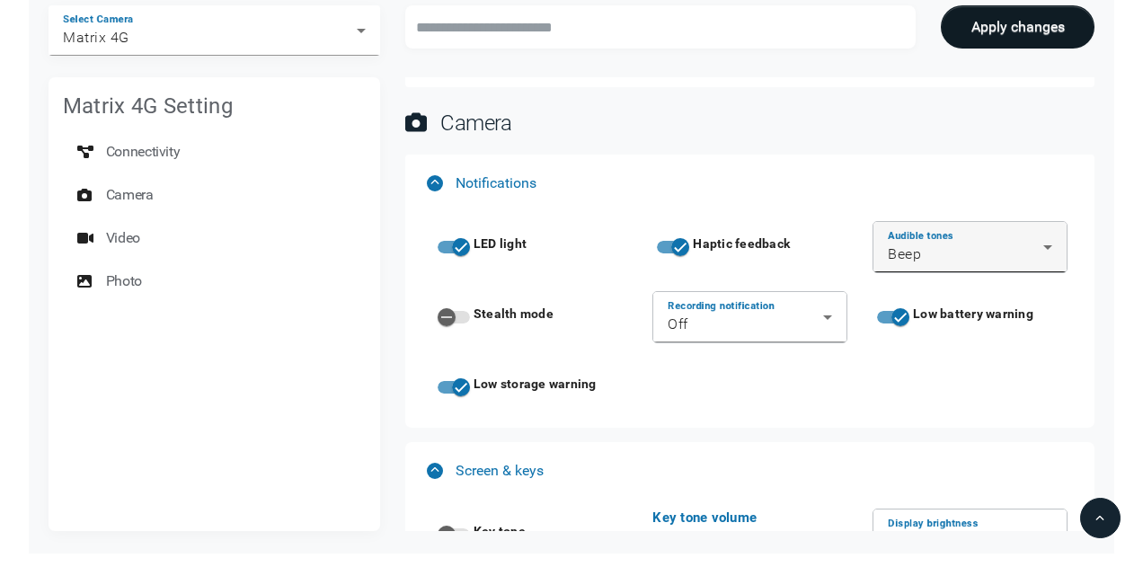
click at [1052, 240] on icon at bounding box center [1048, 247] width 22 height 22
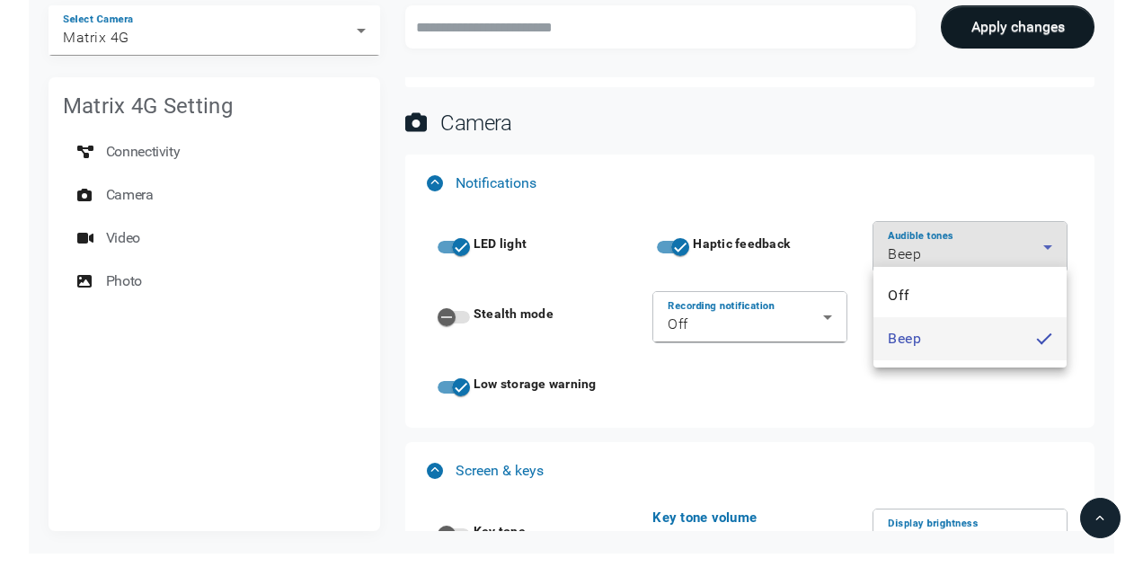
click at [814, 137] on div at bounding box center [571, 283] width 1143 height 567
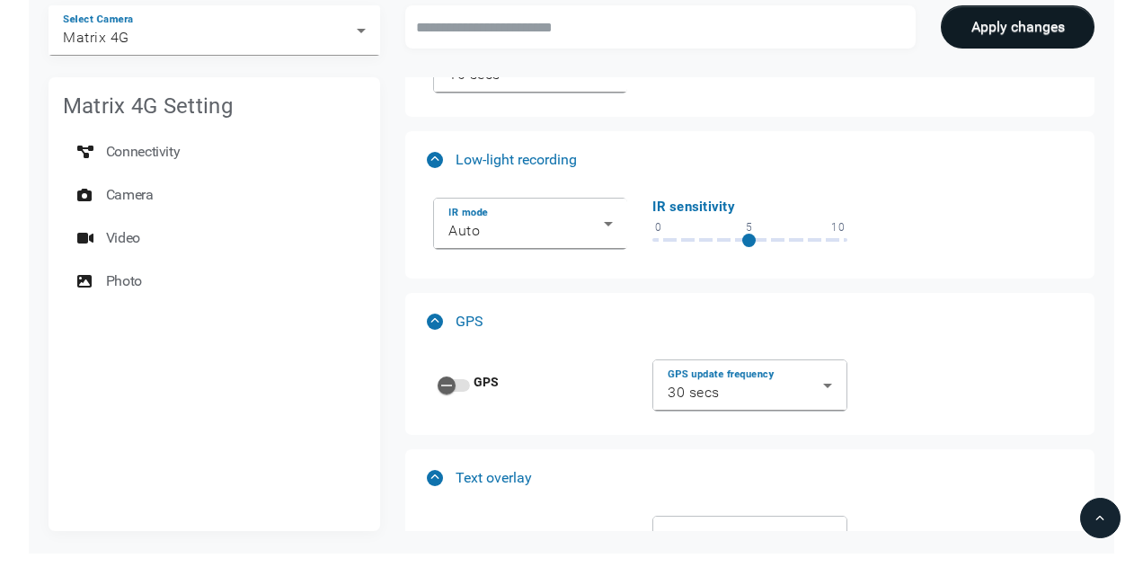
scroll to position [1438, 0]
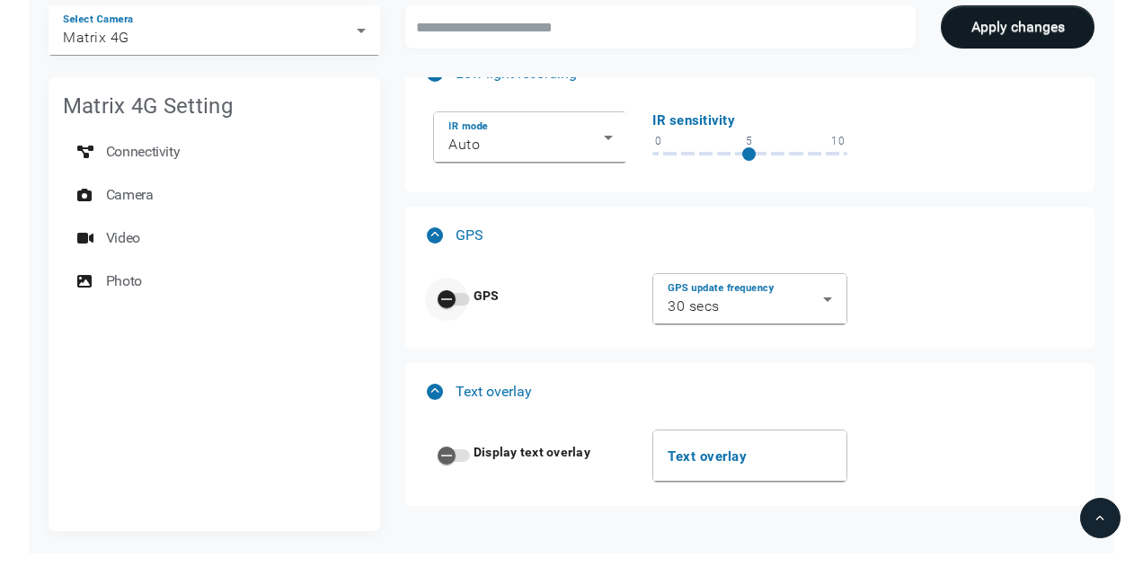
click at [453, 290] on div "button" at bounding box center [447, 299] width 18 height 18
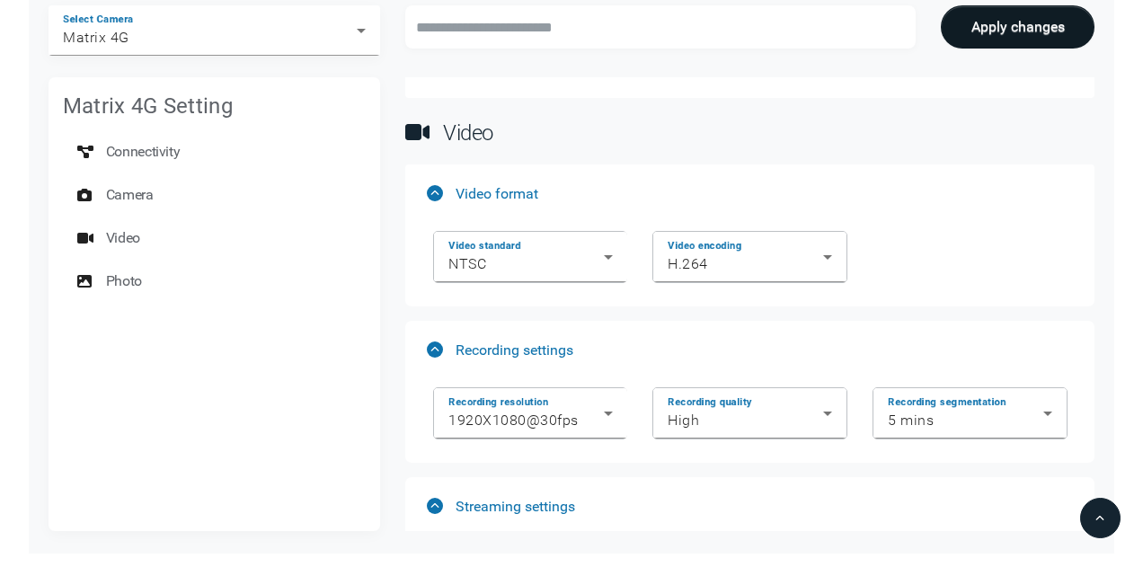
scroll to position [1888, 0]
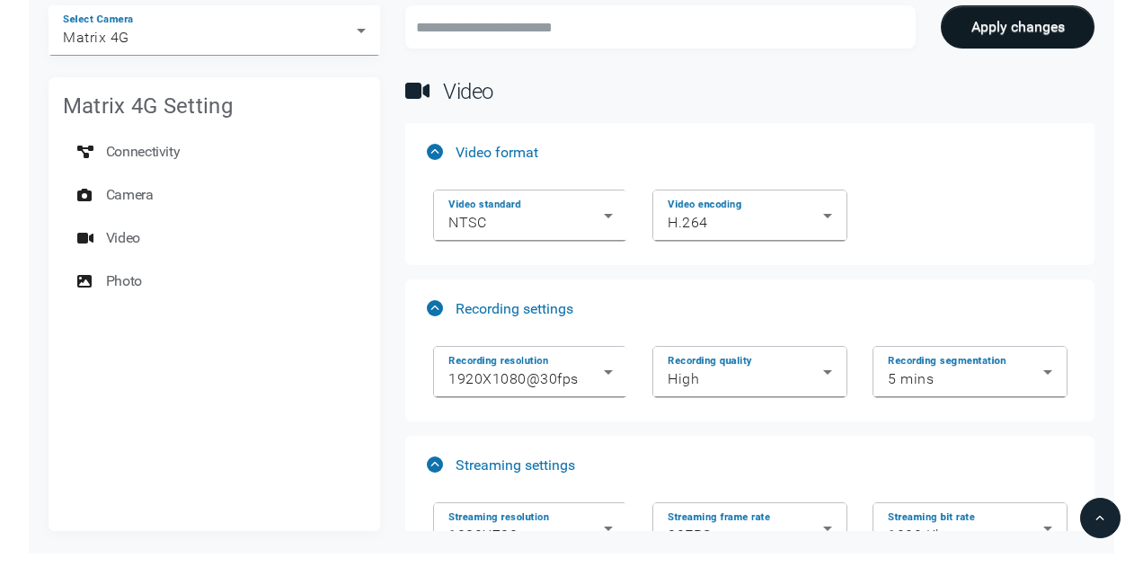
click at [577, 240] on div "Video standard NTSC" at bounding box center [531, 216] width 220 height 70
click at [563, 228] on div "Video standard NTSC" at bounding box center [531, 216] width 164 height 50
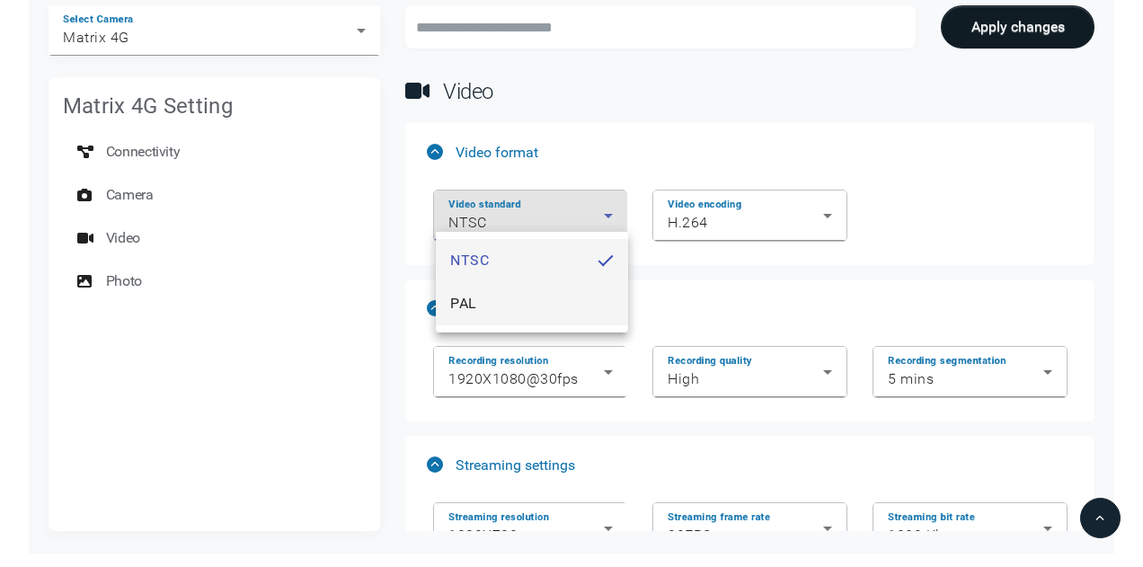
click at [504, 304] on mat-option "PAL" at bounding box center [532, 303] width 192 height 43
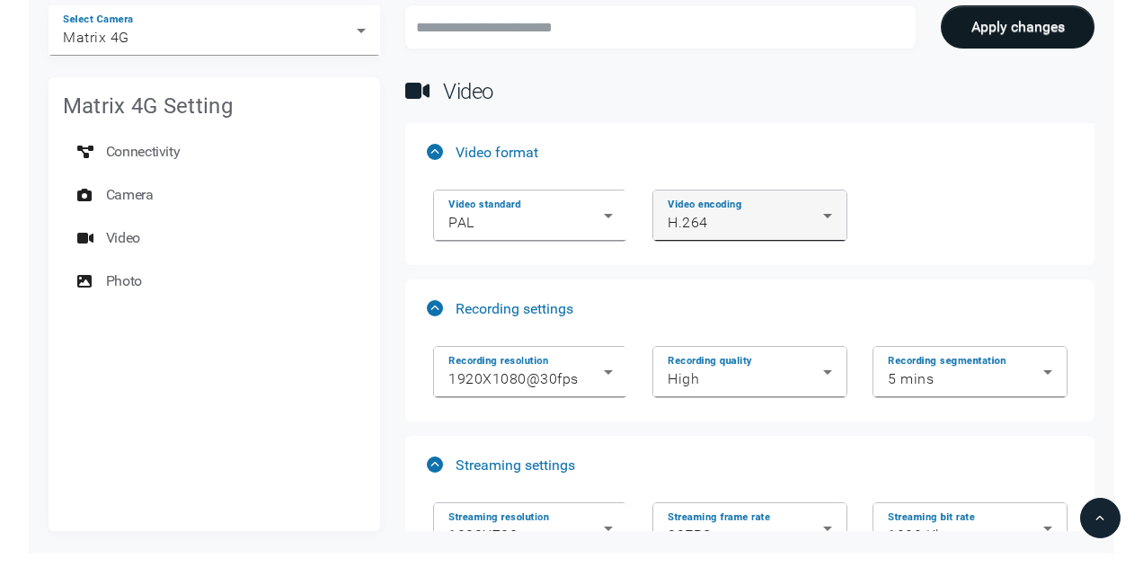
click at [724, 227] on div "Video encoding H.264" at bounding box center [750, 216] width 164 height 50
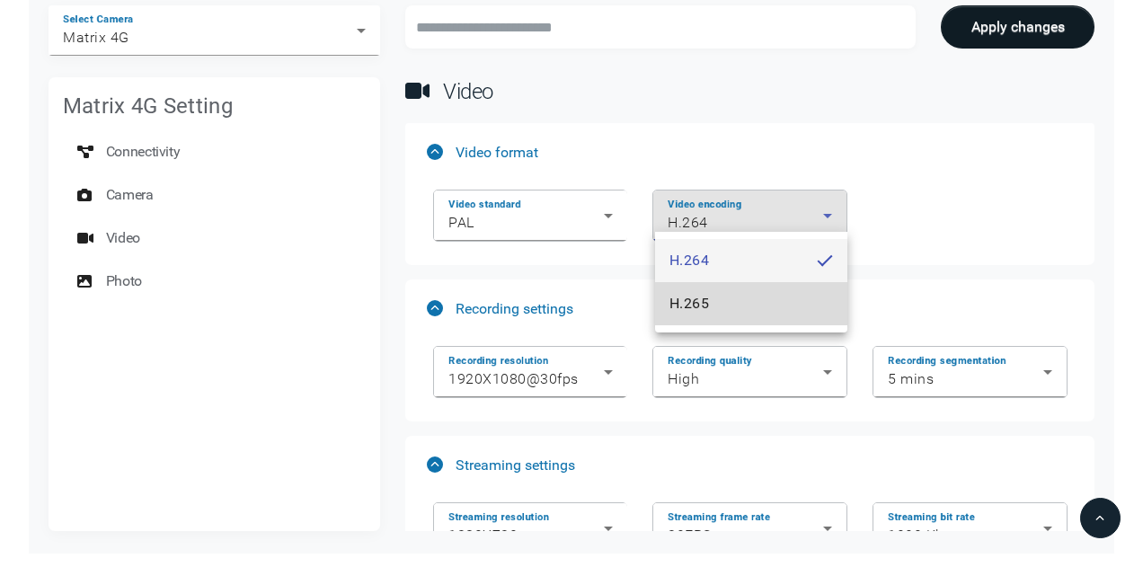
click at [708, 295] on span "H.265" at bounding box center [690, 304] width 40 height 22
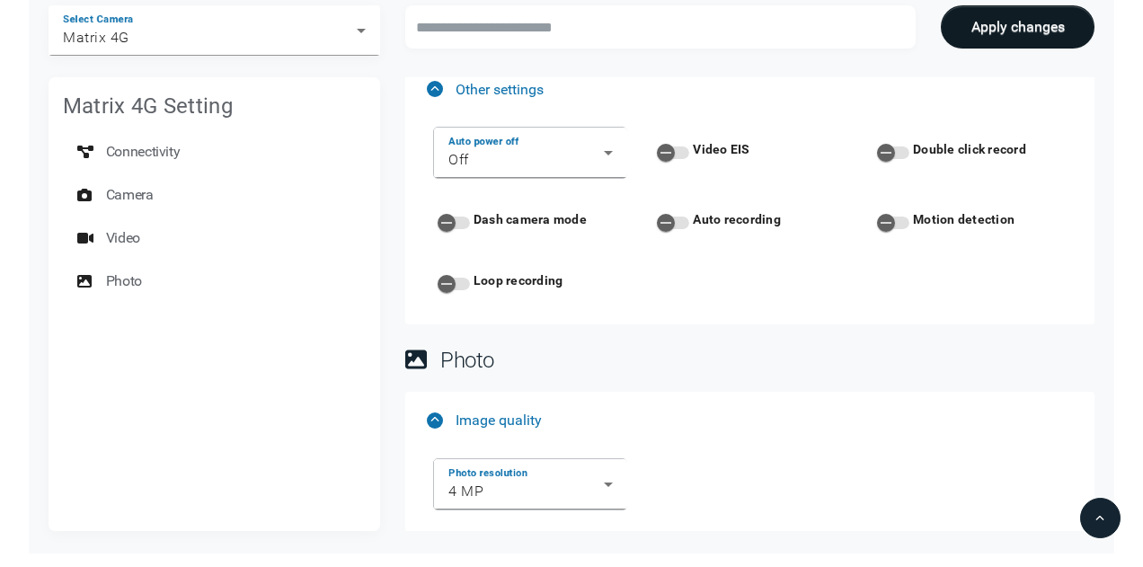
scroll to position [2697, 0]
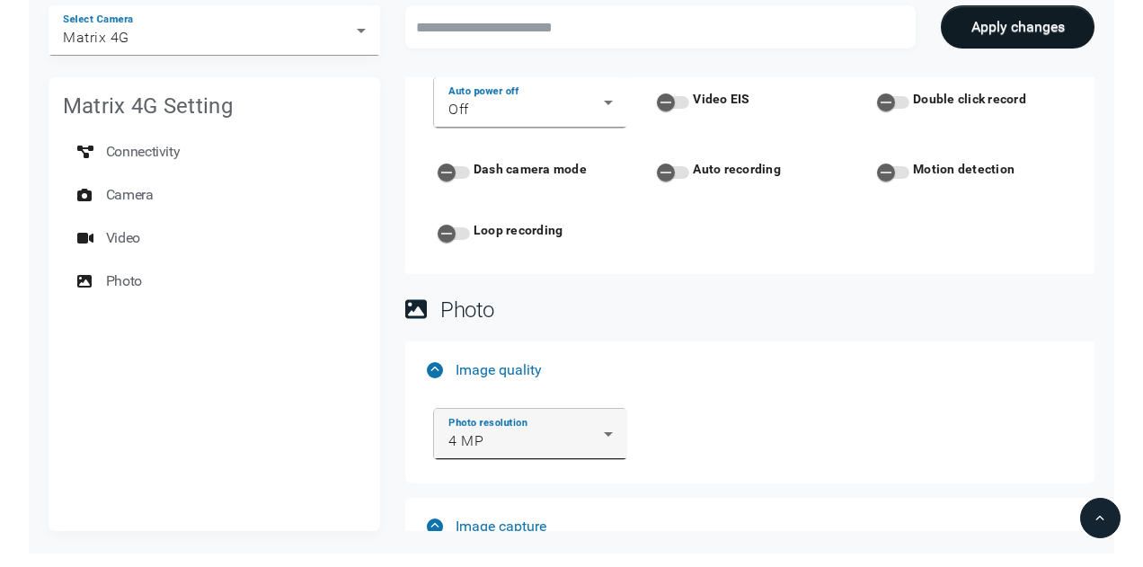
click at [607, 423] on icon at bounding box center [608, 434] width 22 height 22
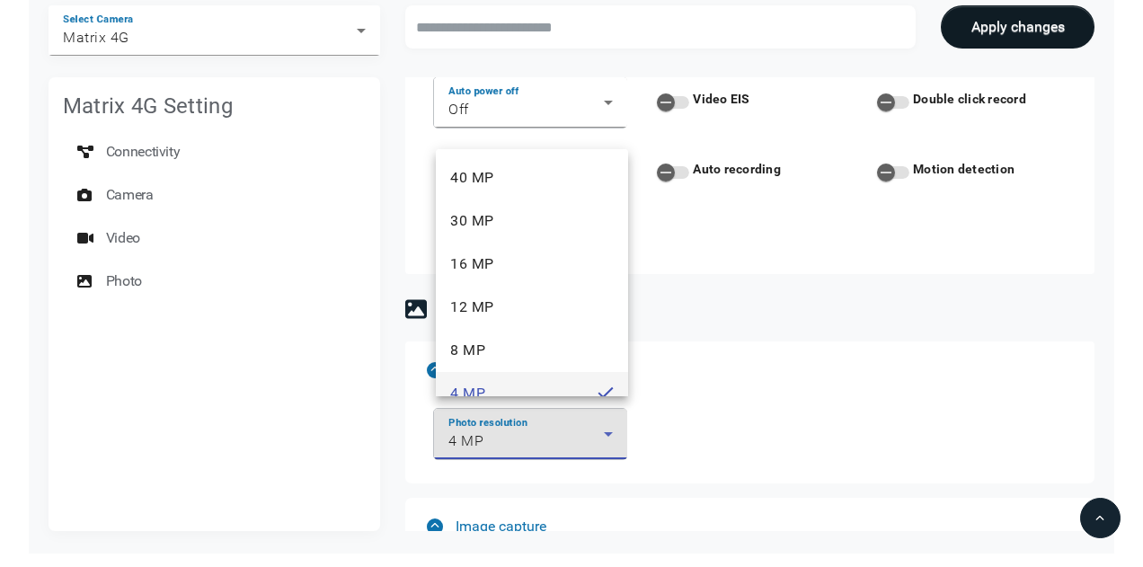
scroll to position [19, 0]
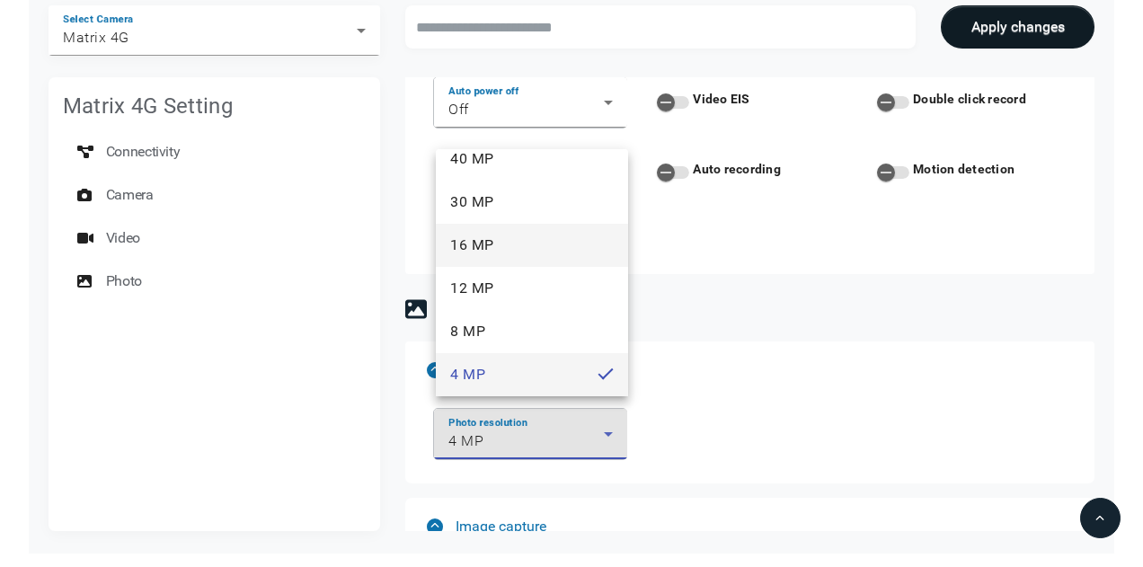
click at [540, 252] on mat-option "16 MP" at bounding box center [532, 245] width 192 height 43
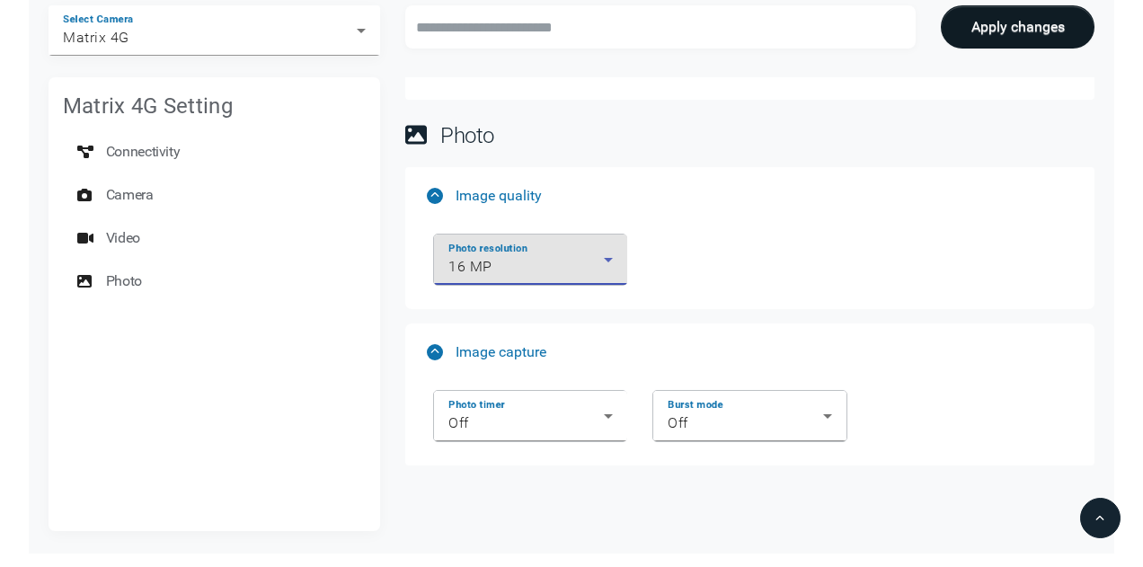
scroll to position [2875, 0]
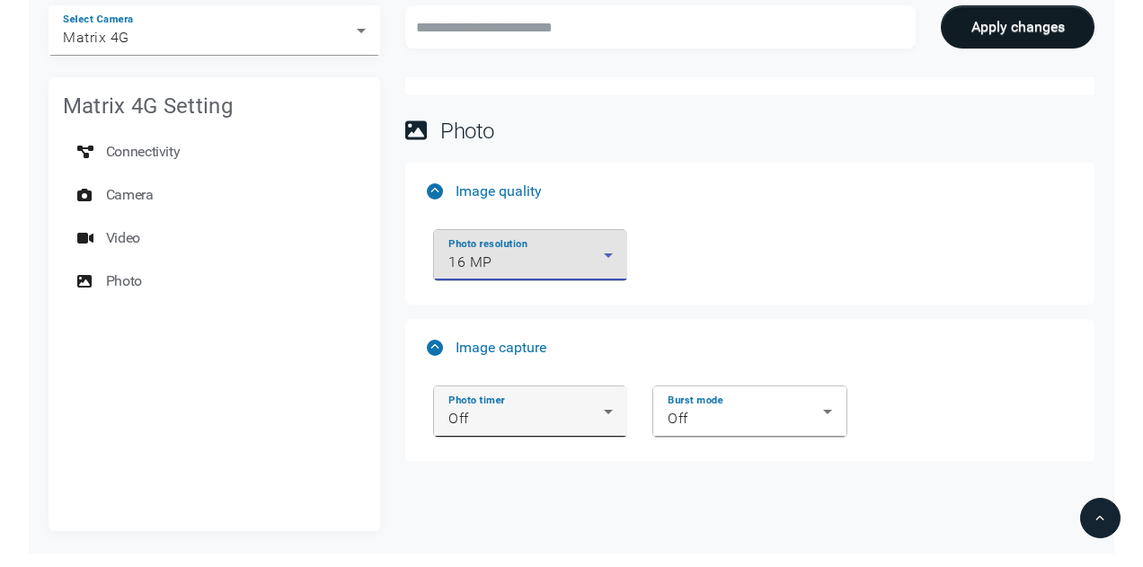
click at [528, 420] on div "Photo timer Off" at bounding box center [531, 411] width 164 height 50
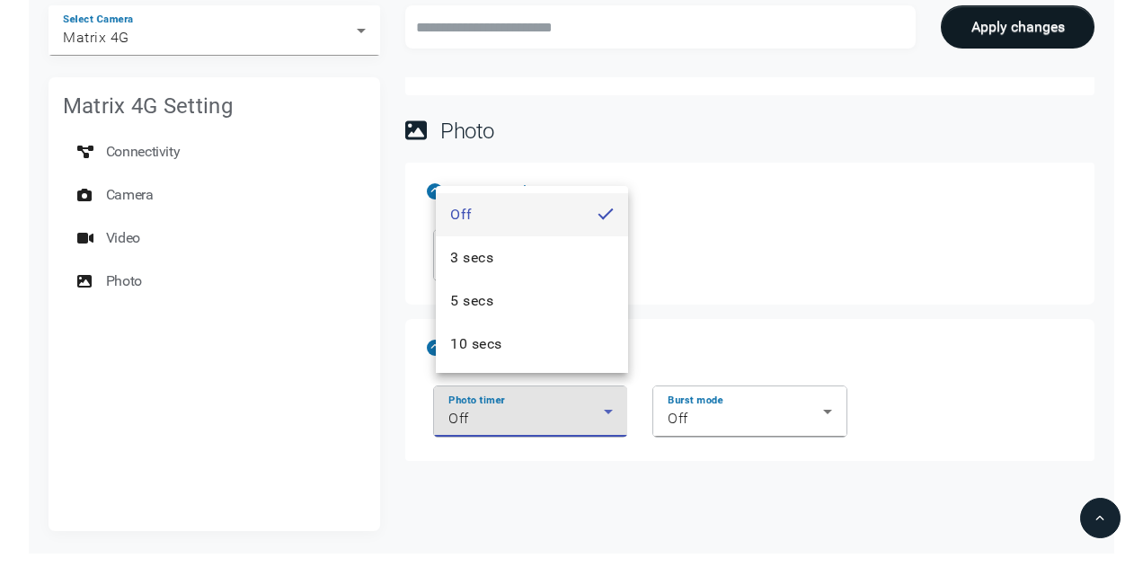
click at [797, 387] on div at bounding box center [571, 283] width 1143 height 567
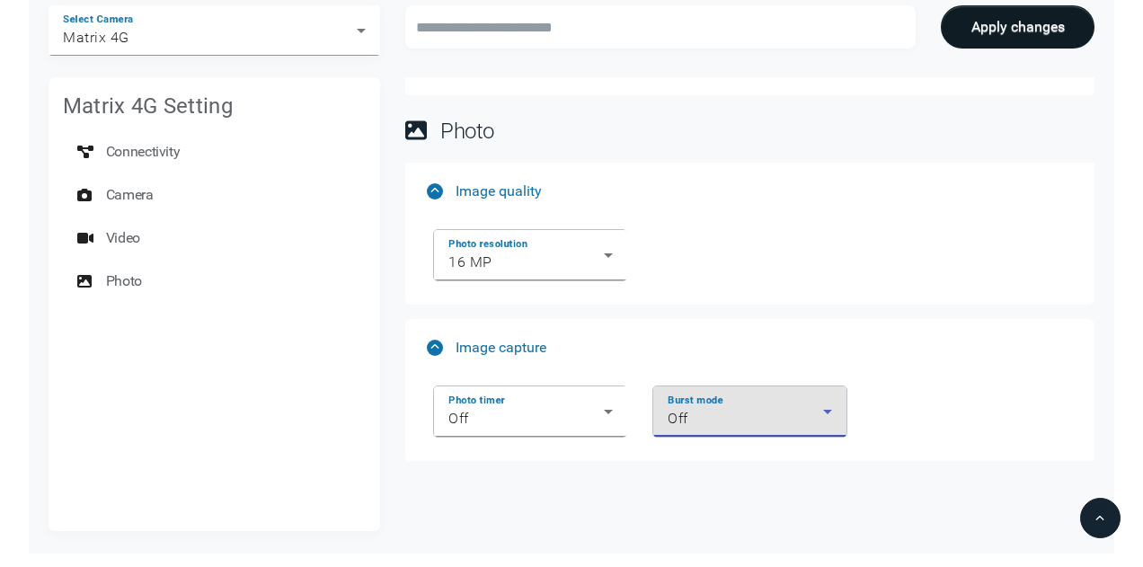
click at [793, 408] on div "Off" at bounding box center [745, 419] width 155 height 22
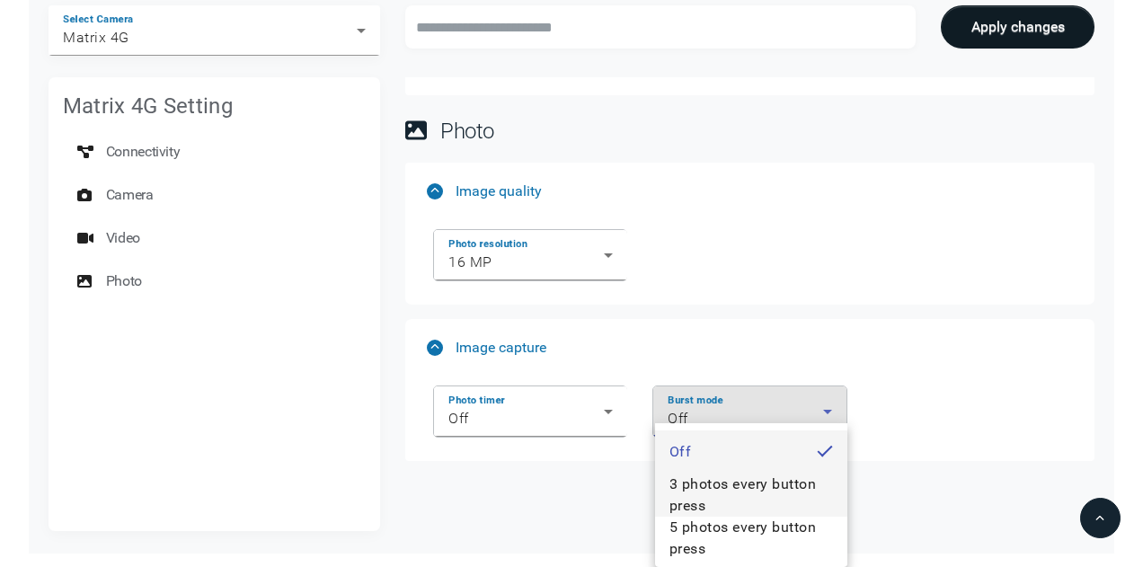
click at [777, 485] on span "3 photos every button press" at bounding box center [752, 495] width 164 height 43
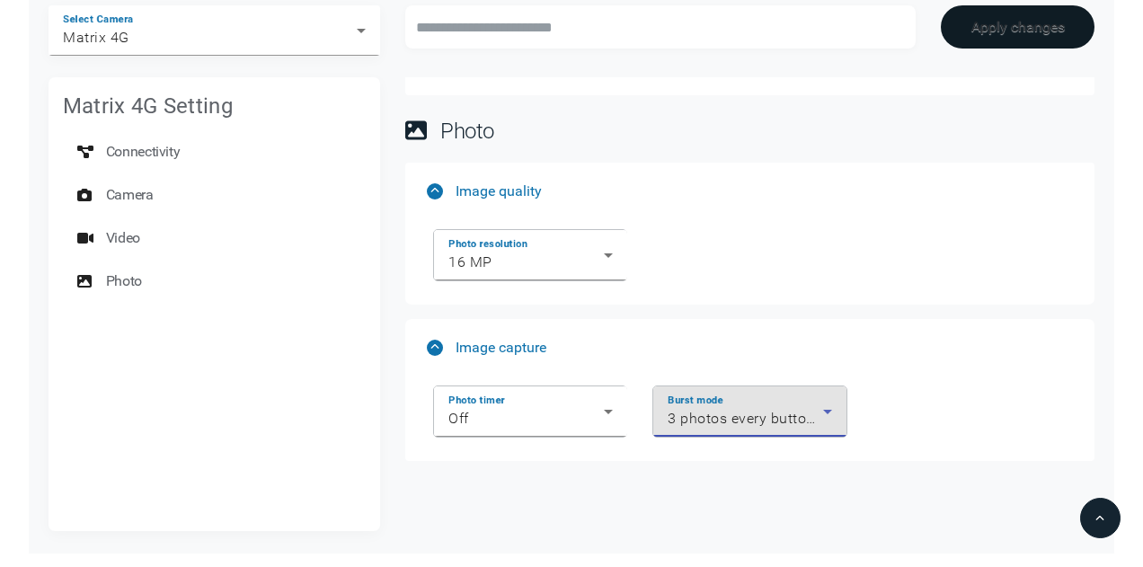
click at [1016, 33] on button "Apply changes" at bounding box center [1018, 26] width 154 height 43
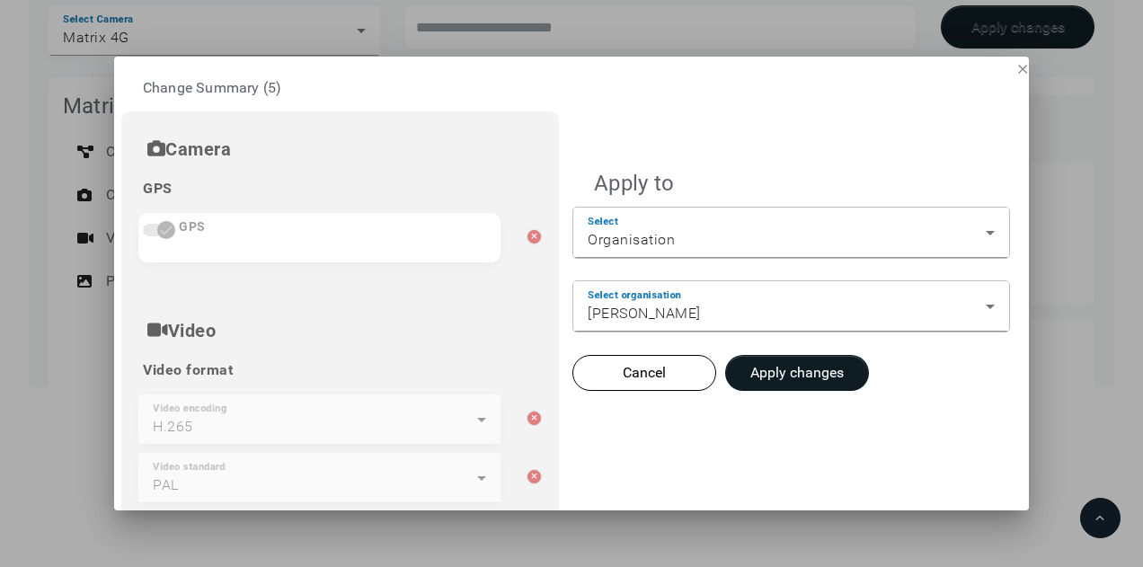
scroll to position [0, 0]
click at [813, 368] on button "Apply changes" at bounding box center [797, 373] width 144 height 36
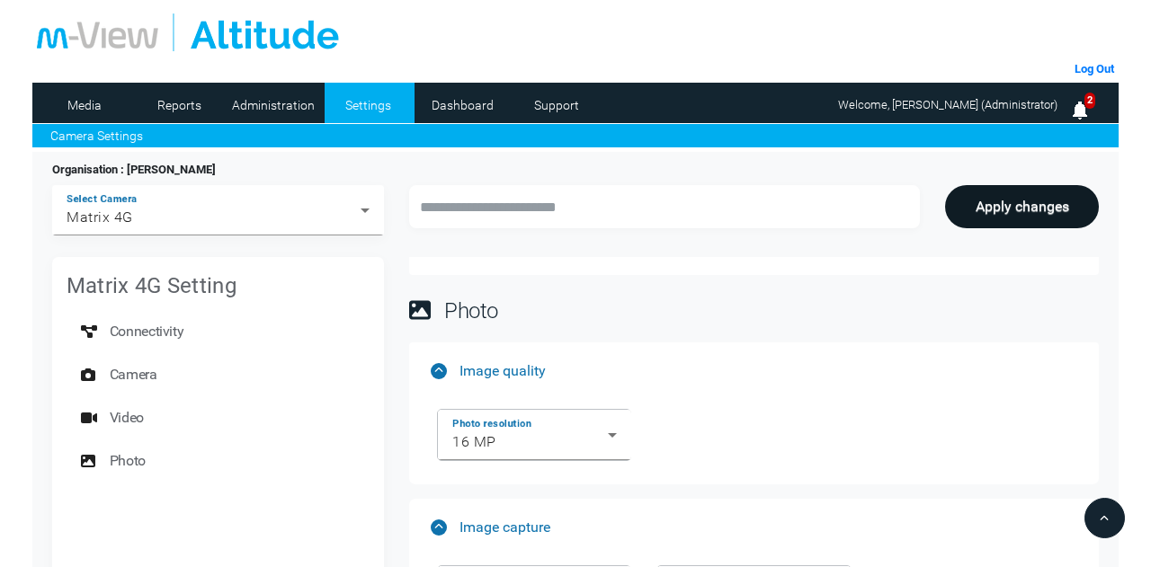
scroll to position [180, 0]
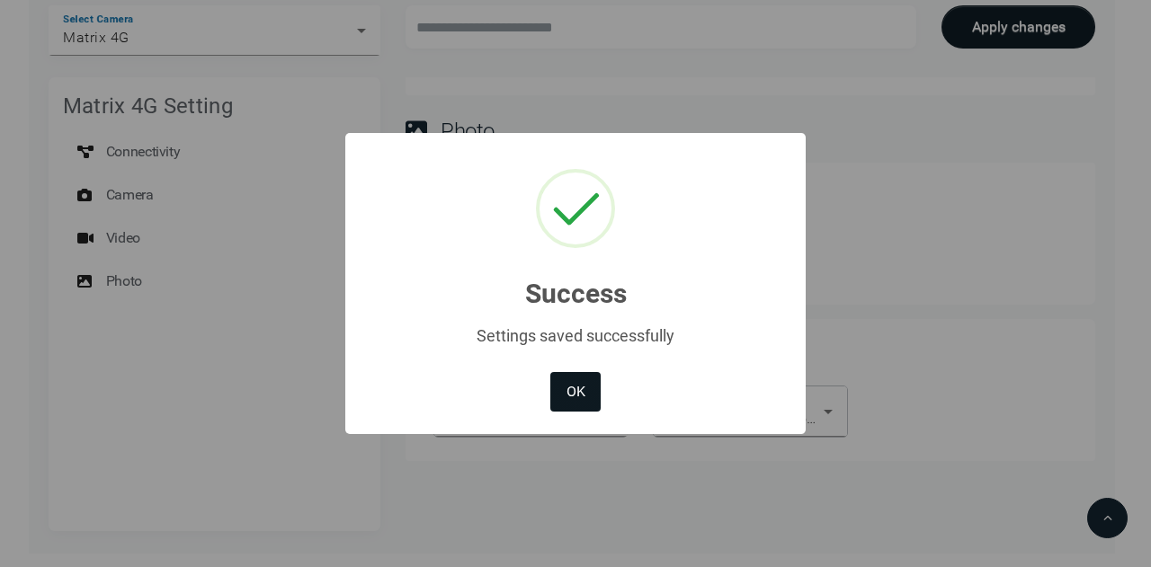
click at [579, 398] on button "OK" at bounding box center [575, 392] width 50 height 40
type input "*********"
type input "********"
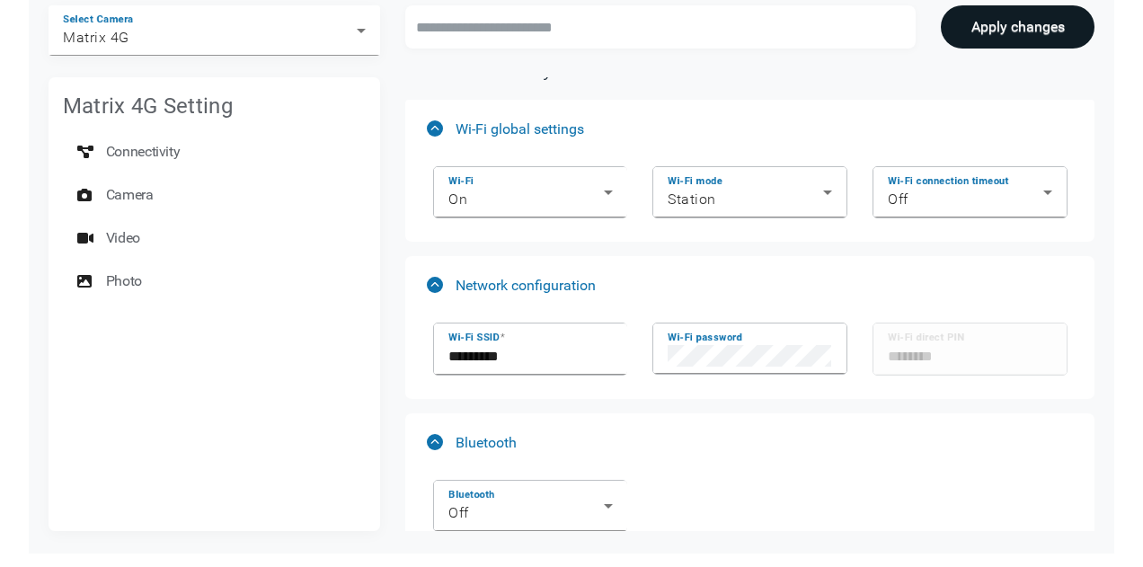
scroll to position [0, 0]
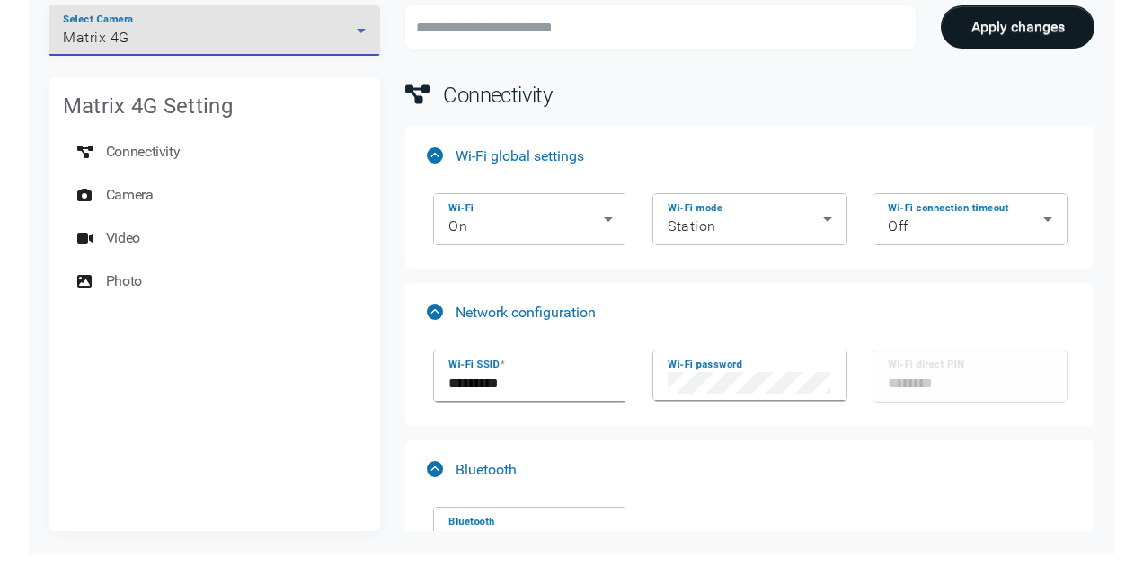
click at [165, 48] on div "Matrix 4G" at bounding box center [210, 38] width 294 height 22
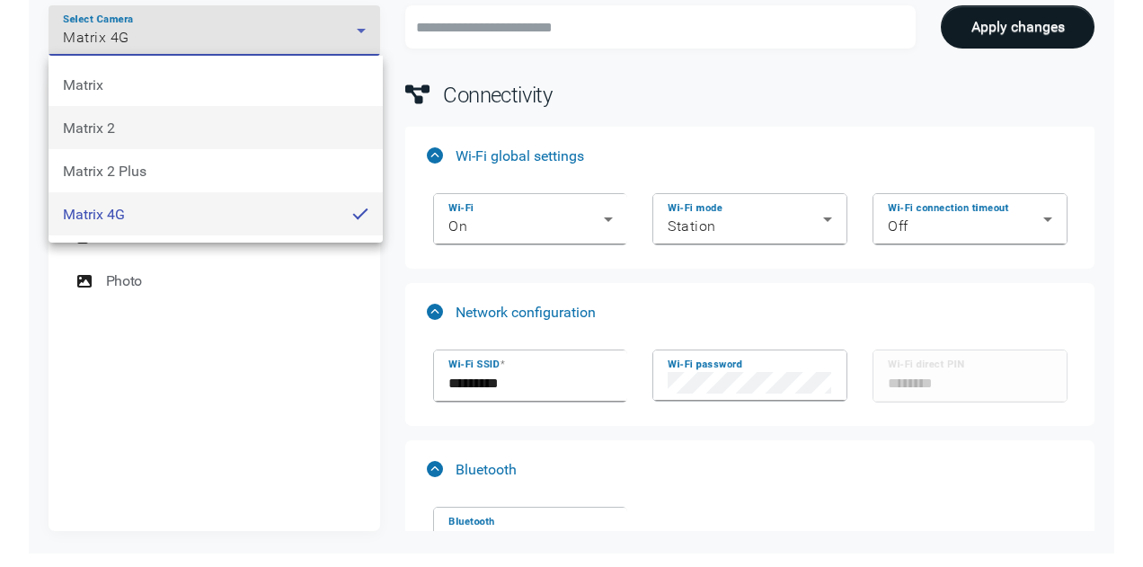
click at [182, 130] on mat-option "Matrix 2" at bounding box center [216, 127] width 334 height 43
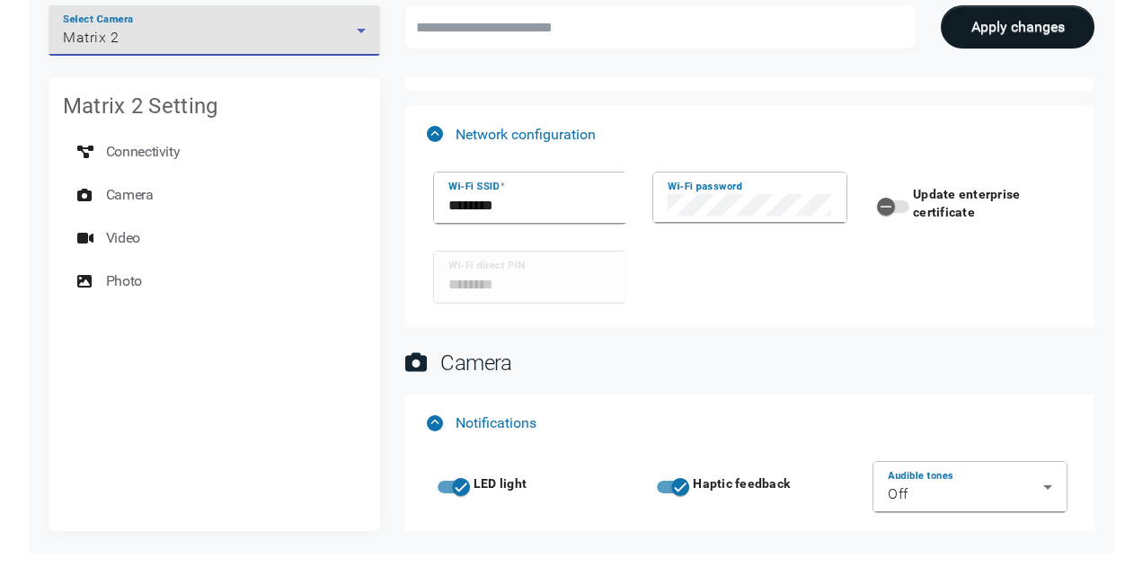
scroll to position [90, 0]
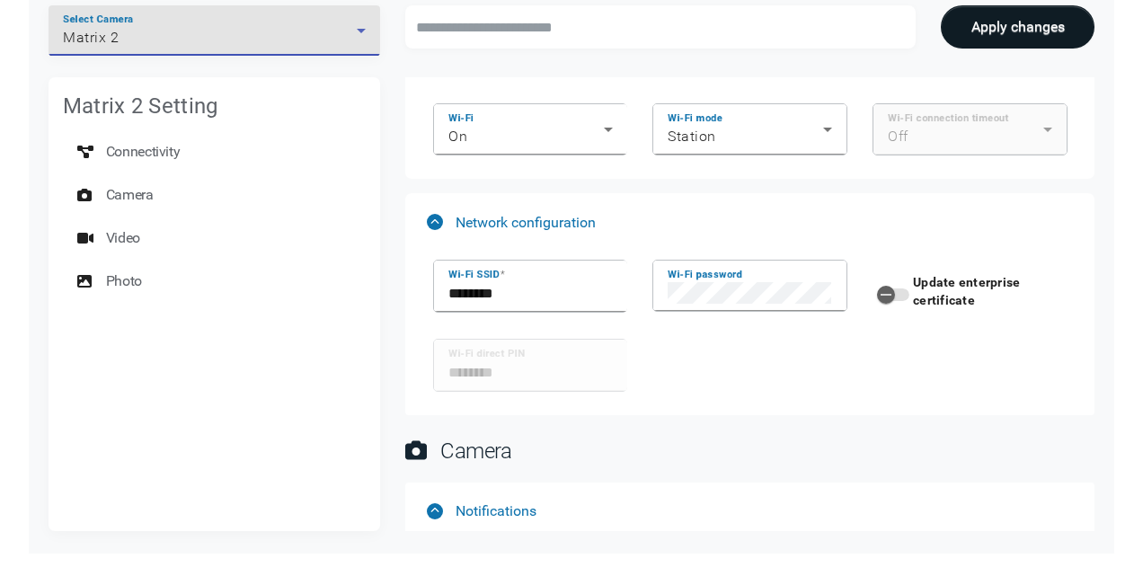
click at [359, 36] on icon at bounding box center [362, 31] width 22 height 22
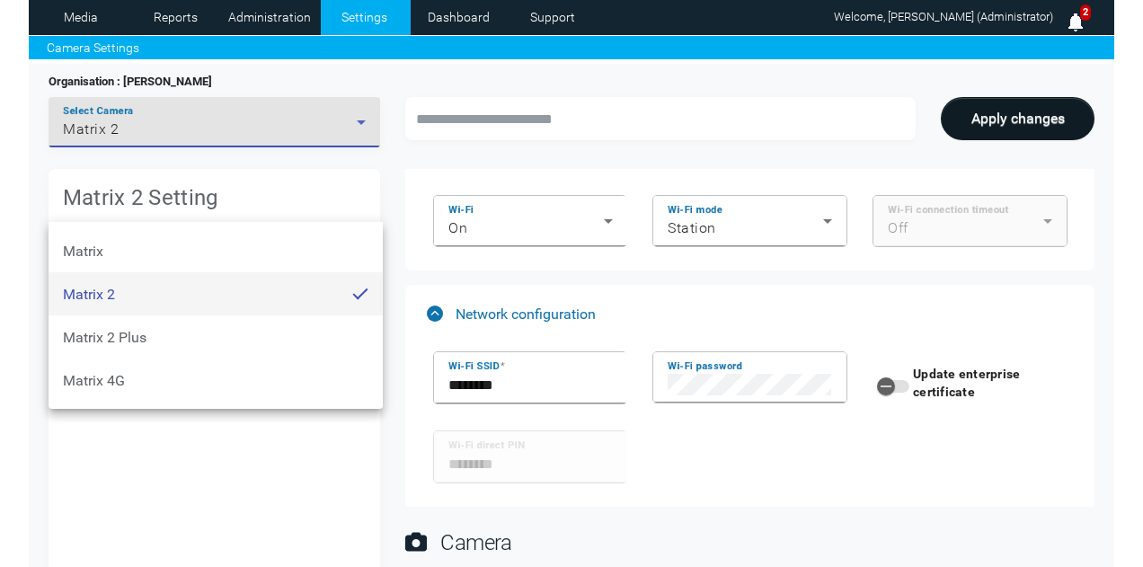
scroll to position [0, 0]
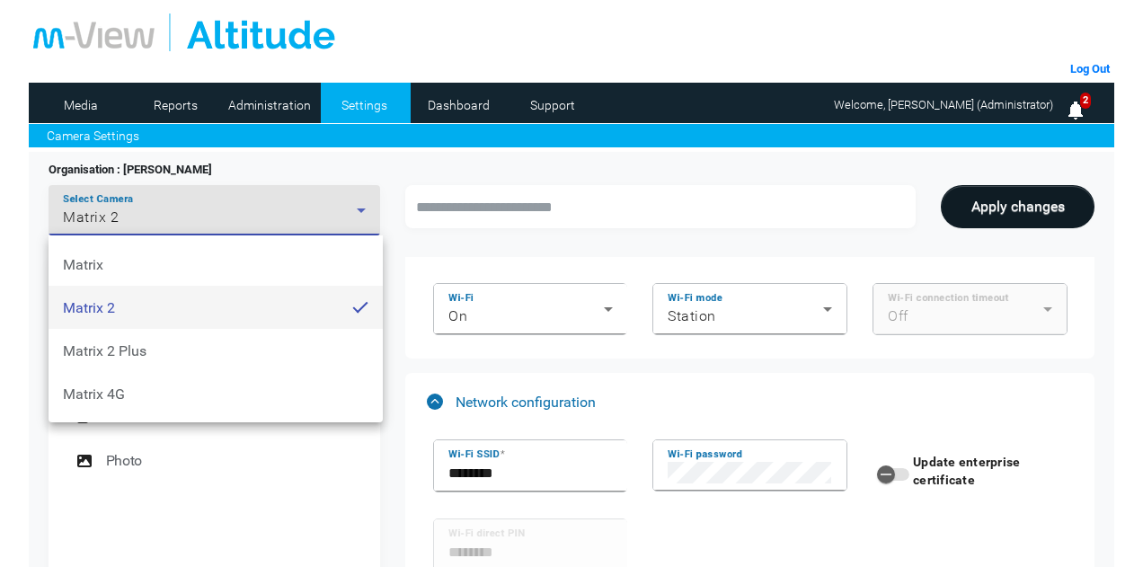
click at [351, 199] on div at bounding box center [571, 283] width 1143 height 567
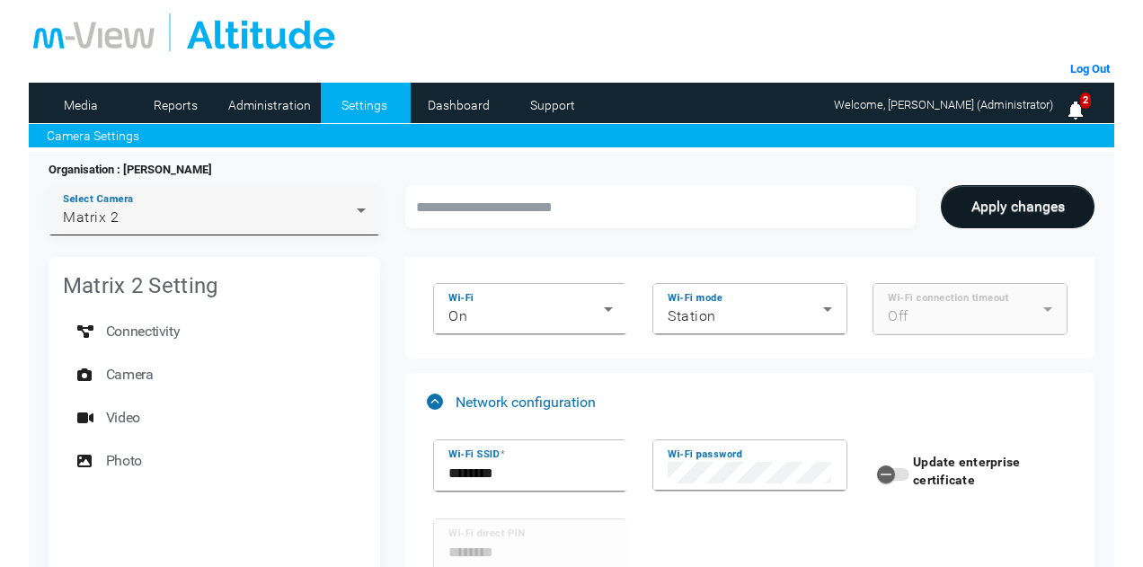
click at [356, 222] on div "Matrix 2" at bounding box center [210, 218] width 294 height 22
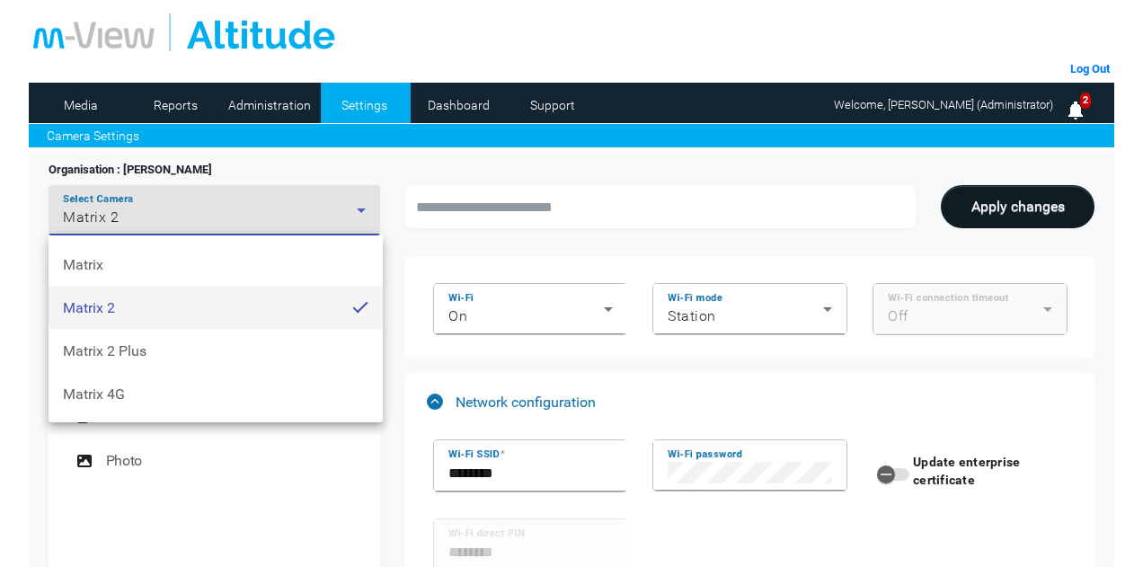
click at [415, 249] on div at bounding box center [571, 283] width 1143 height 567
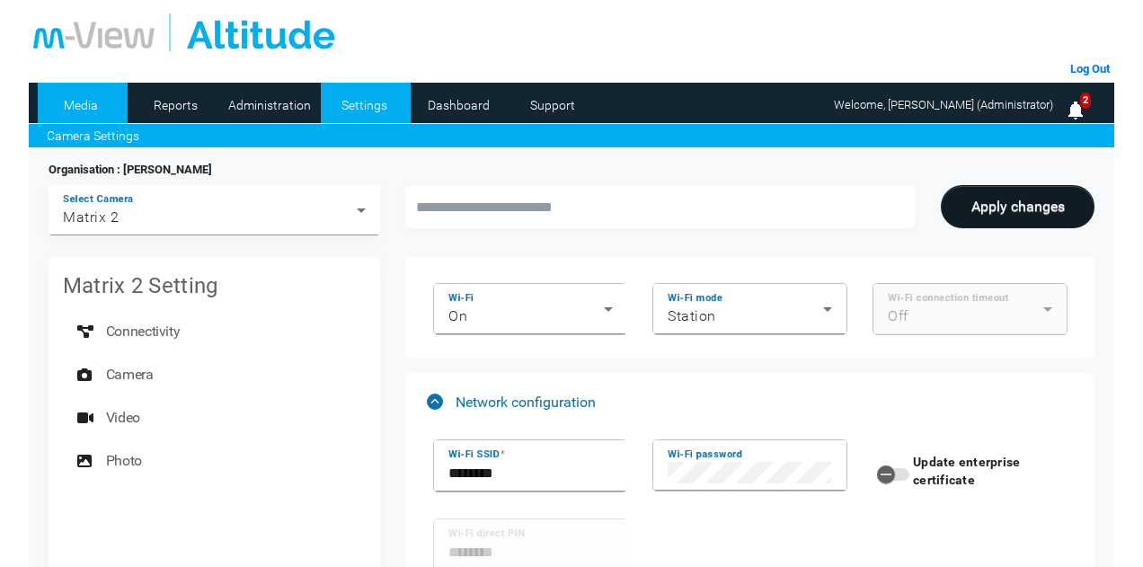
click at [81, 105] on link "Media" at bounding box center [81, 105] width 87 height 27
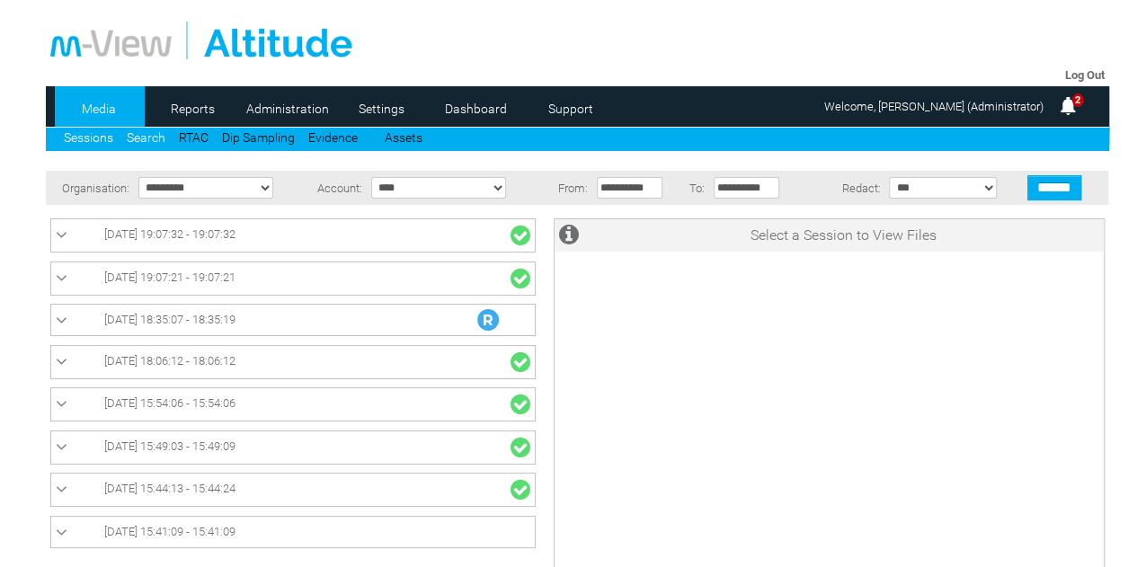
click at [139, 131] on link "Search" at bounding box center [146, 137] width 39 height 14
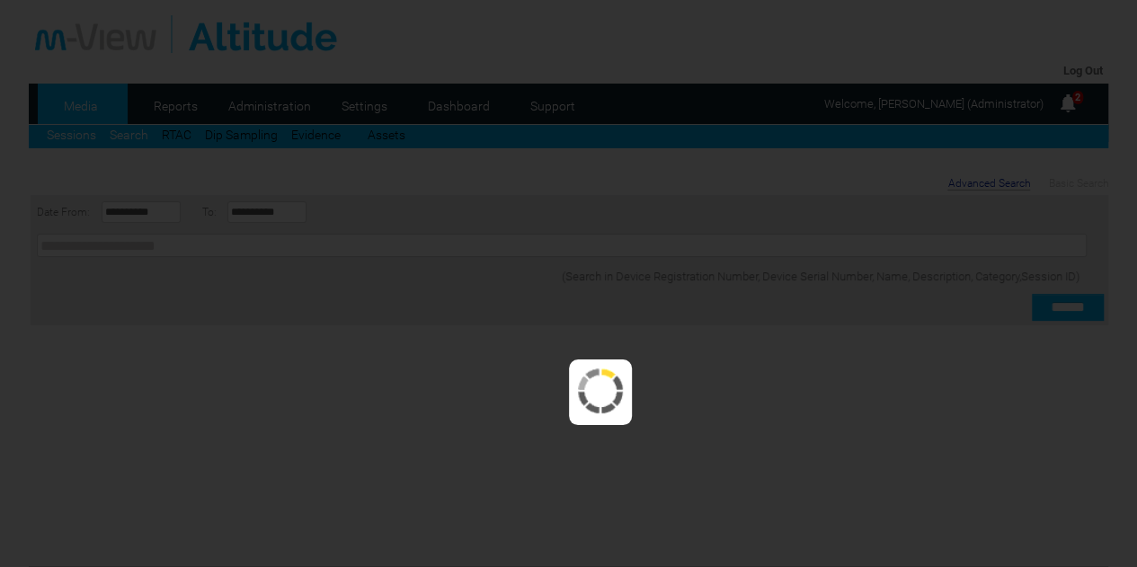
click at [70, 129] on div at bounding box center [568, 283] width 1137 height 567
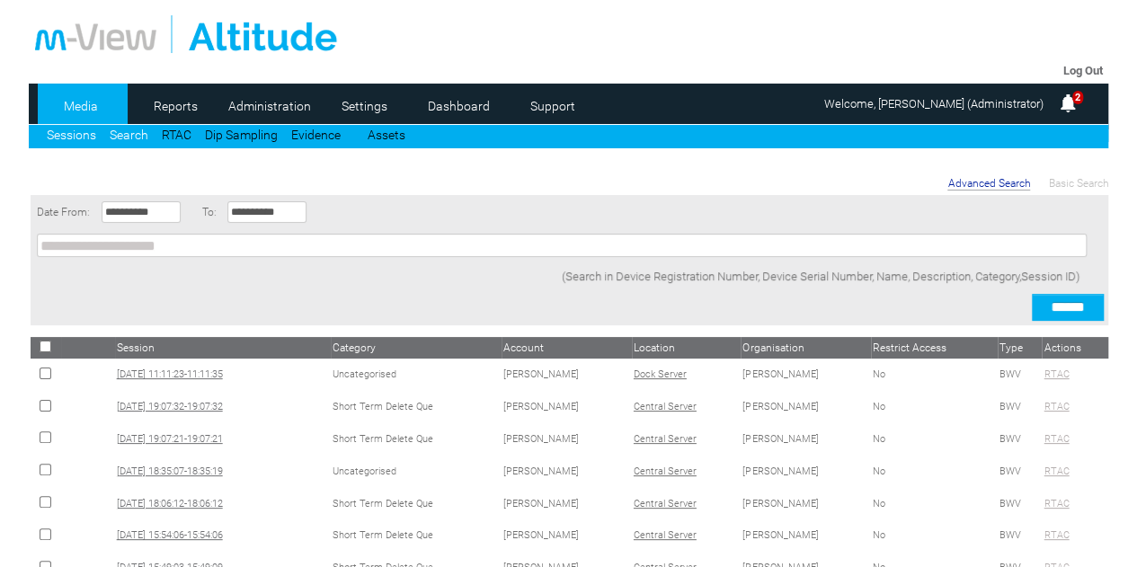
click at [70, 129] on link "Sessions" at bounding box center [71, 135] width 49 height 14
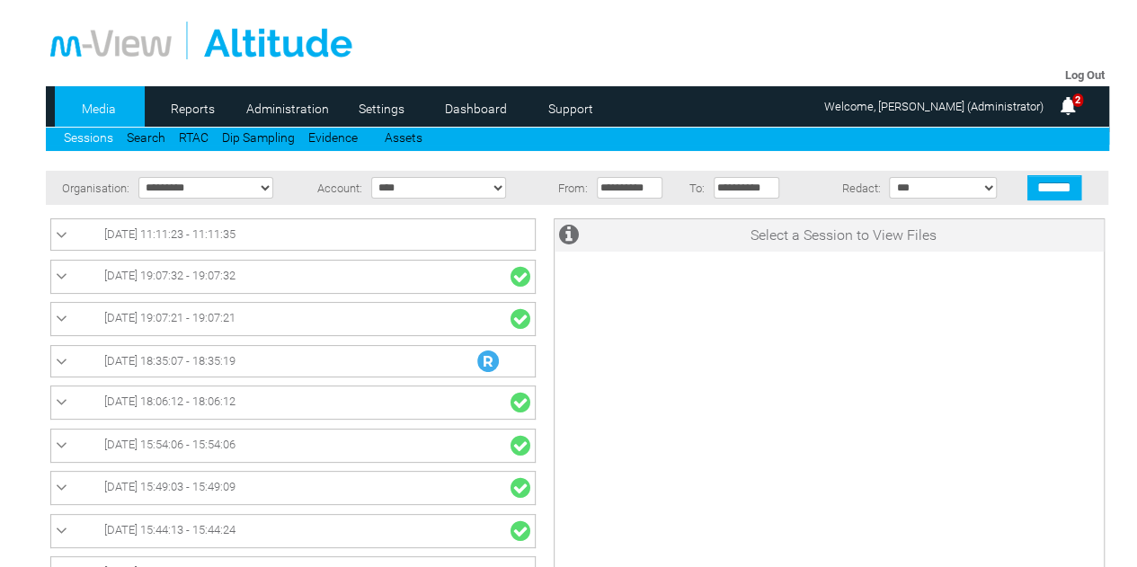
click at [178, 233] on span "[DATE] 11:11:23 - 11:11:35" at bounding box center [169, 233] width 131 height 13
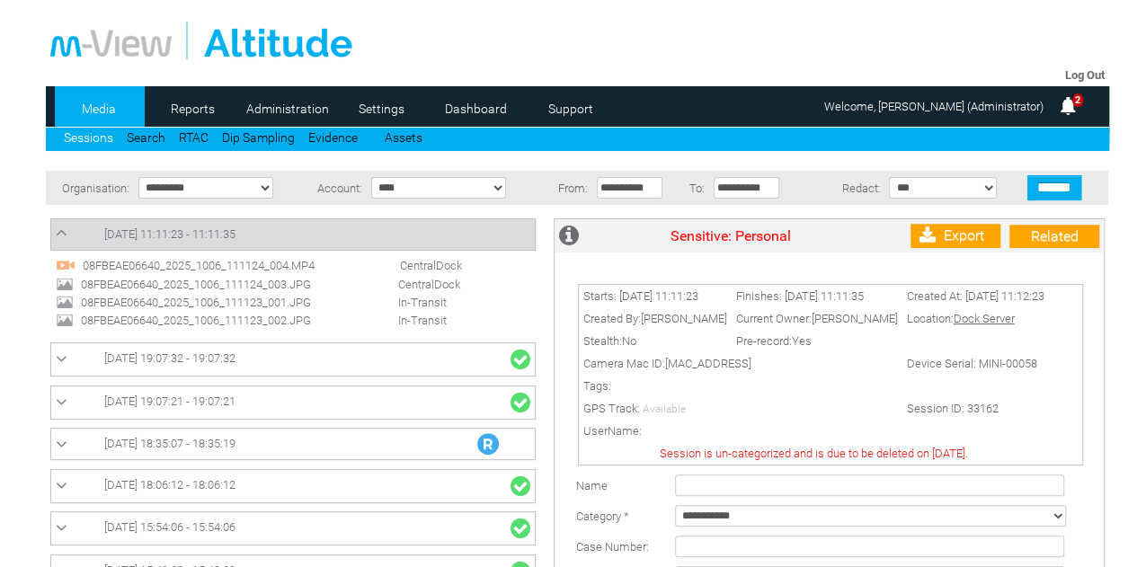
click at [240, 319] on span "08FBEAE06640_2025_1006_111123_002.JPG" at bounding box center [213, 320] width 274 height 13
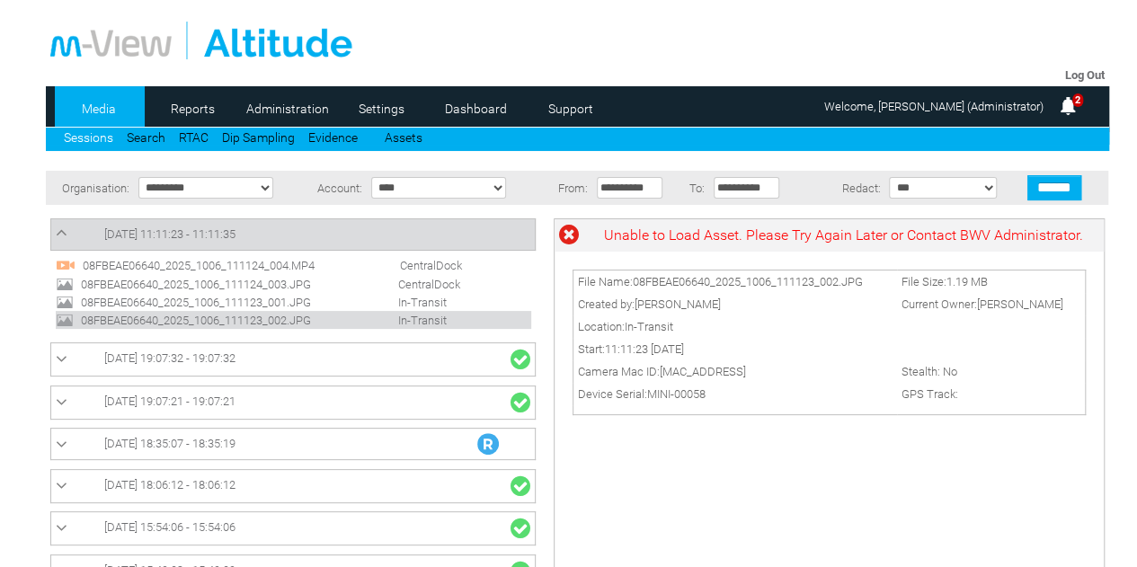
click at [233, 287] on span "08FBEAE06640_2025_1006_111124_003.JPG" at bounding box center [213, 284] width 274 height 13
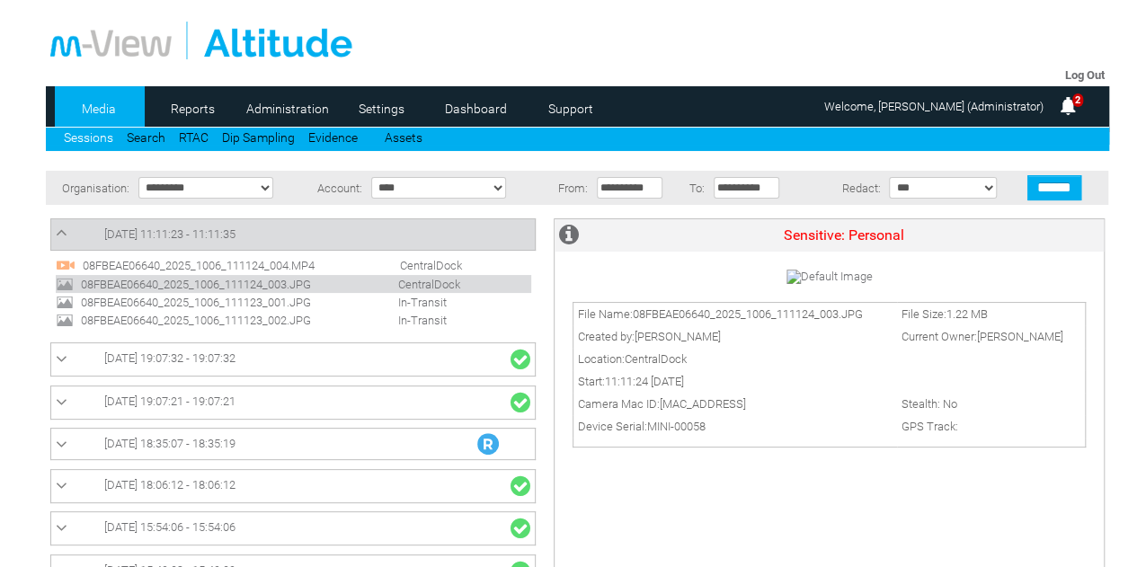
click at [244, 299] on span "08FBEAE06640_2025_1006_111123_001.JPG" at bounding box center [213, 302] width 274 height 13
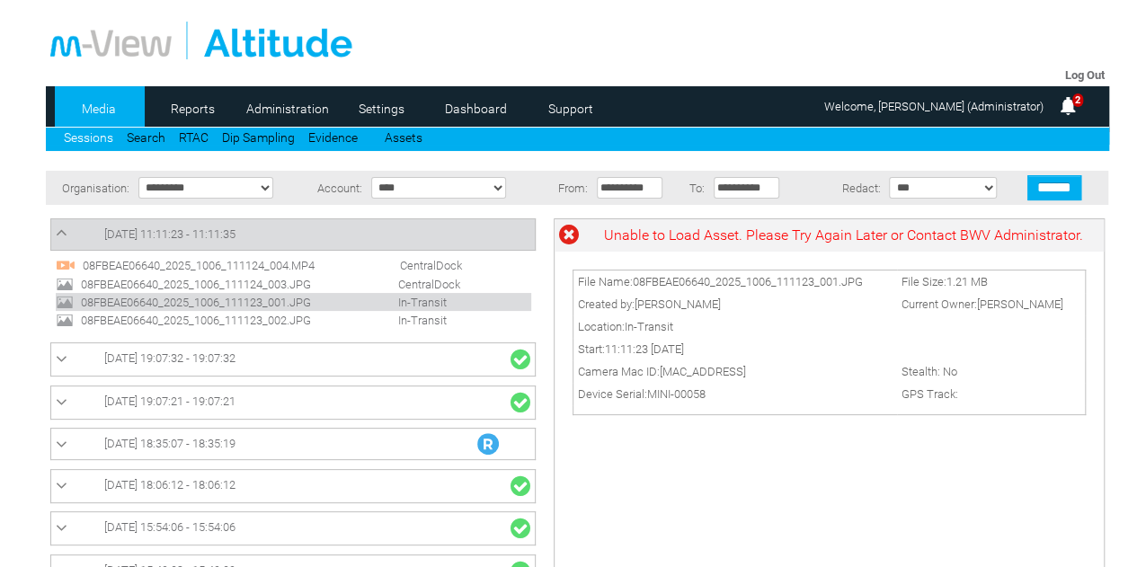
click at [241, 320] on span "08FBEAE06640_2025_1006_111123_002.JPG" at bounding box center [213, 320] width 274 height 13
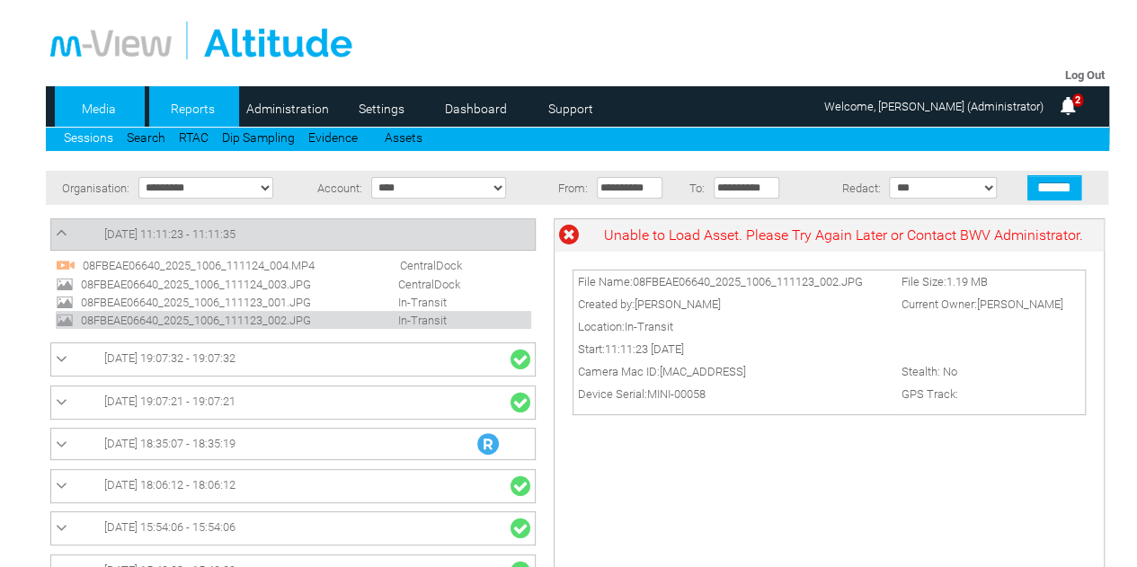
click at [182, 96] on link "Reports" at bounding box center [192, 108] width 87 height 27
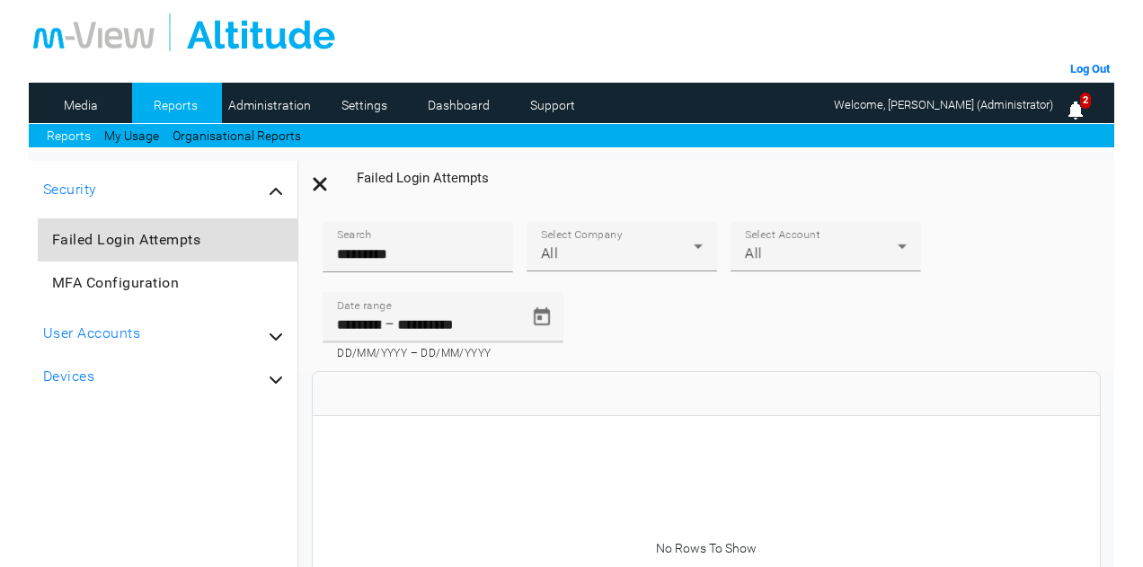
click at [90, 104] on link "Media" at bounding box center [81, 105] width 87 height 27
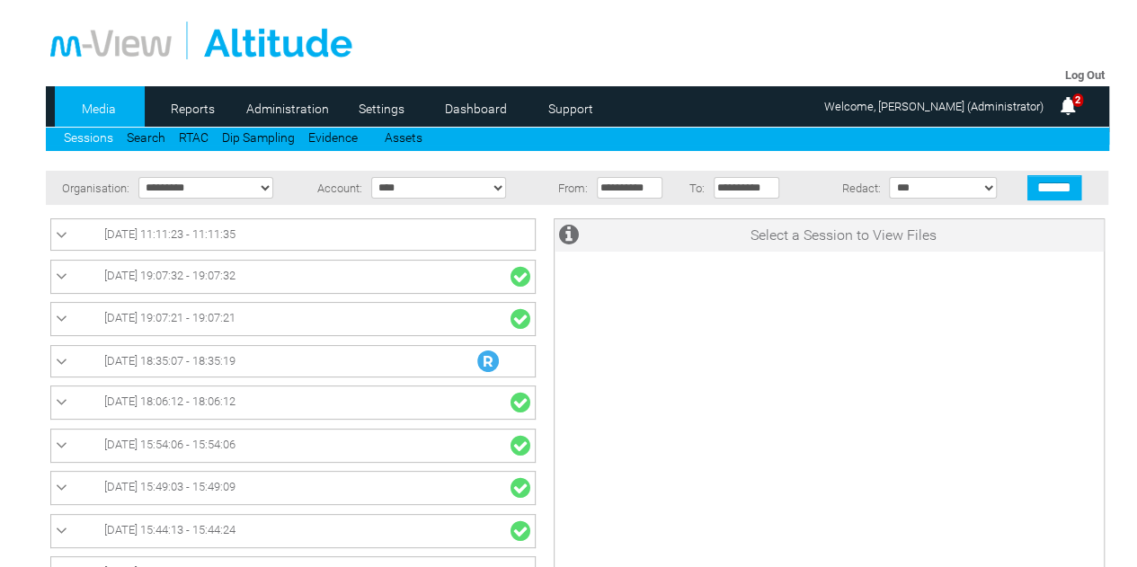
click at [182, 232] on span "[DATE] 11:11:23 - 11:11:35" at bounding box center [169, 233] width 131 height 13
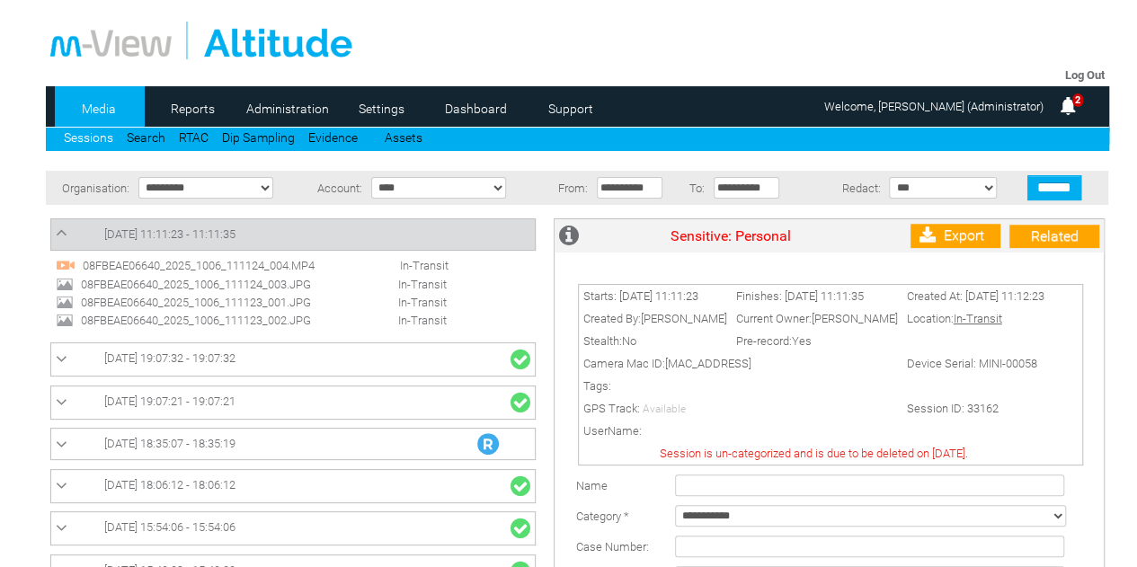
click at [169, 287] on span "08FBEAE06640_2025_1006_111124_003.JPG" at bounding box center [213, 284] width 274 height 13
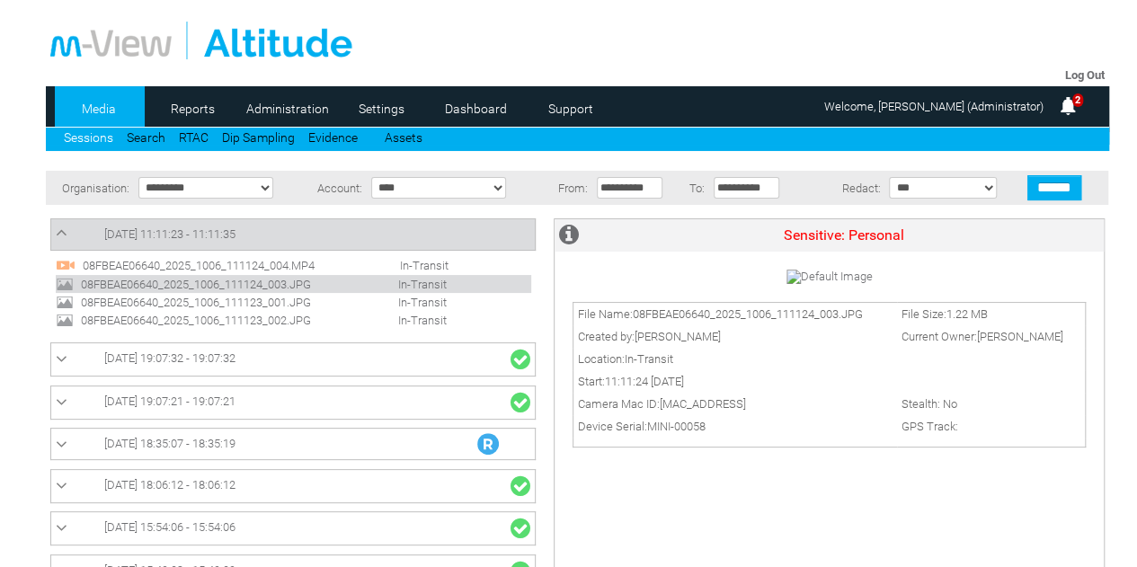
click at [167, 305] on span "08FBEAE06640_2025_1006_111123_001.JPG" at bounding box center [213, 302] width 274 height 13
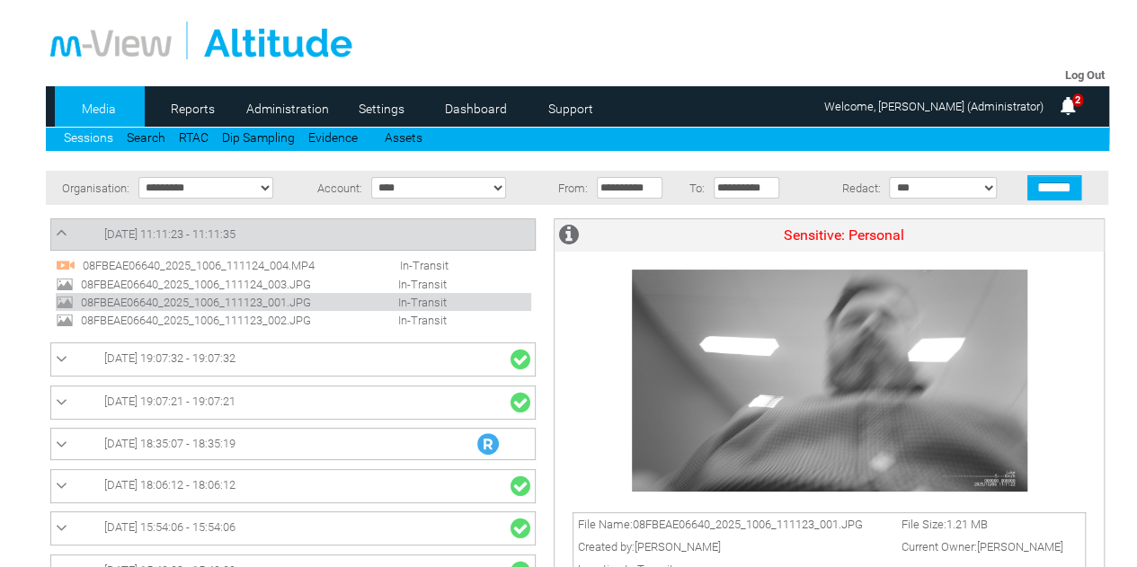
click at [162, 317] on span "08FBEAE06640_2025_1006_111123_002.JPG" at bounding box center [213, 320] width 274 height 13
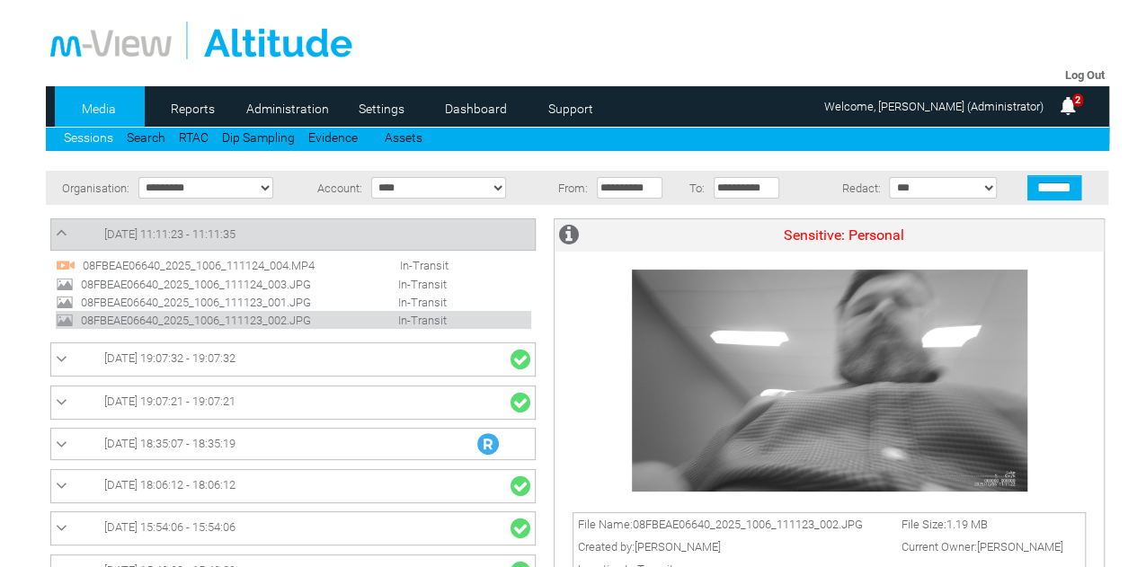
click at [176, 262] on span "08FBEAE06640_2025_1006_111124_004.MP4" at bounding box center [215, 265] width 274 height 13
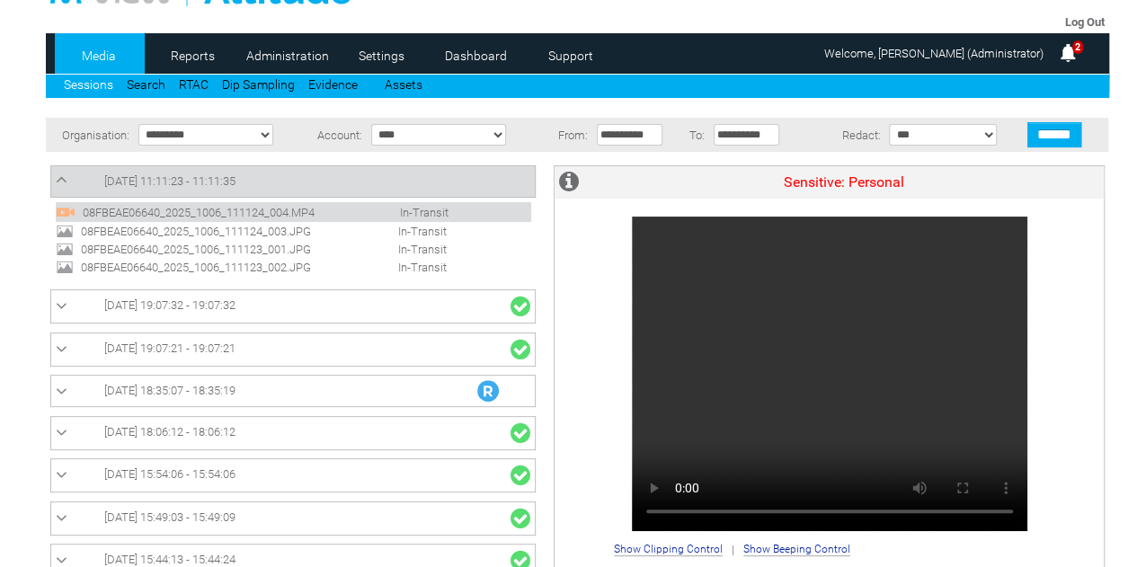
scroll to position [90, 0]
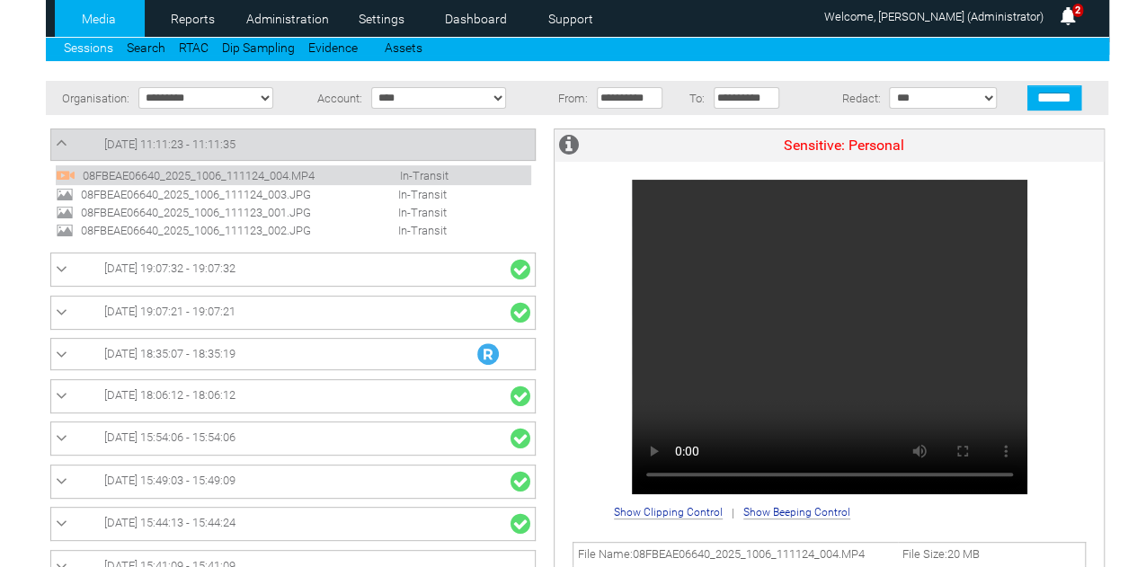
click at [293, 154] on link "06/10/2025 11:11:23 - 11:11:35" at bounding box center [293, 145] width 475 height 22
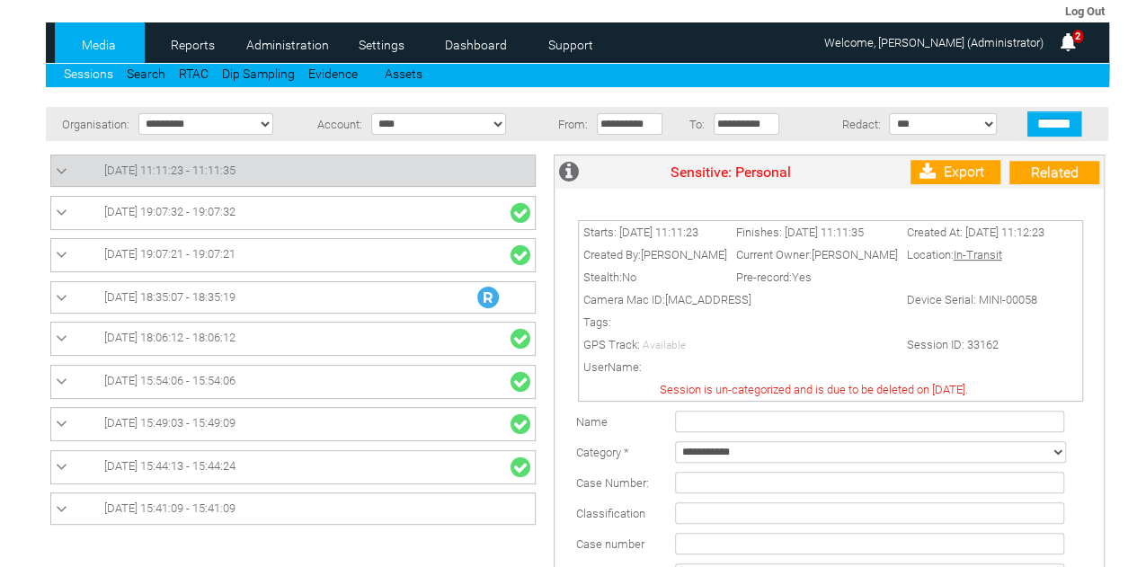
click at [767, 441] on select "**********" at bounding box center [870, 452] width 391 height 22
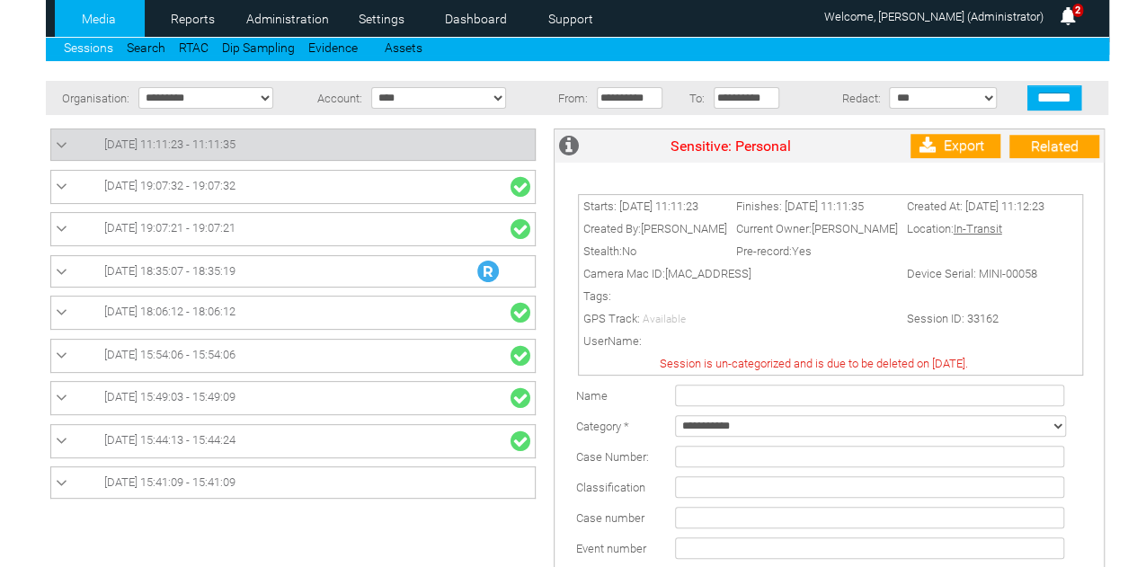
select select "*"
click at [675, 421] on select "**********" at bounding box center [870, 426] width 391 height 22
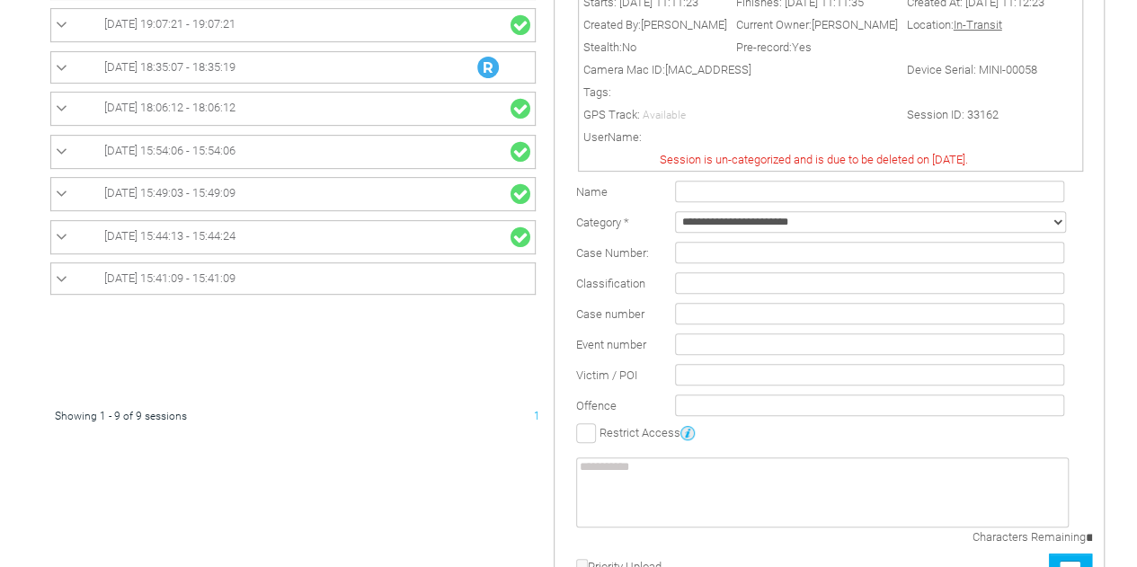
scroll to position [490, 0]
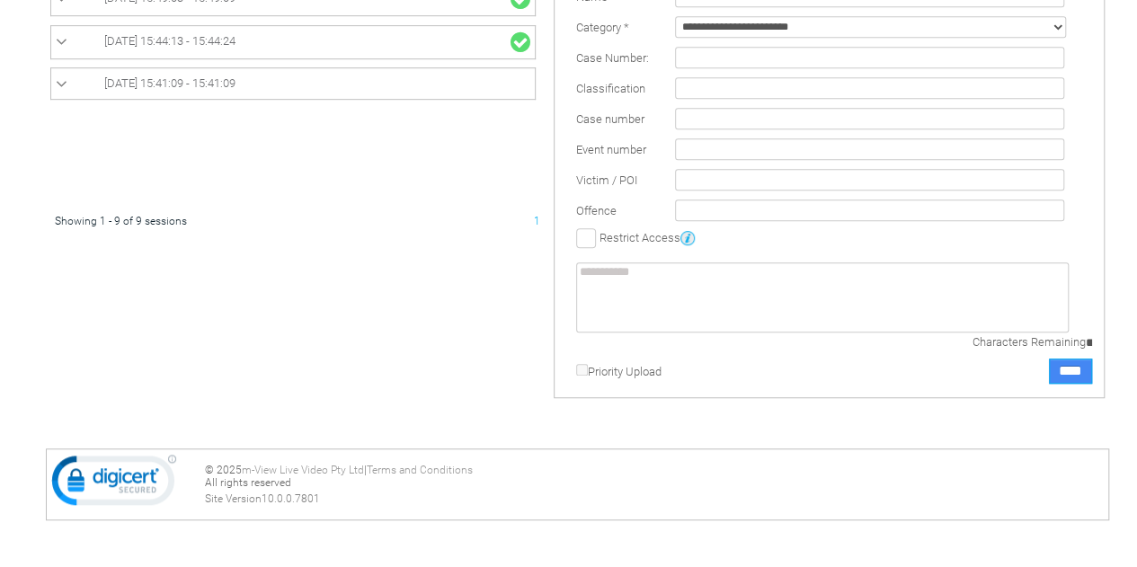
click at [1081, 369] on input "****" at bounding box center [1070, 371] width 43 height 25
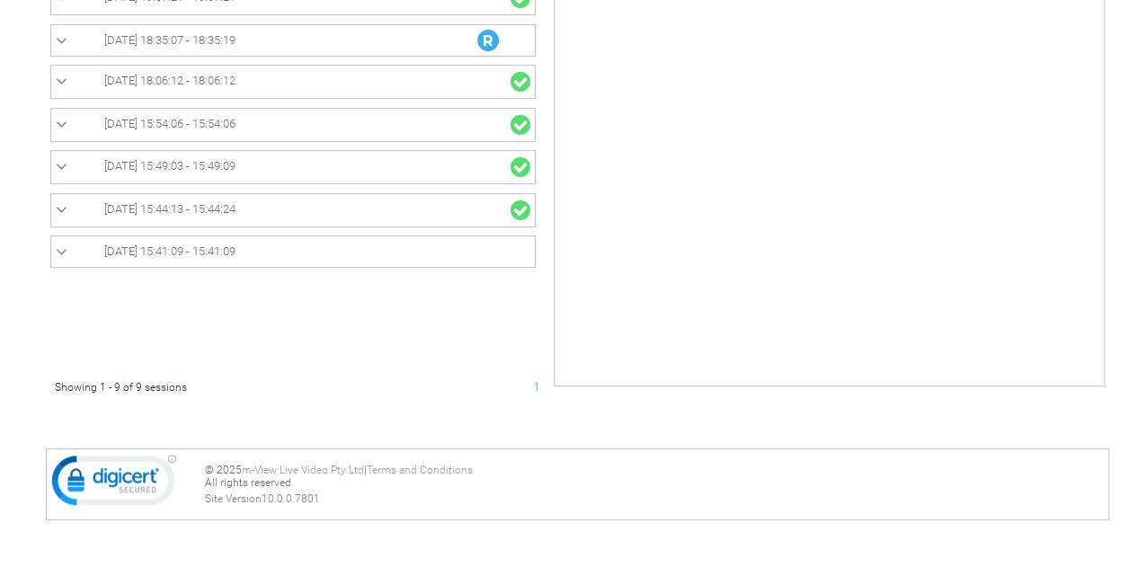
scroll to position [0, 0]
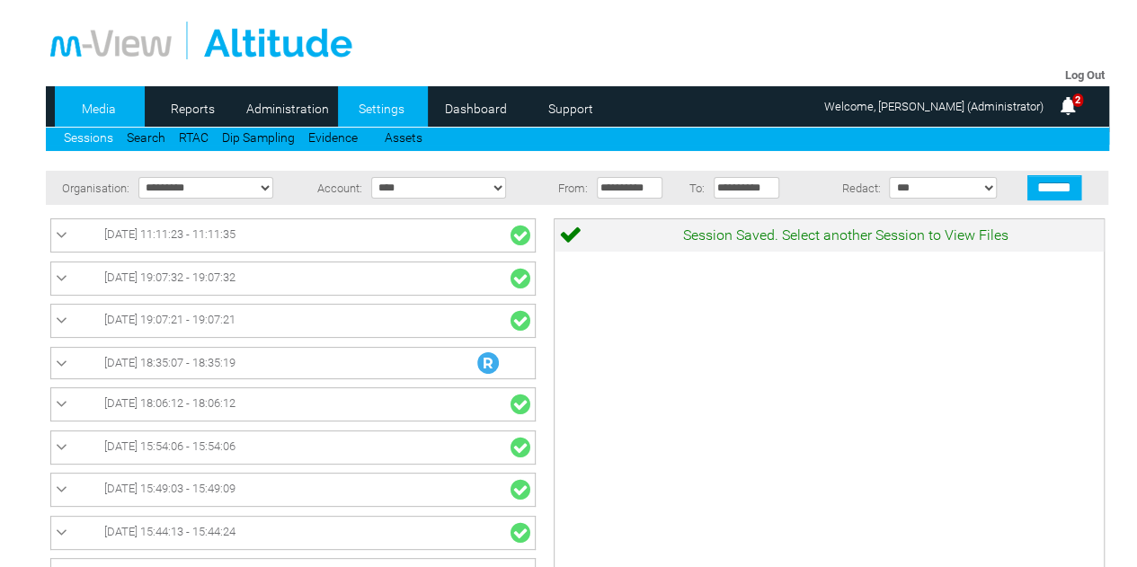
click at [388, 108] on link "Settings" at bounding box center [381, 108] width 87 height 27
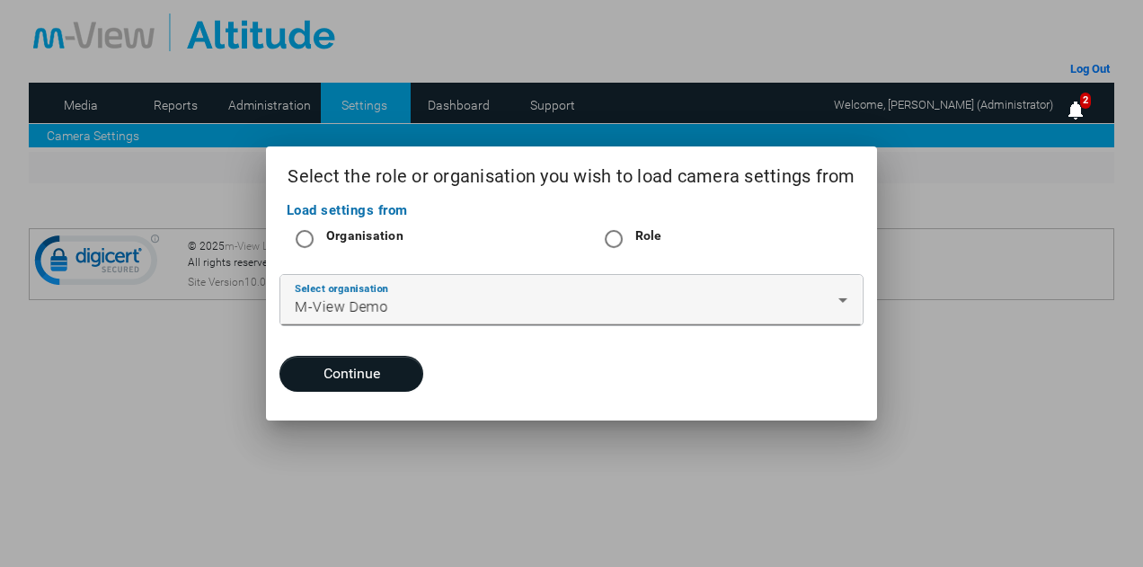
click at [390, 302] on div "M-View Demo" at bounding box center [567, 308] width 544 height 22
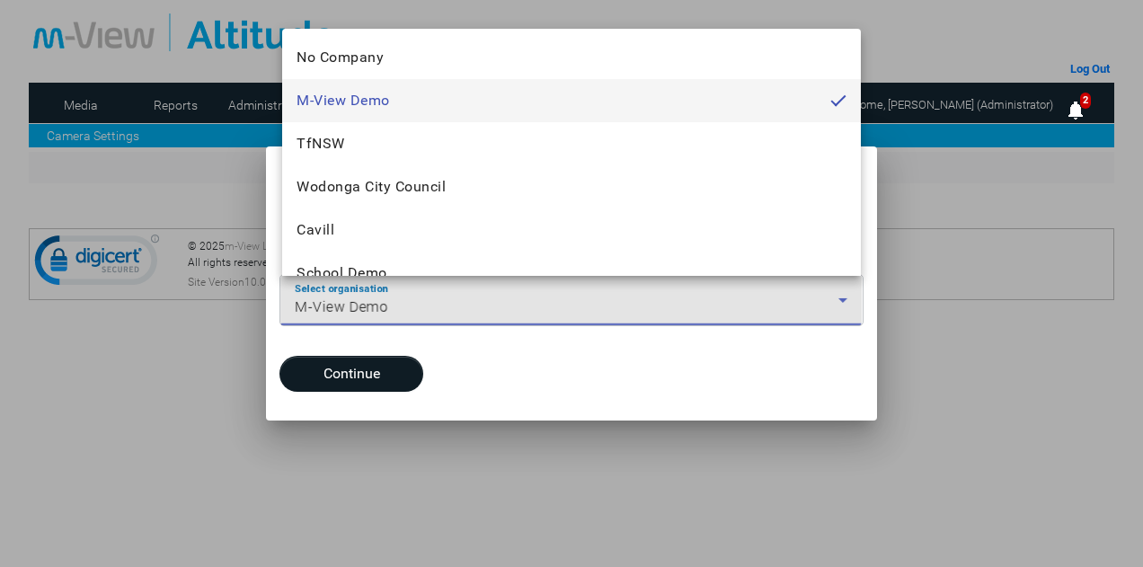
scroll to position [2176, 0]
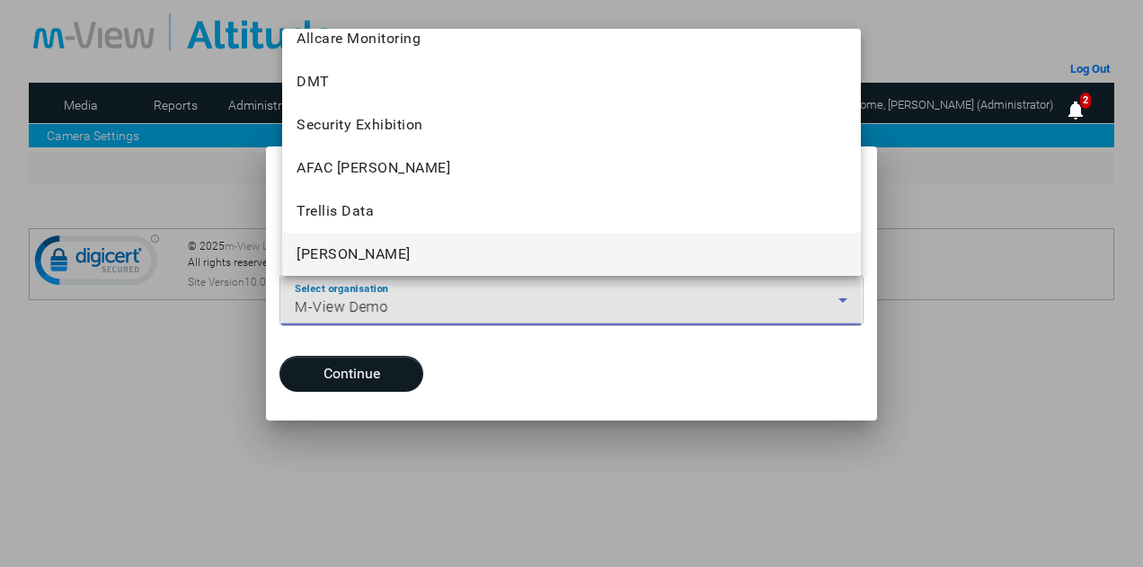
click at [363, 250] on mat-option "Luke Test" at bounding box center [571, 254] width 579 height 43
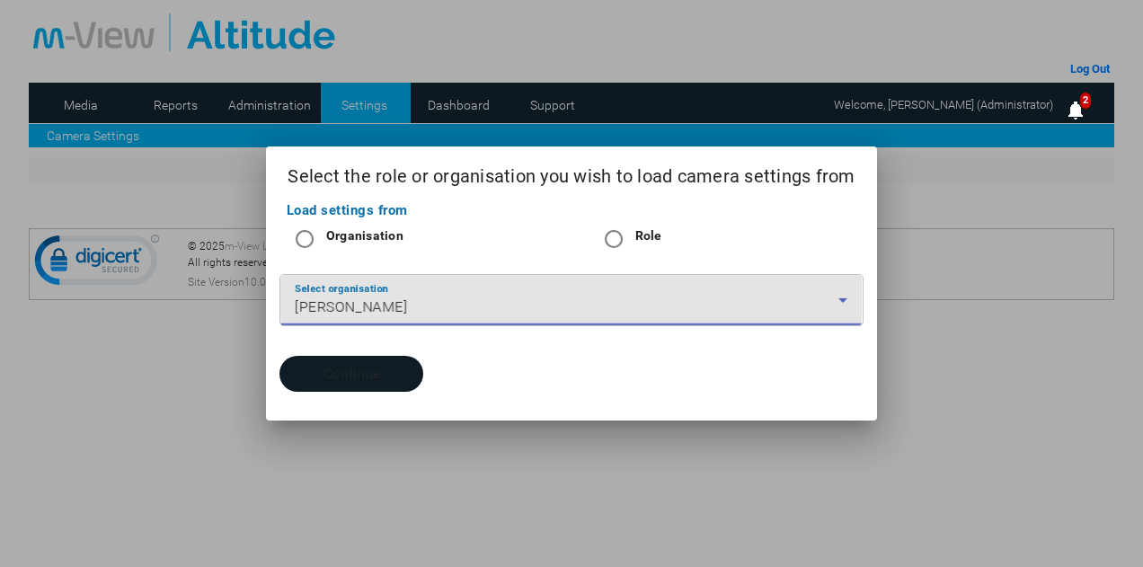
click at [370, 376] on button "Continue" at bounding box center [352, 374] width 144 height 36
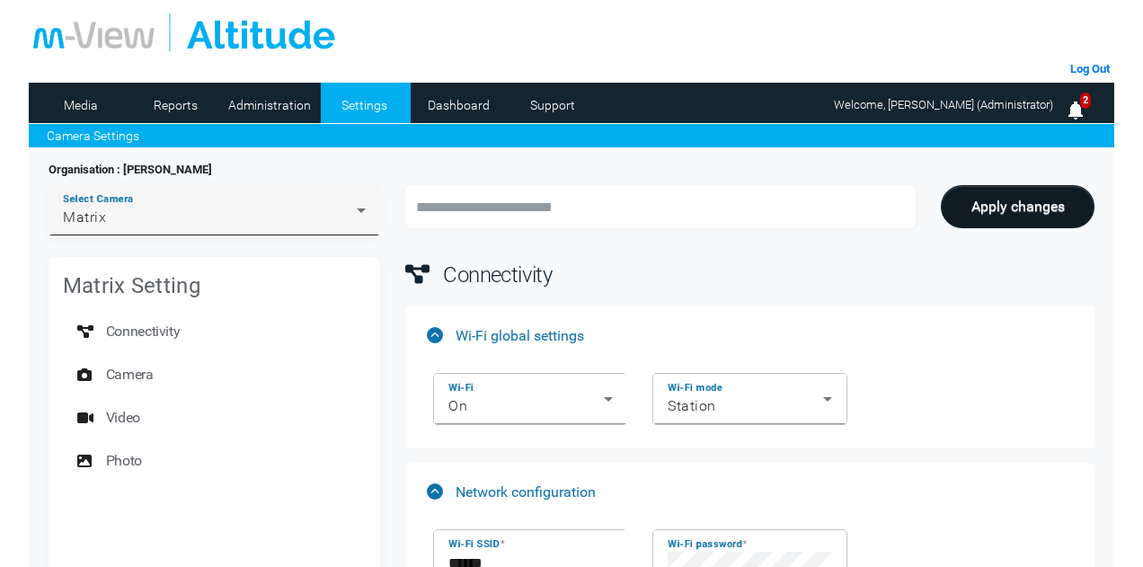
click at [209, 231] on div "Select Camera Matrix" at bounding box center [214, 210] width 303 height 50
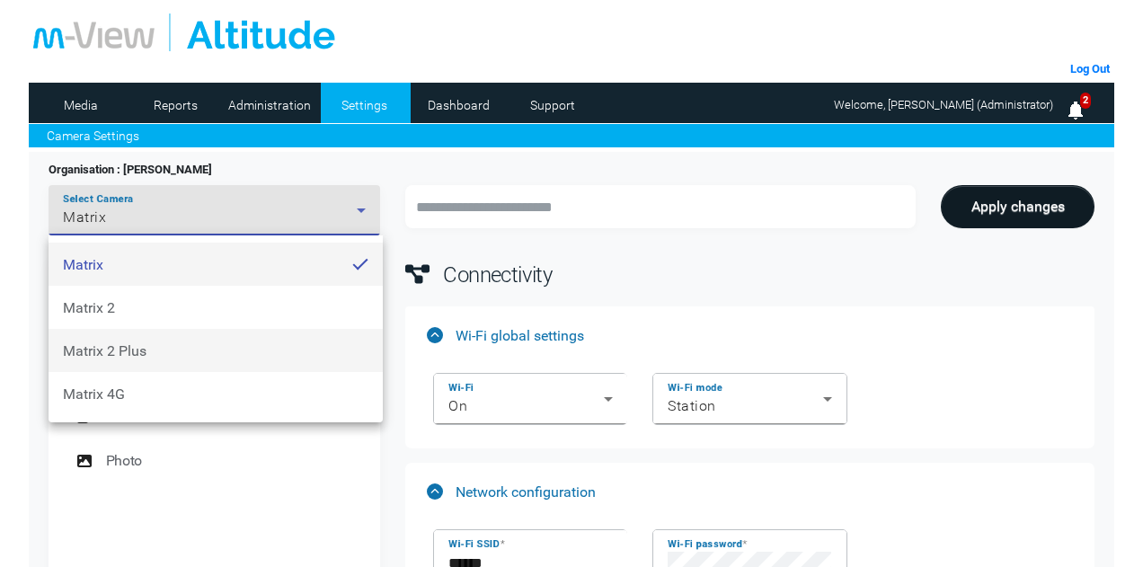
click at [131, 342] on span "Matrix 2 Plus" at bounding box center [105, 350] width 84 height 17
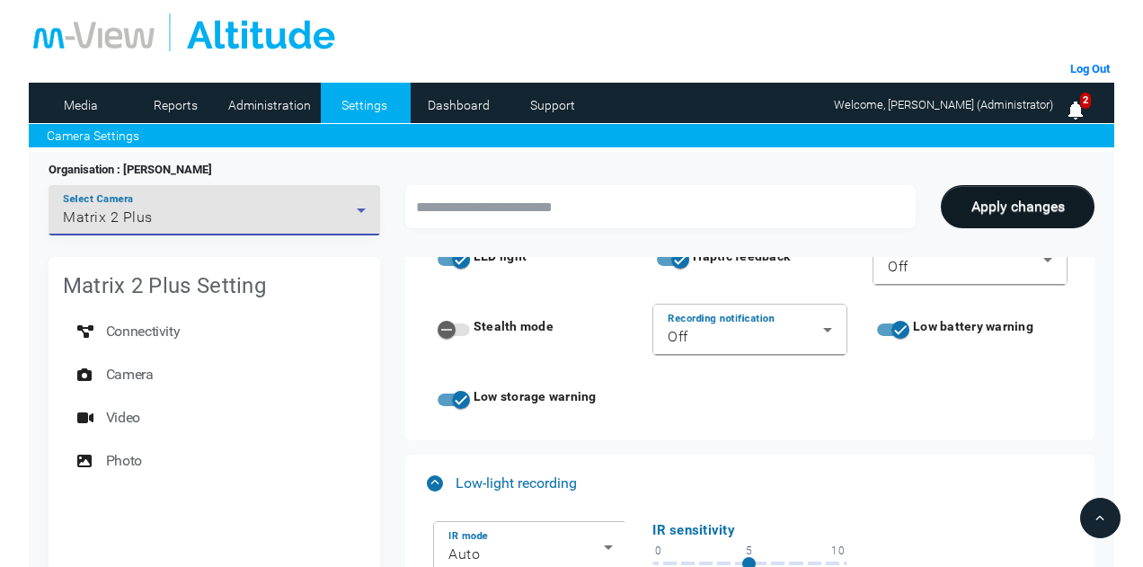
scroll to position [809, 0]
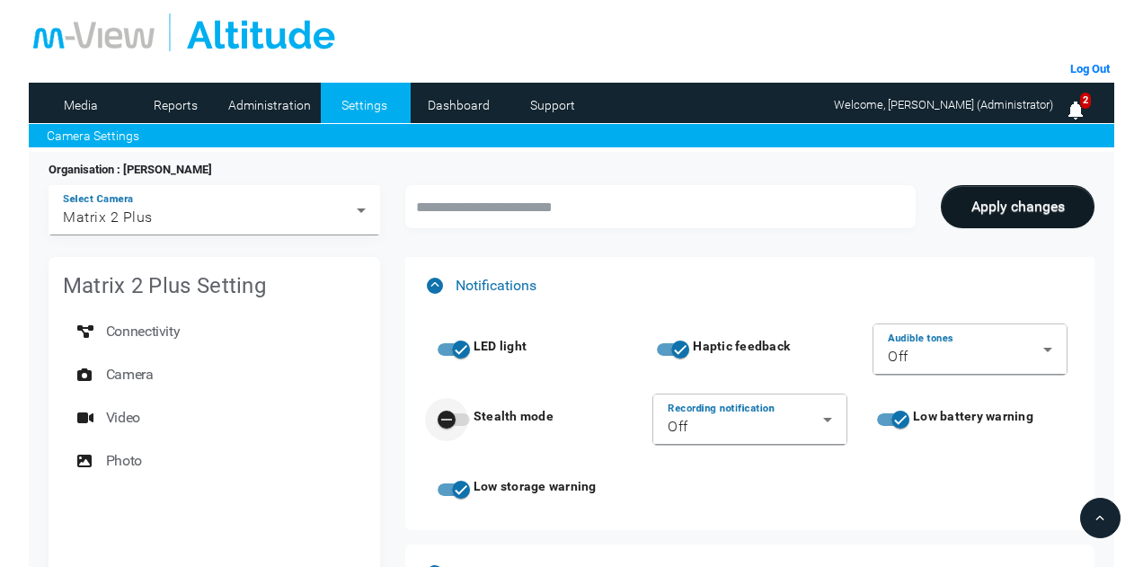
click at [458, 409] on div "button" at bounding box center [446, 419] width 43 height 43
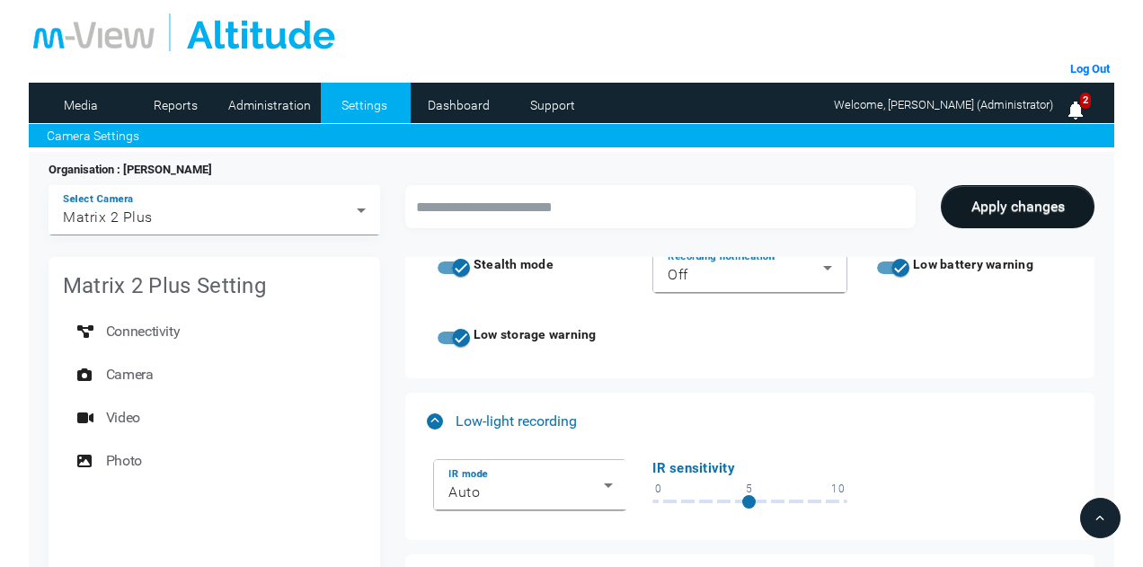
scroll to position [989, 0]
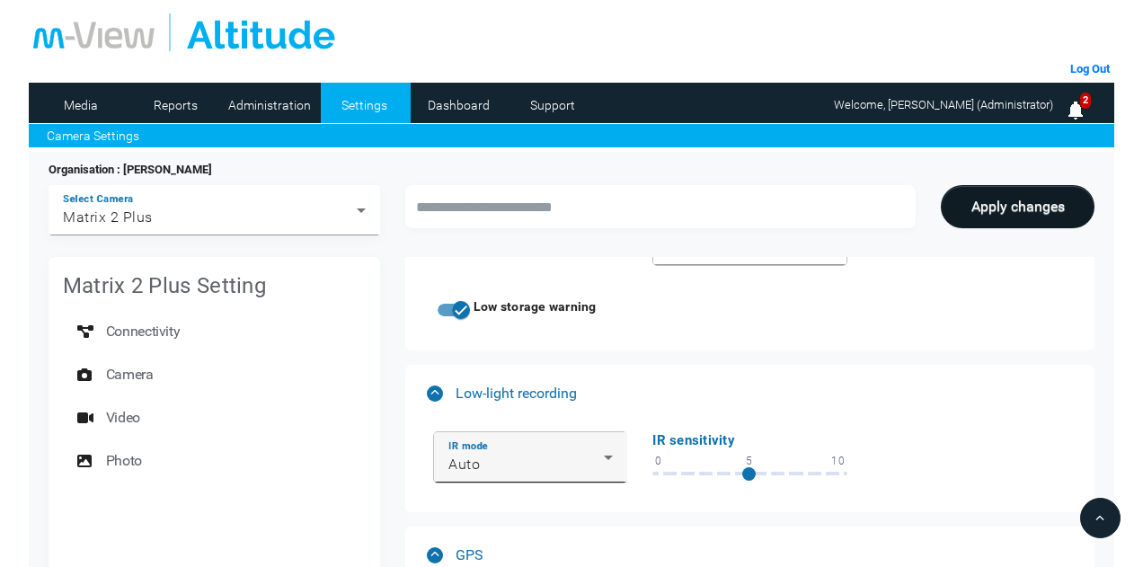
click at [537, 468] on div "Auto" at bounding box center [526, 465] width 155 height 22
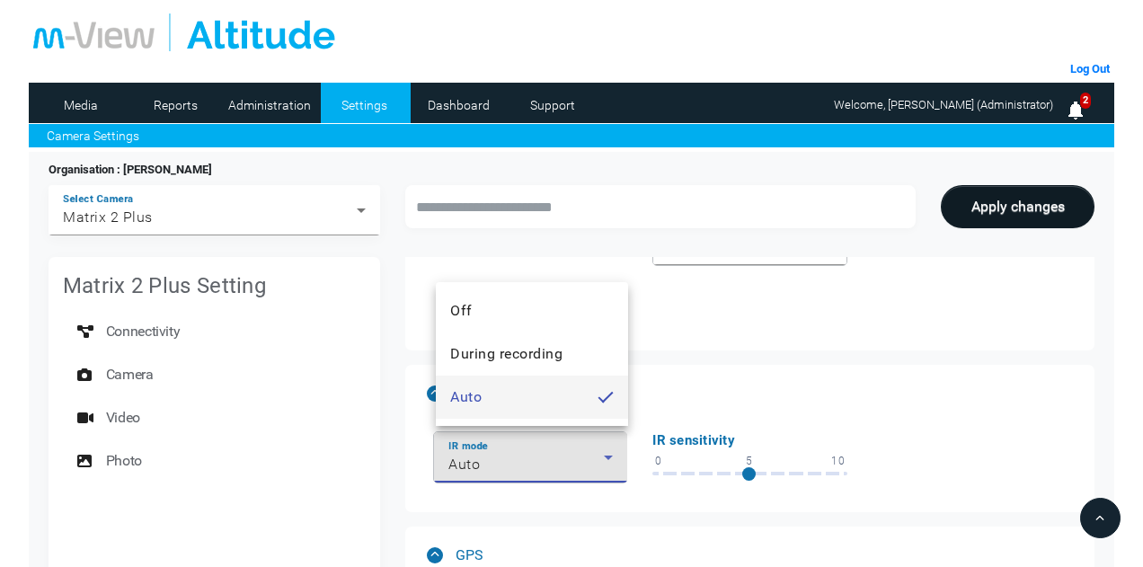
click at [680, 328] on div at bounding box center [571, 283] width 1143 height 567
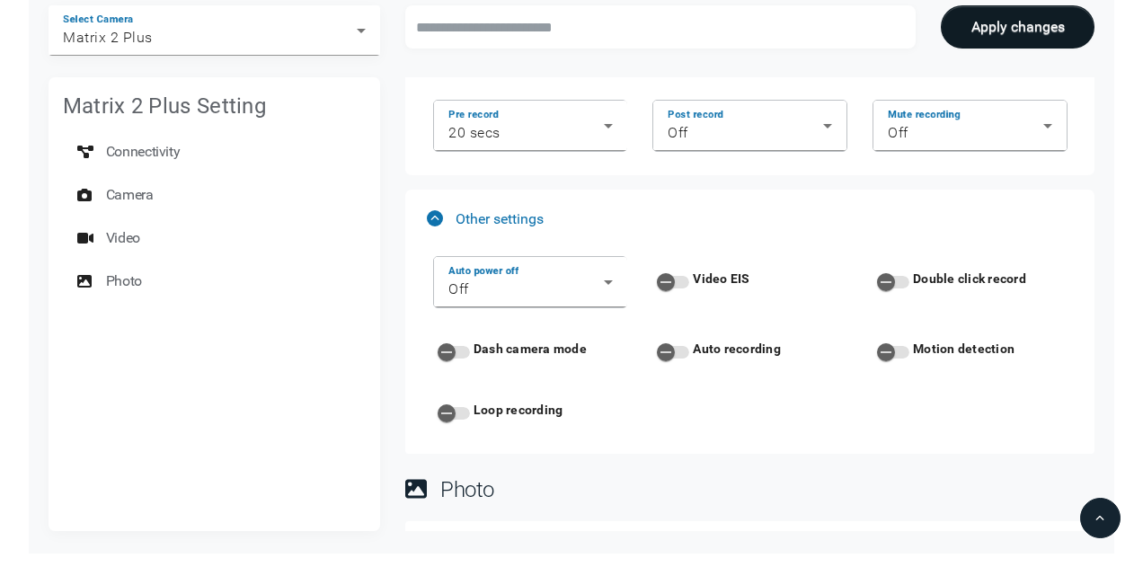
scroll to position [2031, 0]
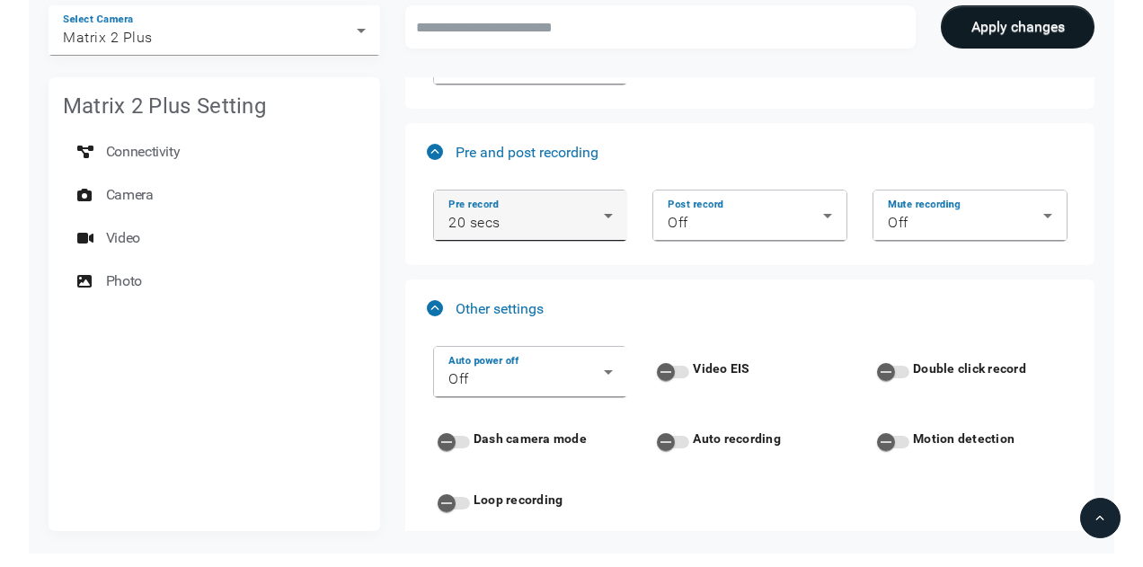
click at [606, 213] on icon at bounding box center [608, 216] width 22 height 22
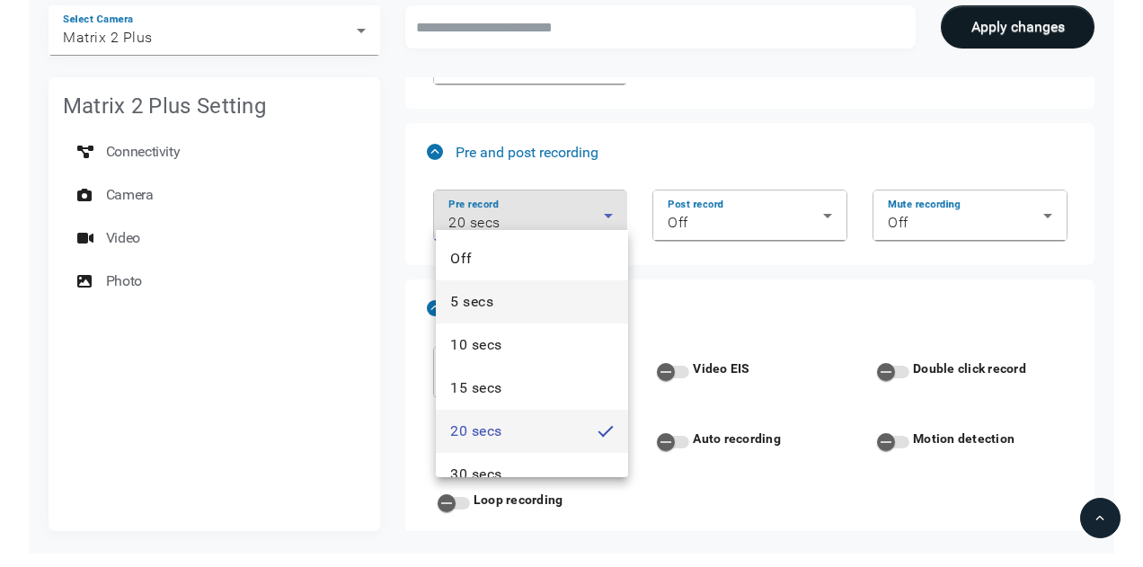
click at [493, 303] on span "5 secs" at bounding box center [471, 302] width 43 height 22
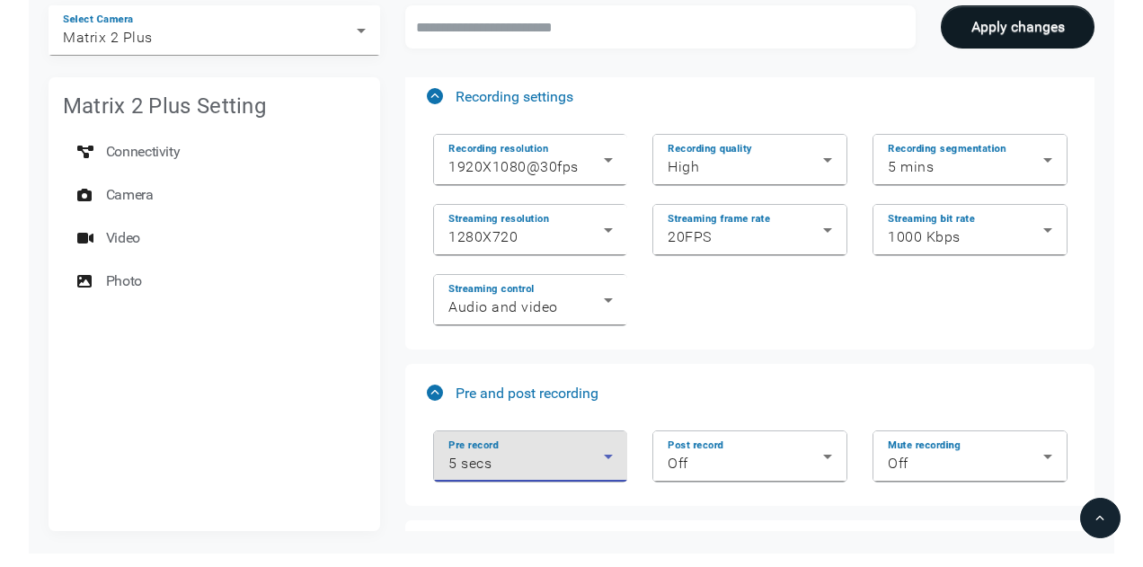
scroll to position [1762, 0]
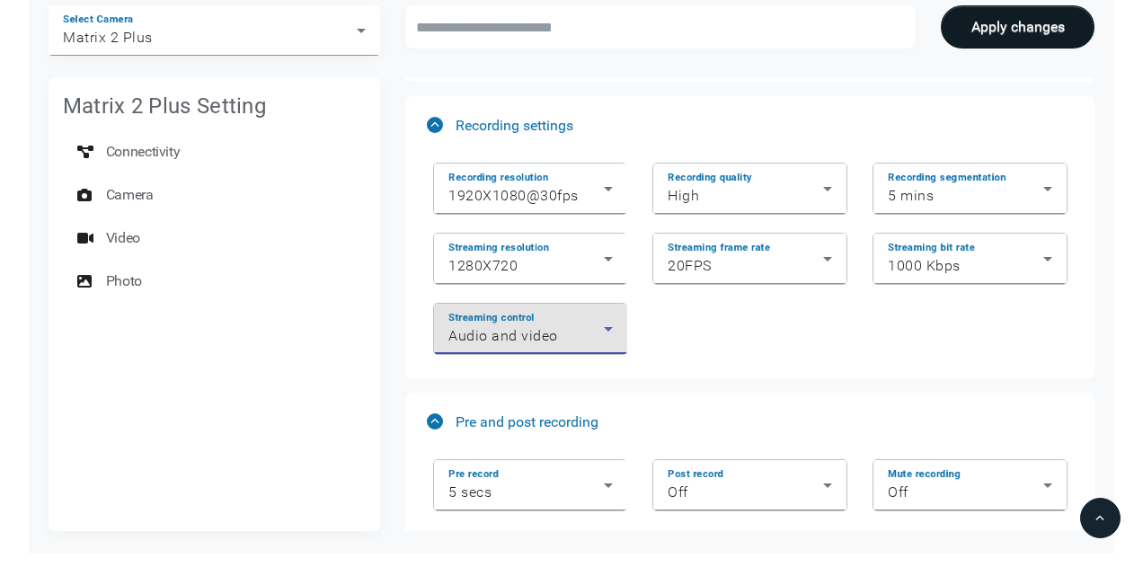
click at [608, 328] on icon at bounding box center [608, 329] width 22 height 22
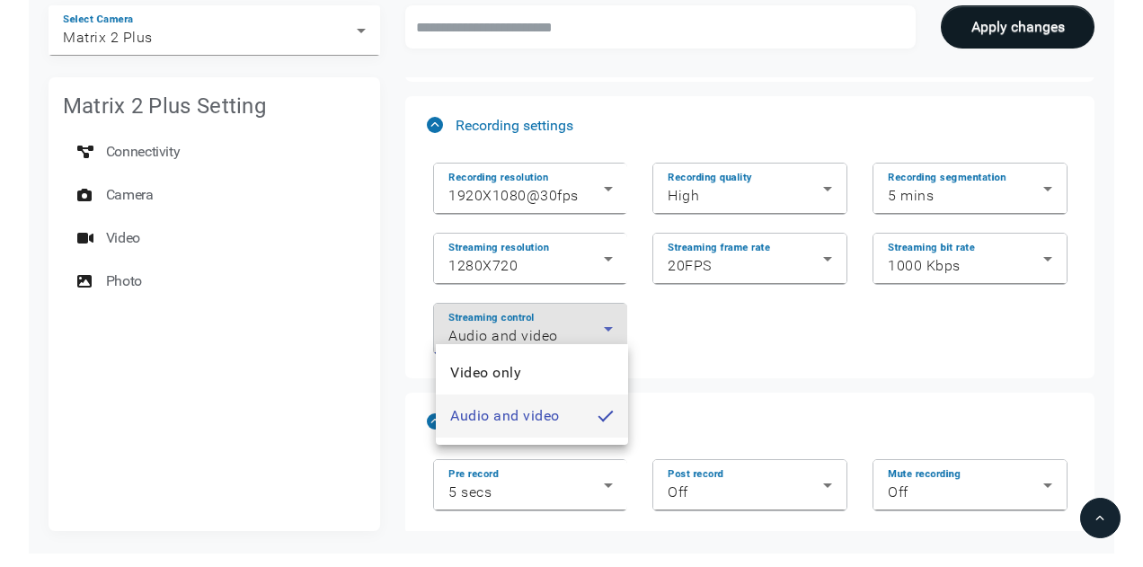
click at [737, 323] on div at bounding box center [571, 283] width 1143 height 567
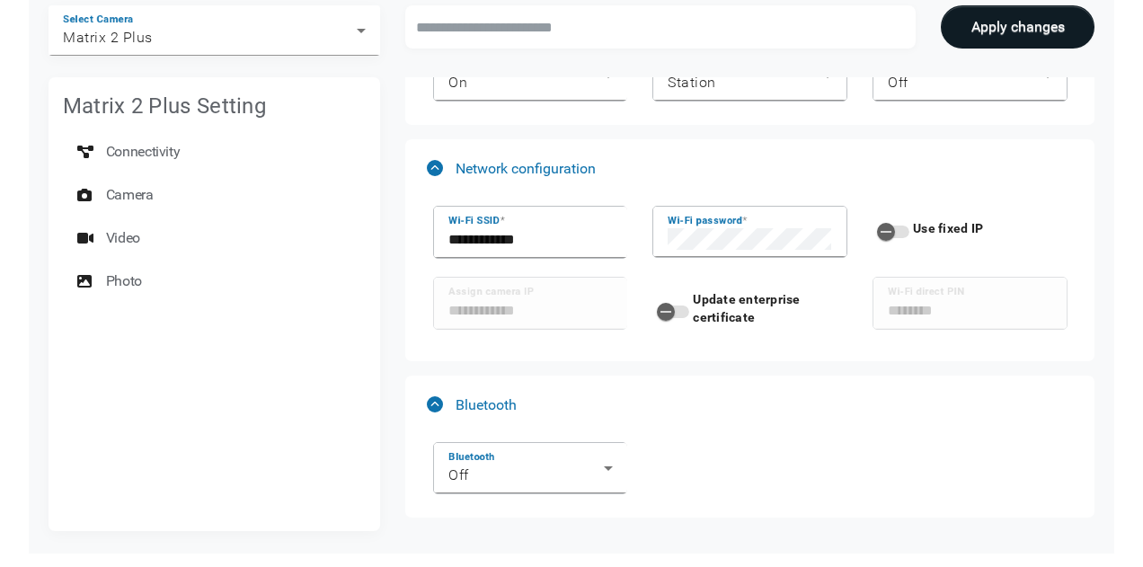
scroll to position [0, 0]
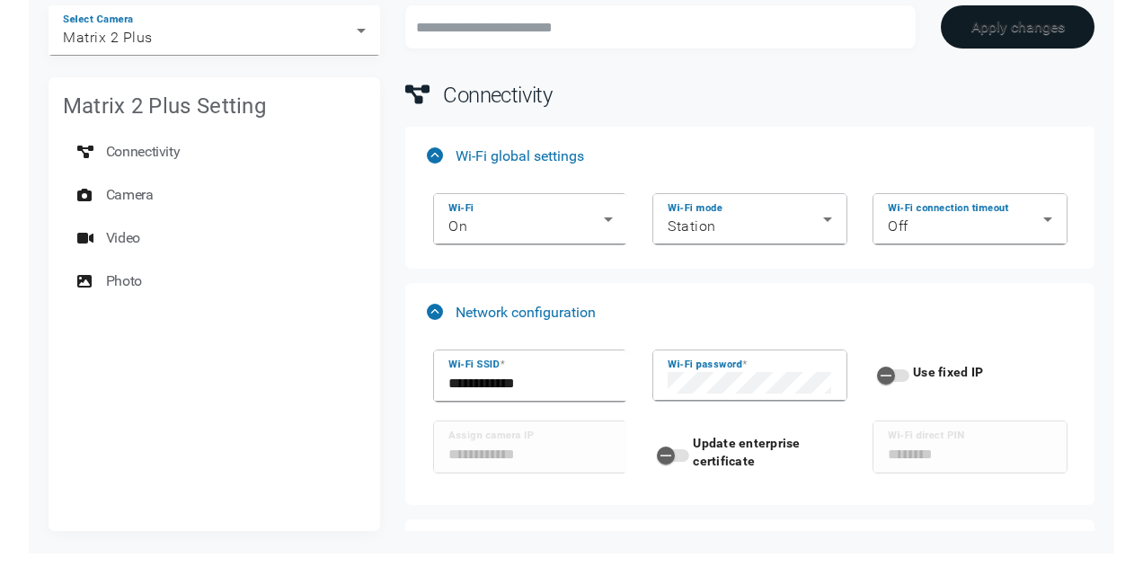
click at [1012, 22] on button "Apply changes" at bounding box center [1018, 26] width 154 height 43
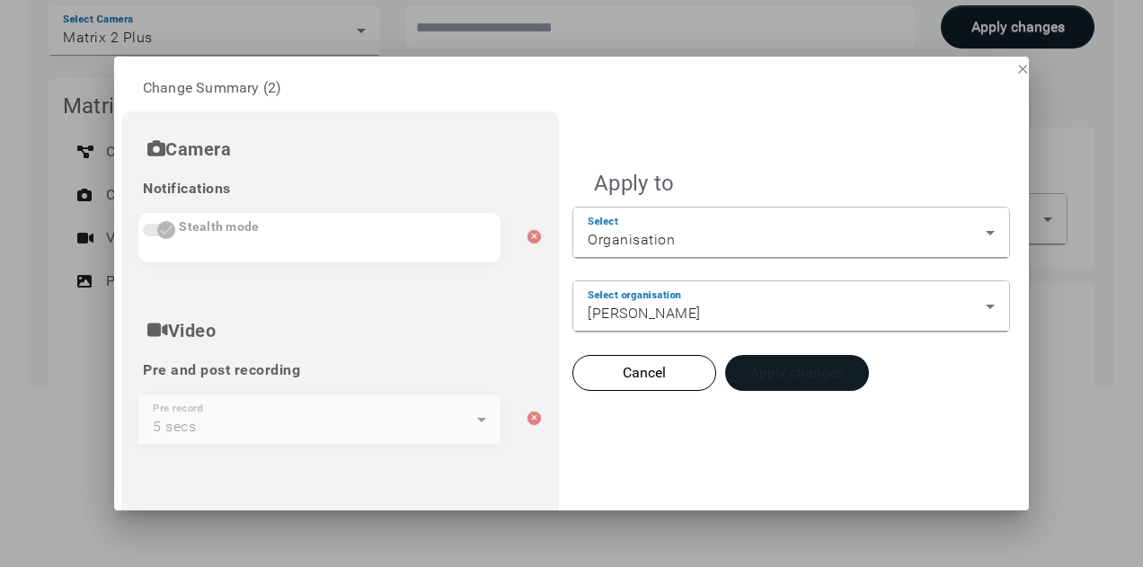
click at [802, 380] on button "Apply changes" at bounding box center [797, 373] width 144 height 36
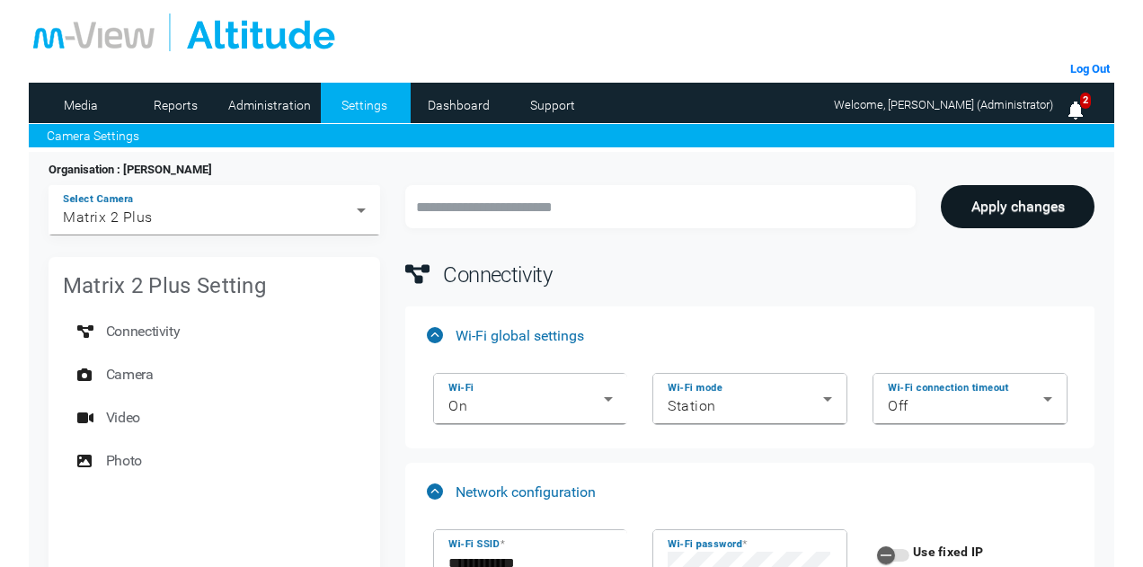
scroll to position [180, 0]
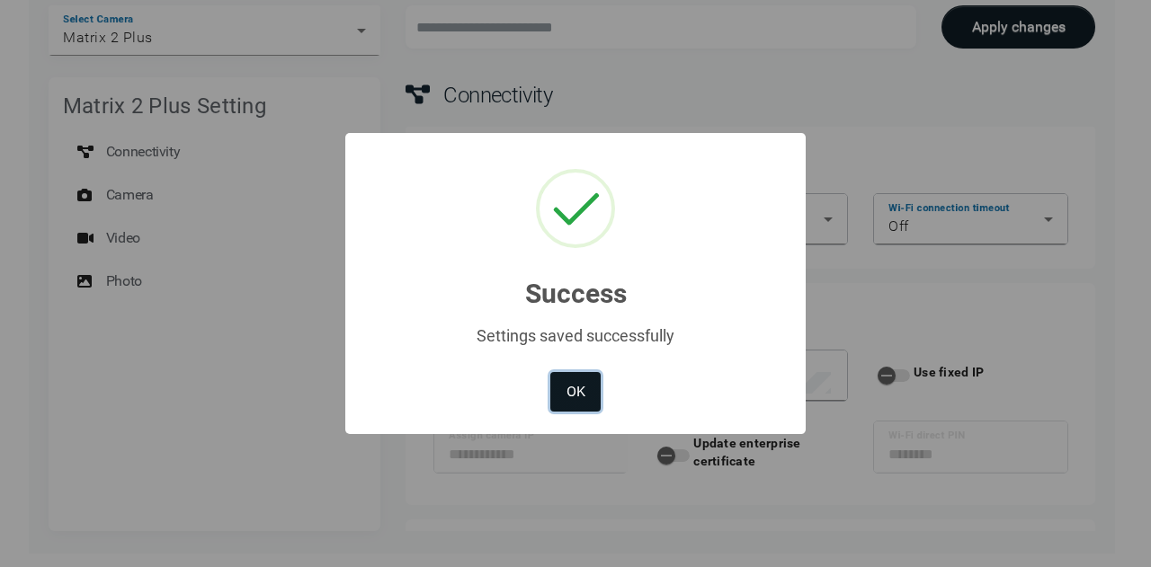
click at [569, 386] on button "OK" at bounding box center [575, 392] width 50 height 40
type input "**********"
type input "********"
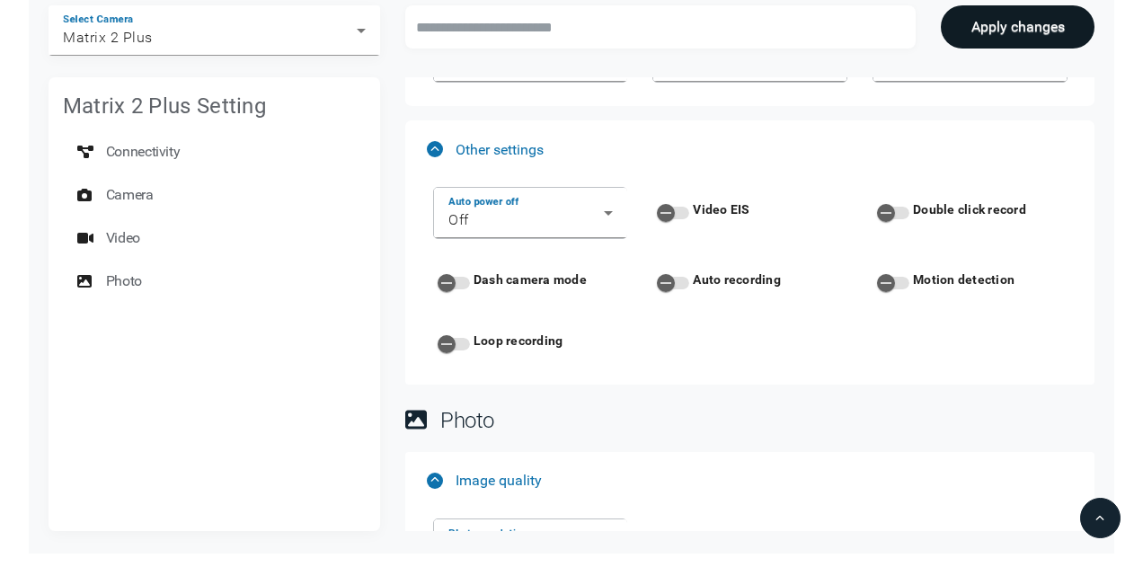
scroll to position [2247, 0]
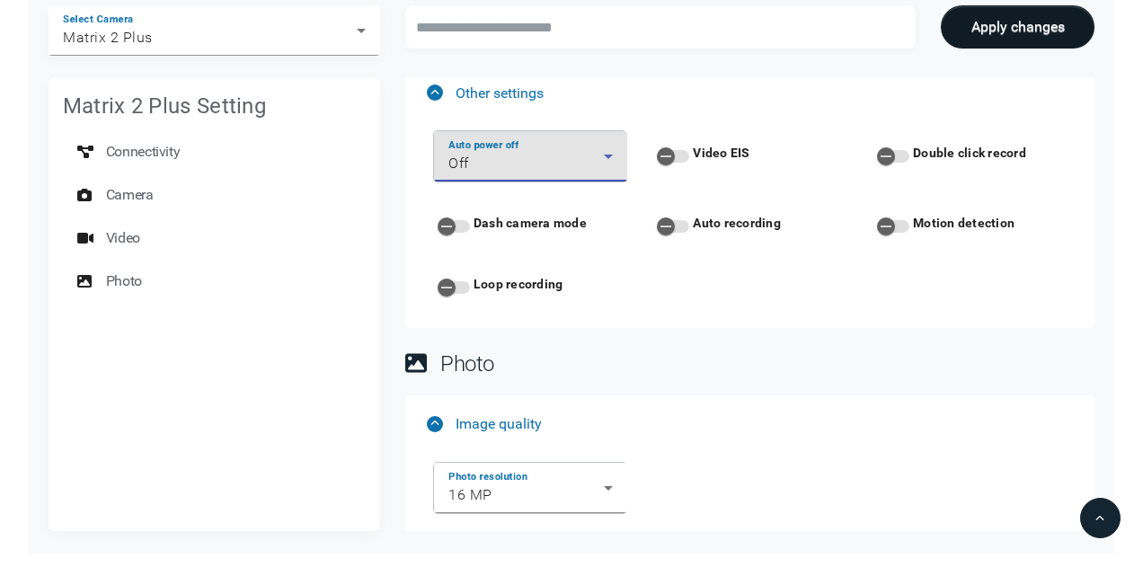
click at [618, 152] on icon at bounding box center [608, 157] width 22 height 22
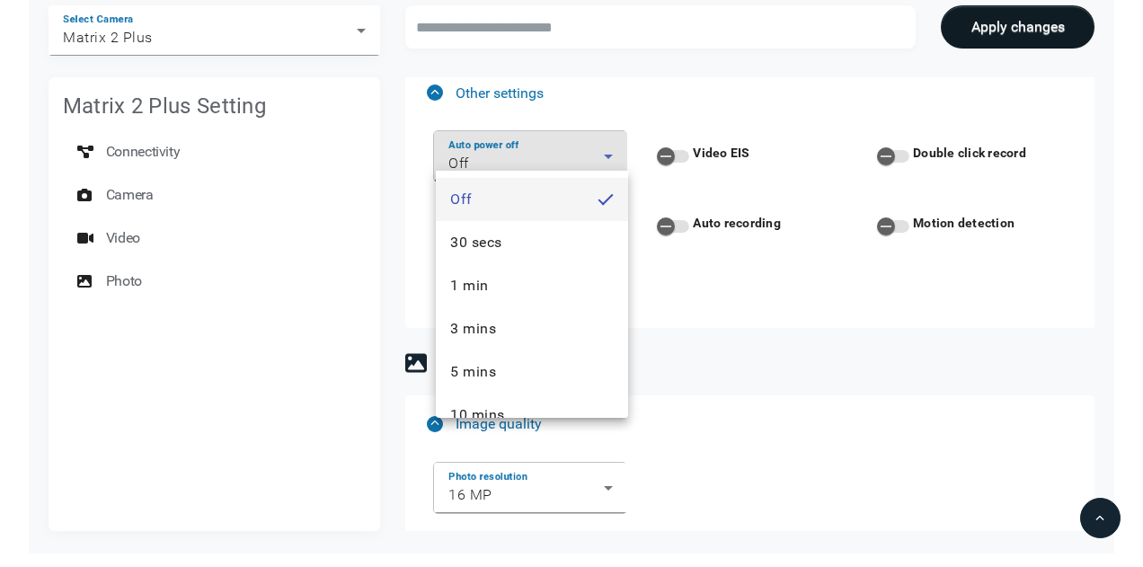
click at [899, 344] on div at bounding box center [571, 283] width 1143 height 567
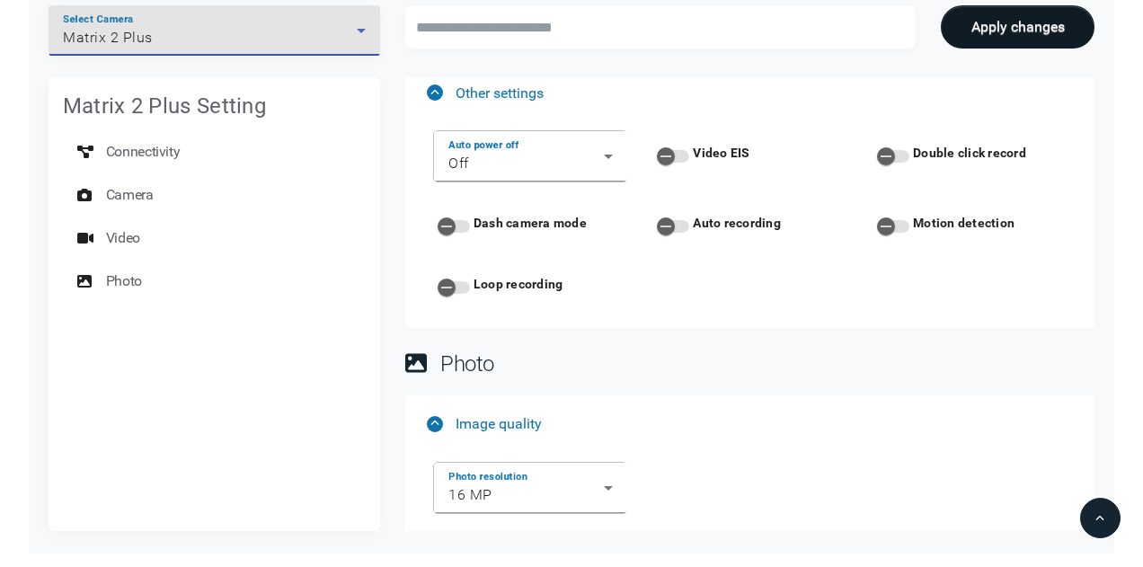
click at [294, 32] on div "Matrix 2 Plus" at bounding box center [210, 38] width 294 height 22
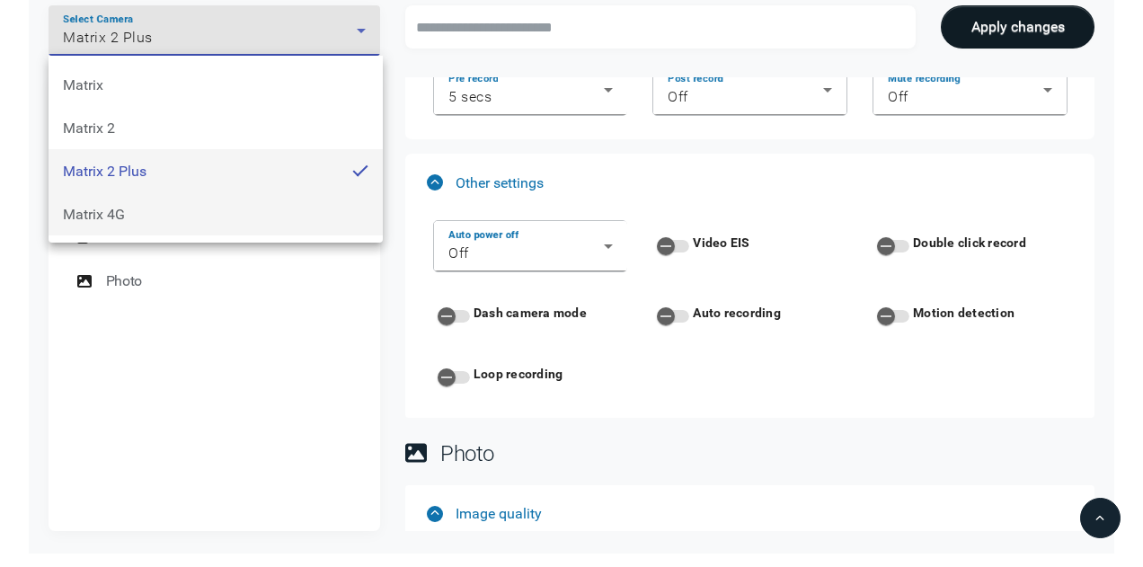
click at [127, 208] on mat-option "Matrix 4G" at bounding box center [216, 213] width 334 height 43
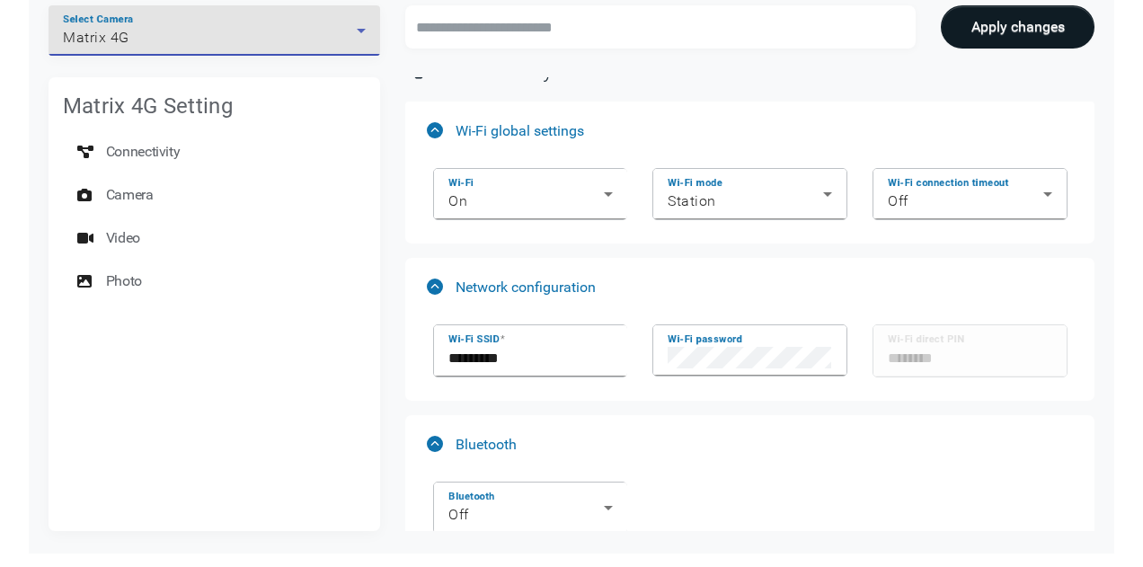
scroll to position [0, 0]
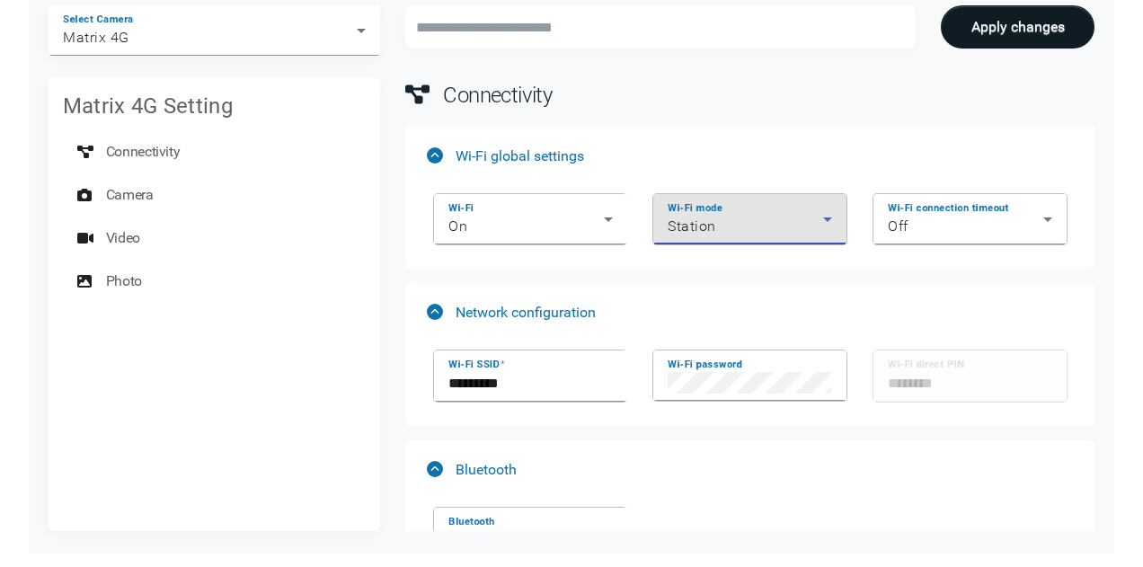
click at [759, 236] on div "Station" at bounding box center [745, 227] width 155 height 22
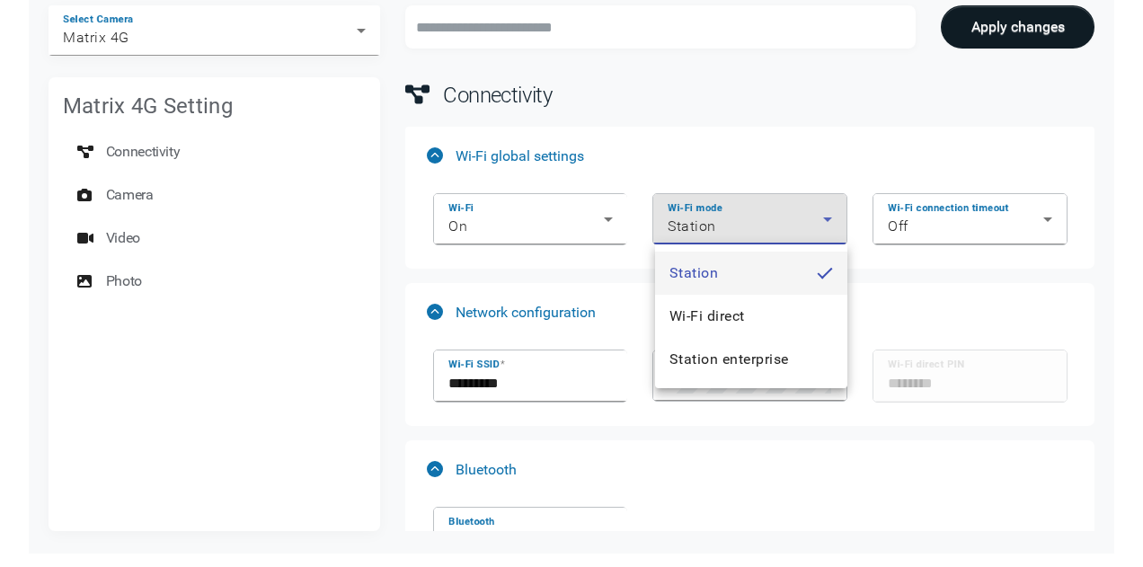
click at [782, 123] on div at bounding box center [571, 283] width 1143 height 567
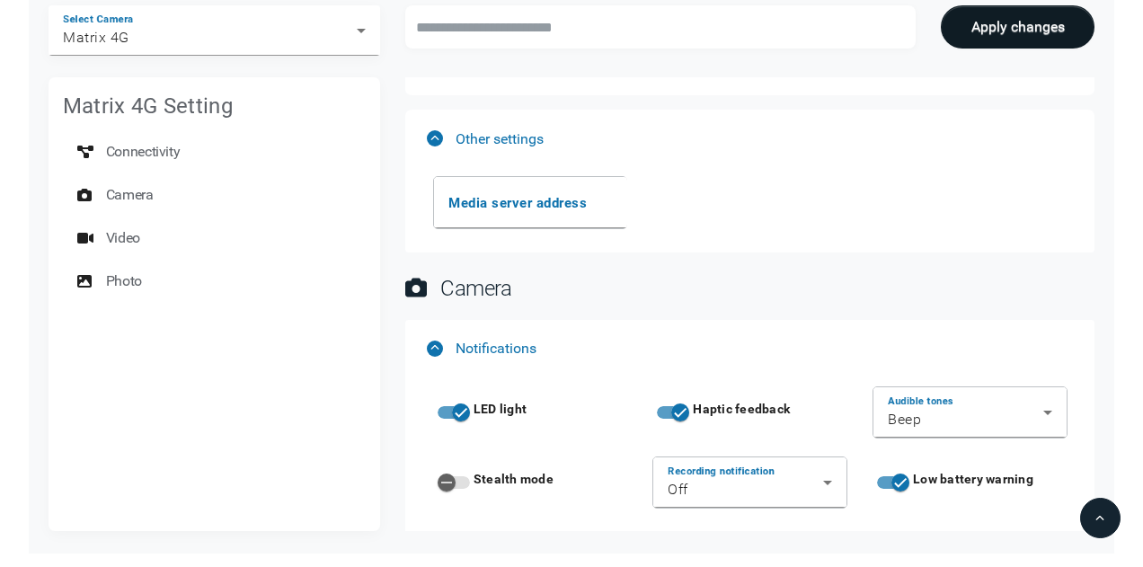
scroll to position [719, 0]
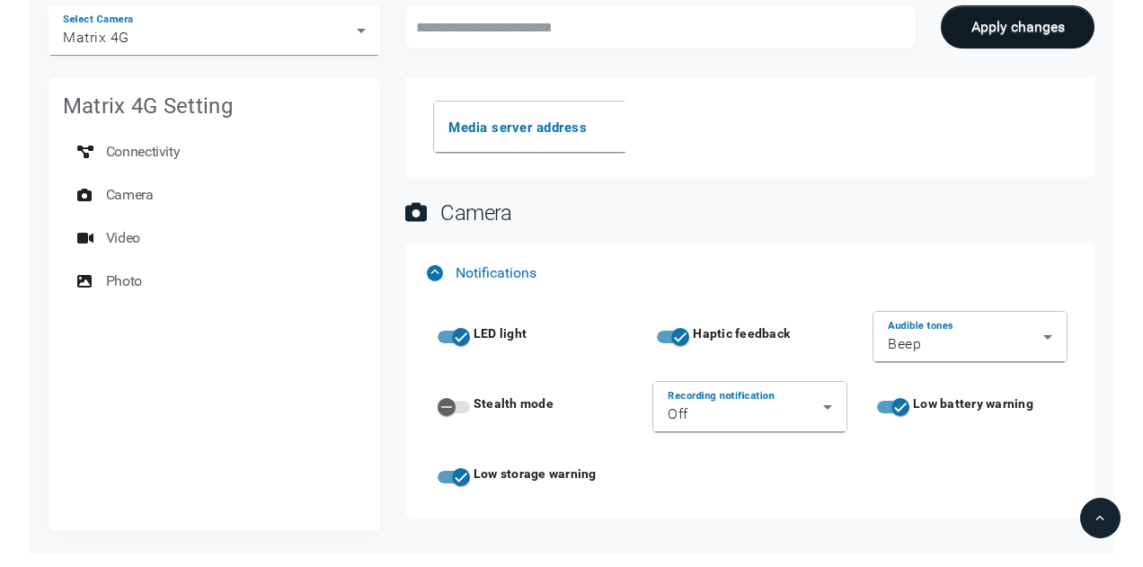
click at [507, 400] on label "Stealth mode" at bounding box center [512, 404] width 84 height 18
click at [470, 401] on button "Stealth mode" at bounding box center [454, 407] width 32 height 13
click at [461, 399] on icon "button" at bounding box center [461, 407] width 16 height 16
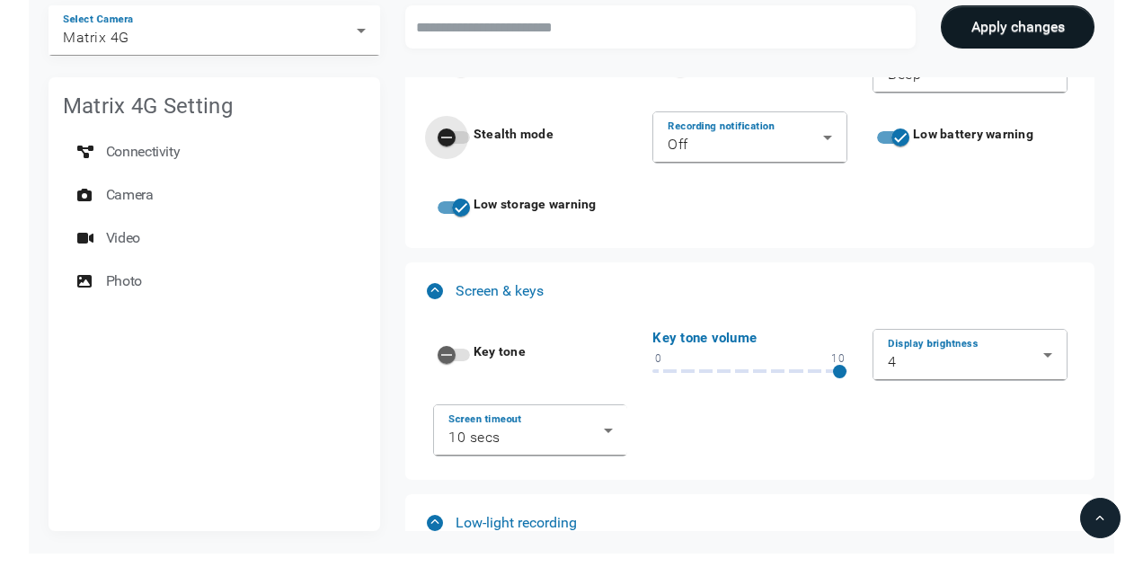
scroll to position [1079, 0]
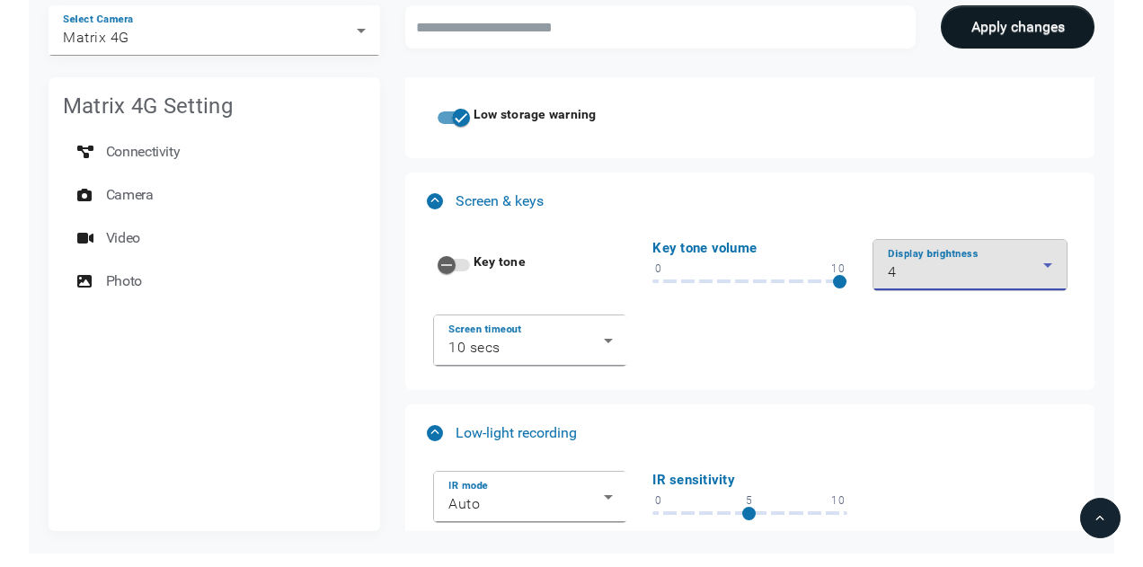
click at [979, 262] on div "4" at bounding box center [965, 273] width 155 height 22
click at [813, 378] on div at bounding box center [571, 283] width 1143 height 567
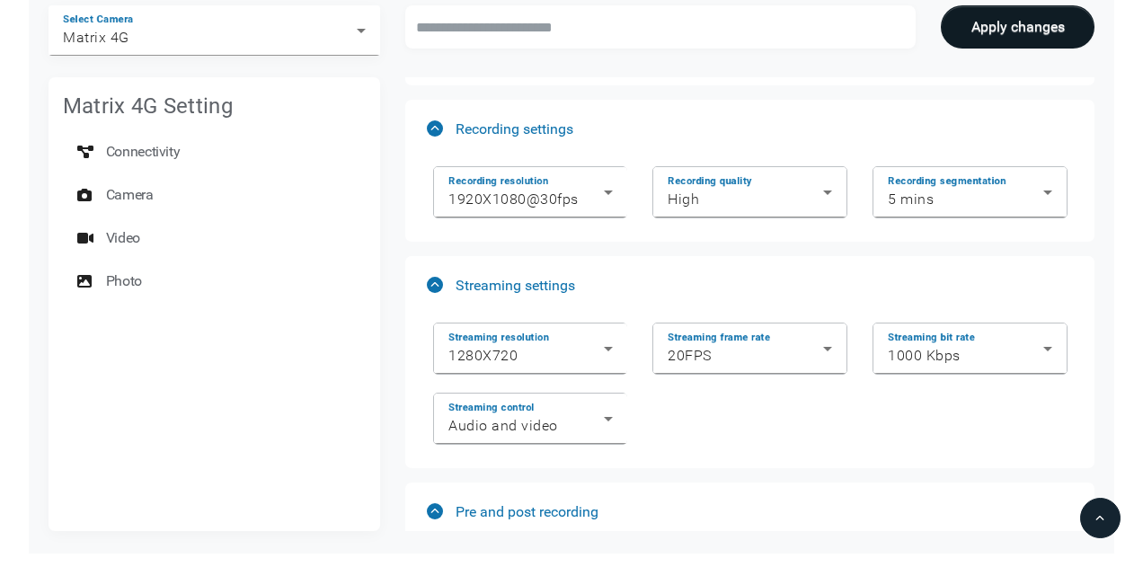
scroll to position [2157, 0]
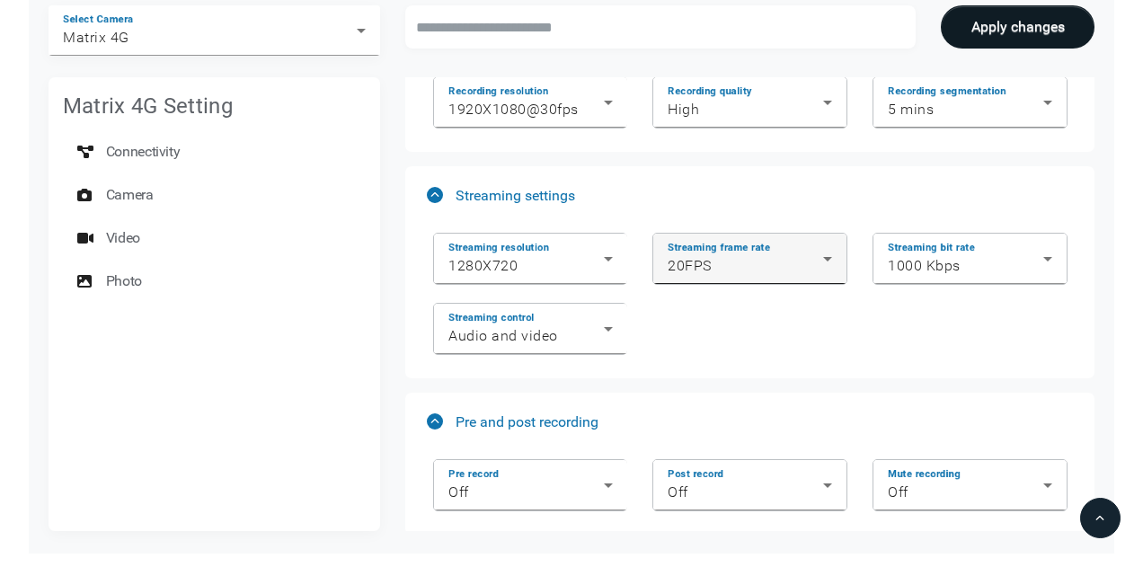
click at [821, 248] on icon at bounding box center [828, 259] width 22 height 22
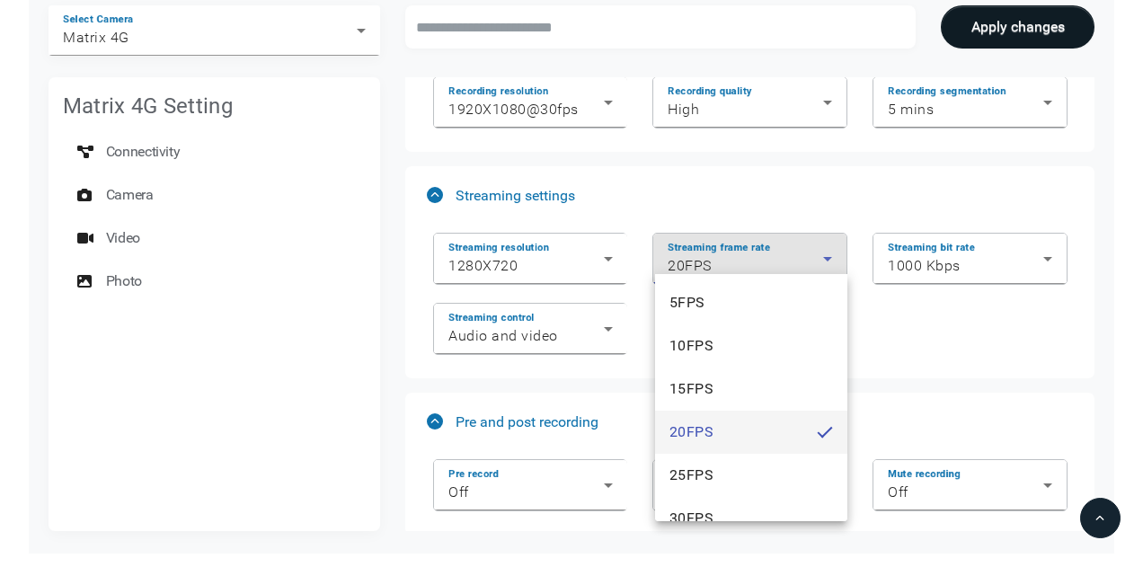
click at [827, 247] on div at bounding box center [571, 283] width 1143 height 567
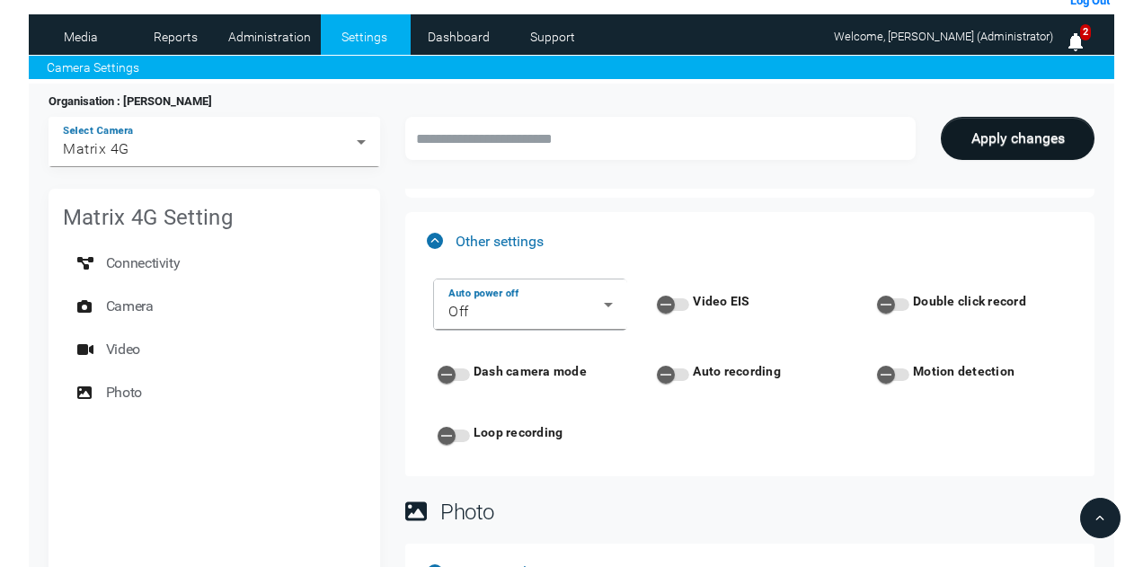
scroll to position [59, 0]
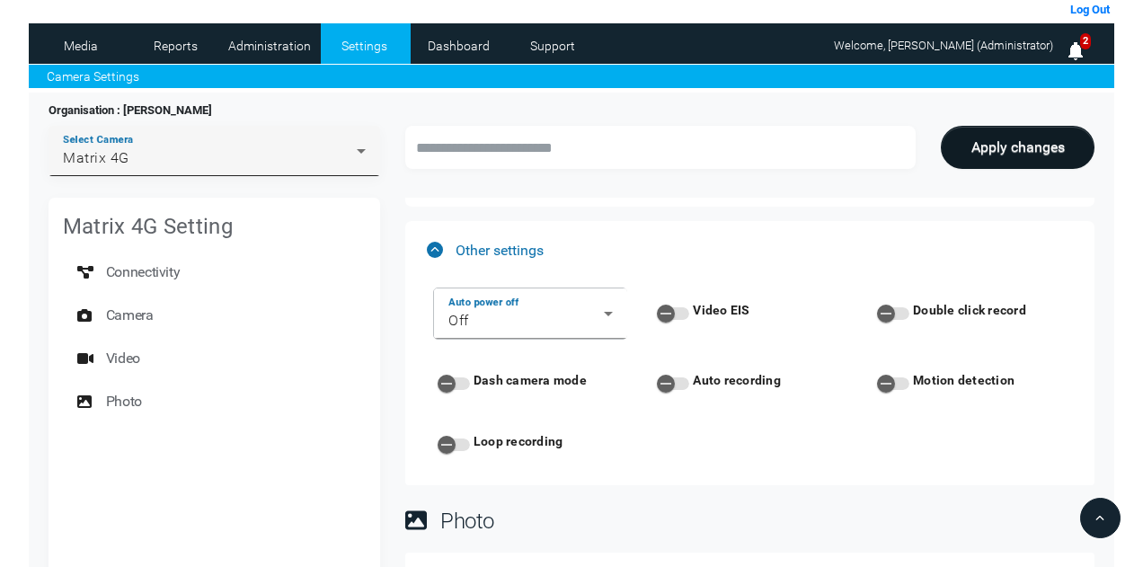
click at [257, 155] on div "Matrix 4G" at bounding box center [210, 158] width 294 height 22
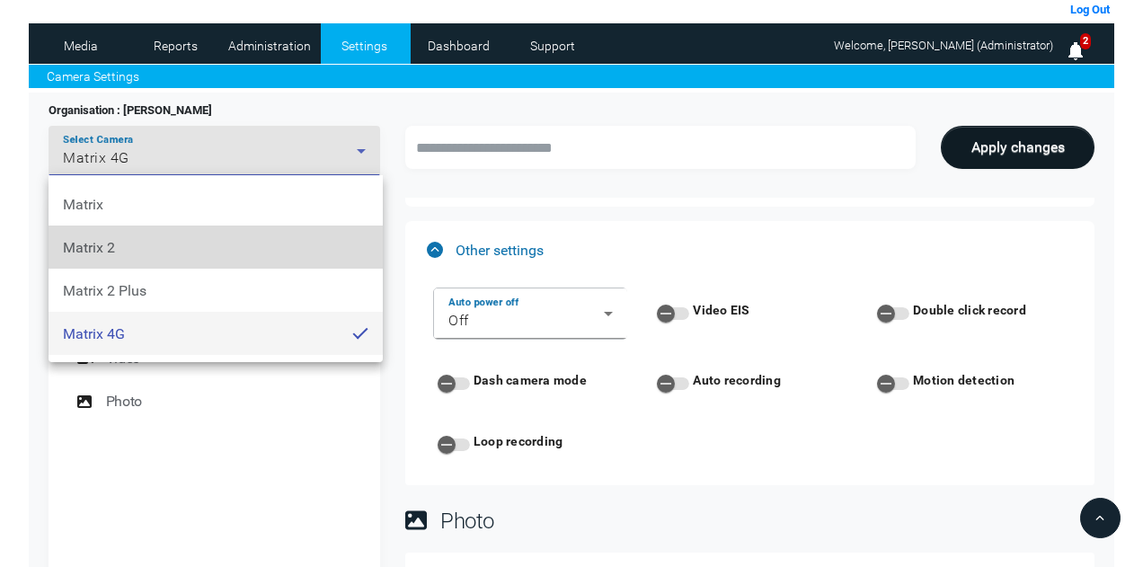
click at [121, 242] on mat-option "Matrix 2" at bounding box center [216, 247] width 334 height 43
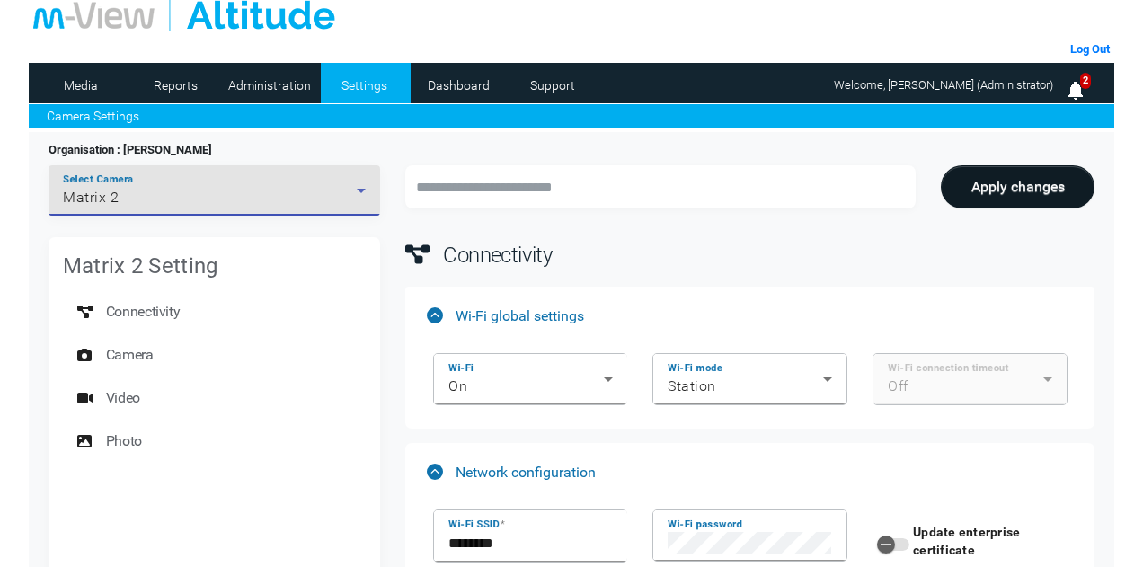
scroll to position [0, 0]
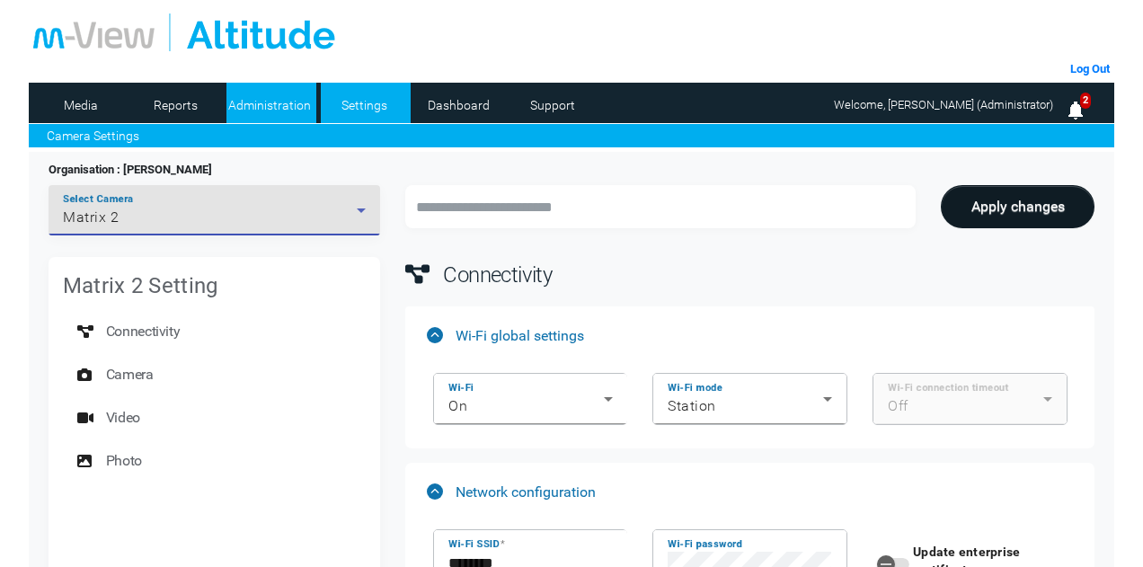
click at [271, 101] on link "Administration" at bounding box center [270, 105] width 87 height 27
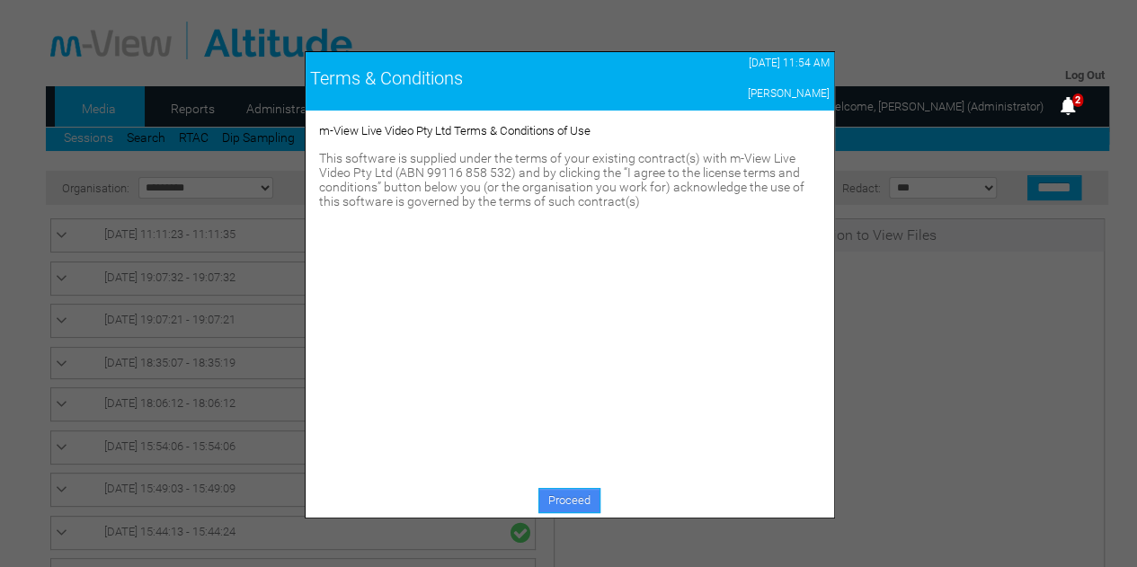
click at [564, 504] on link "Proceed" at bounding box center [569, 500] width 62 height 25
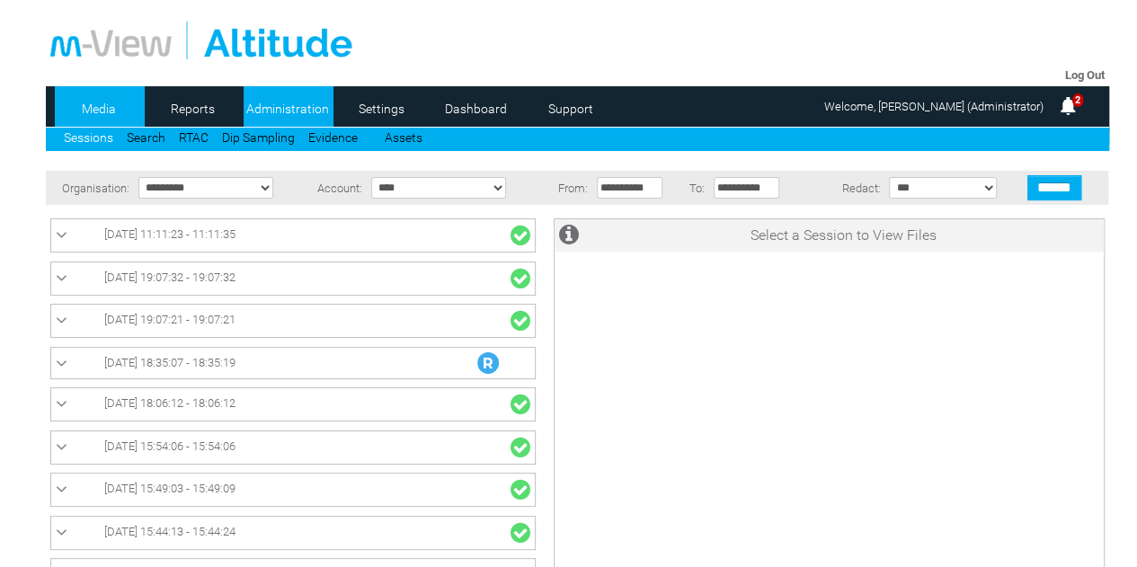
click at [288, 107] on link "Administration" at bounding box center [287, 108] width 87 height 27
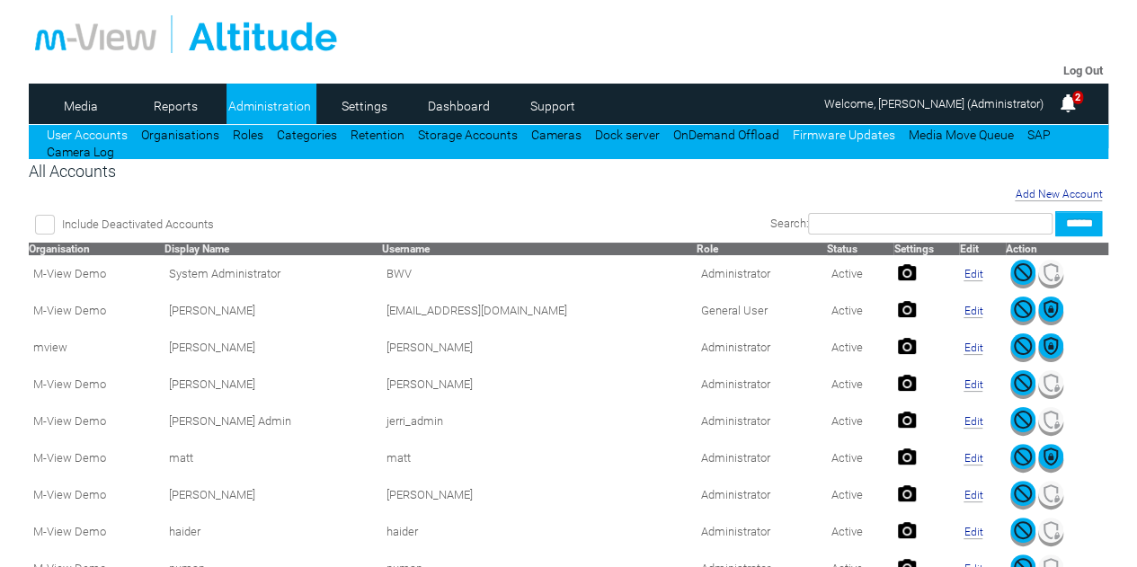
click at [793, 132] on link "Firmware Updates" at bounding box center [844, 135] width 102 height 14
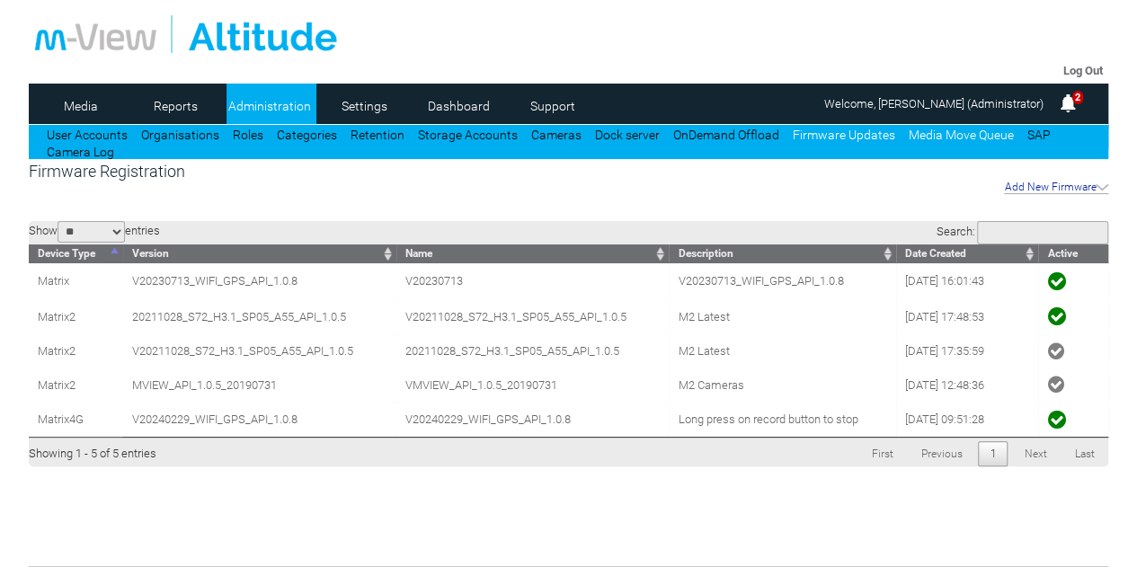
click at [954, 133] on link "Media Move Queue" at bounding box center [961, 135] width 105 height 14
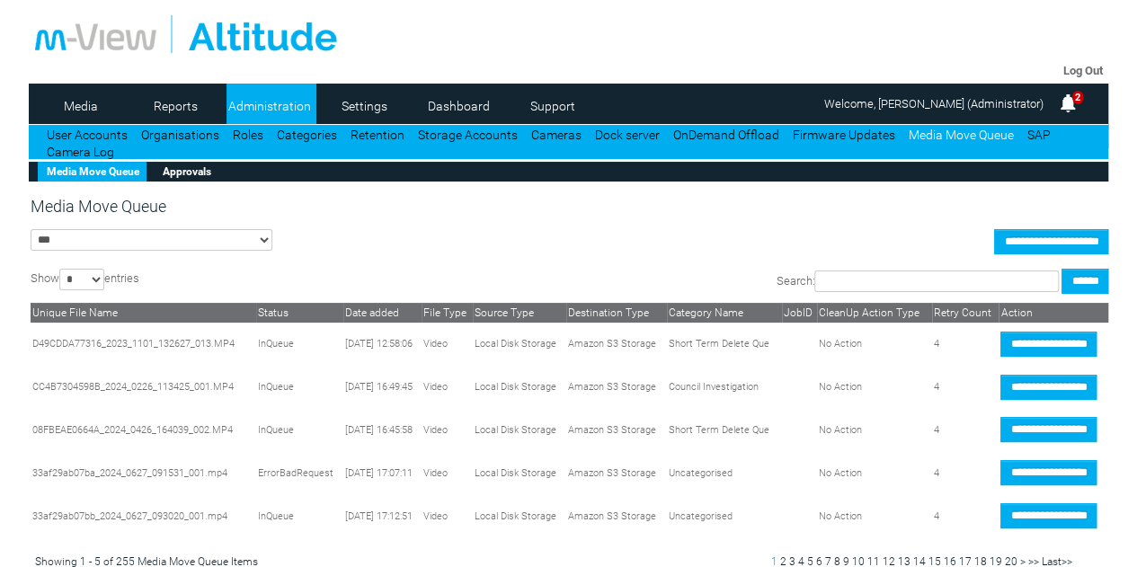
click at [567, 259] on div "**********" at bounding box center [570, 385] width 1079 height 376
click at [102, 103] on link "Media" at bounding box center [81, 106] width 87 height 27
